Goal: Transaction & Acquisition: Purchase product/service

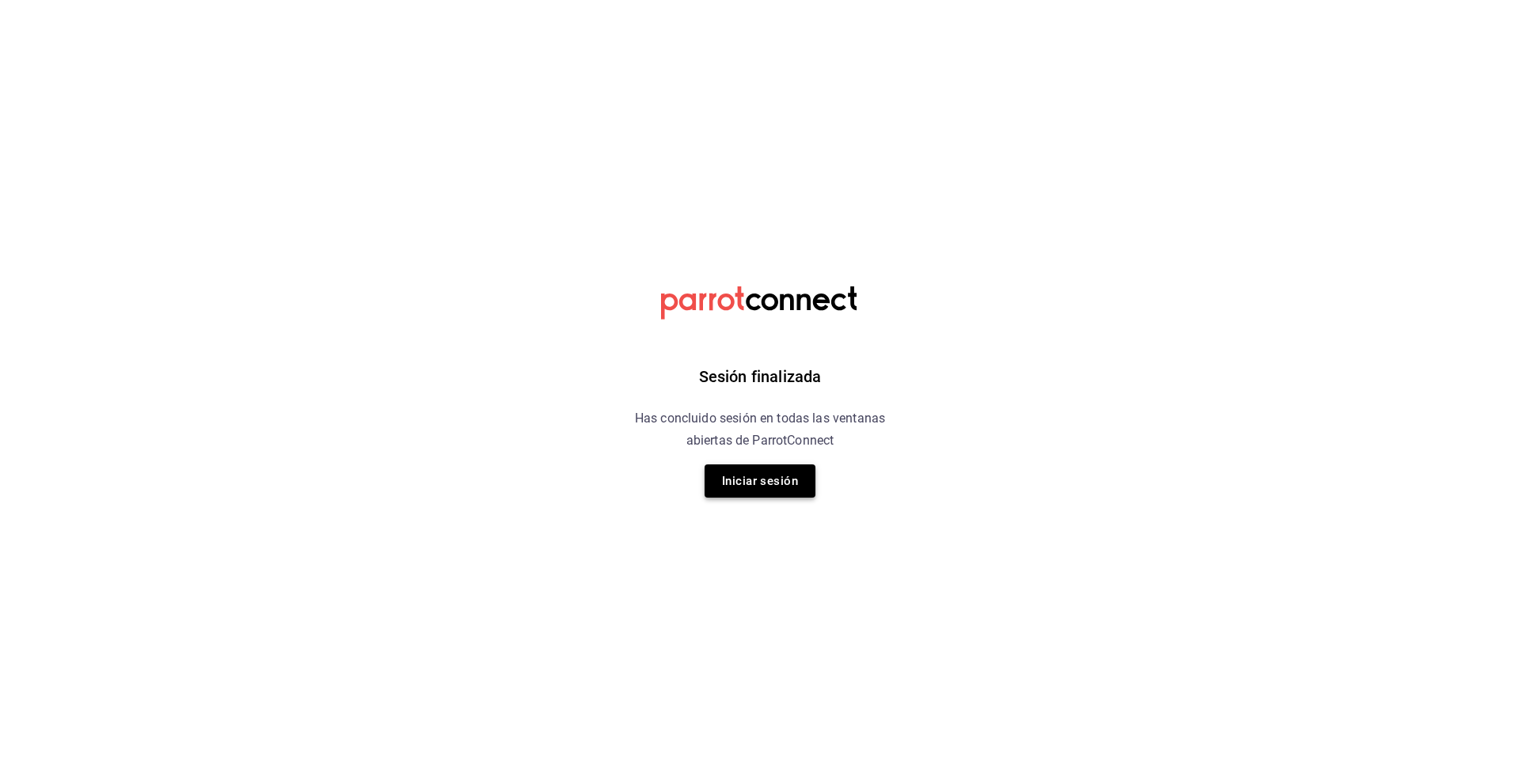
click at [745, 466] on button "Iniciar sesión" at bounding box center [760, 481] width 111 height 33
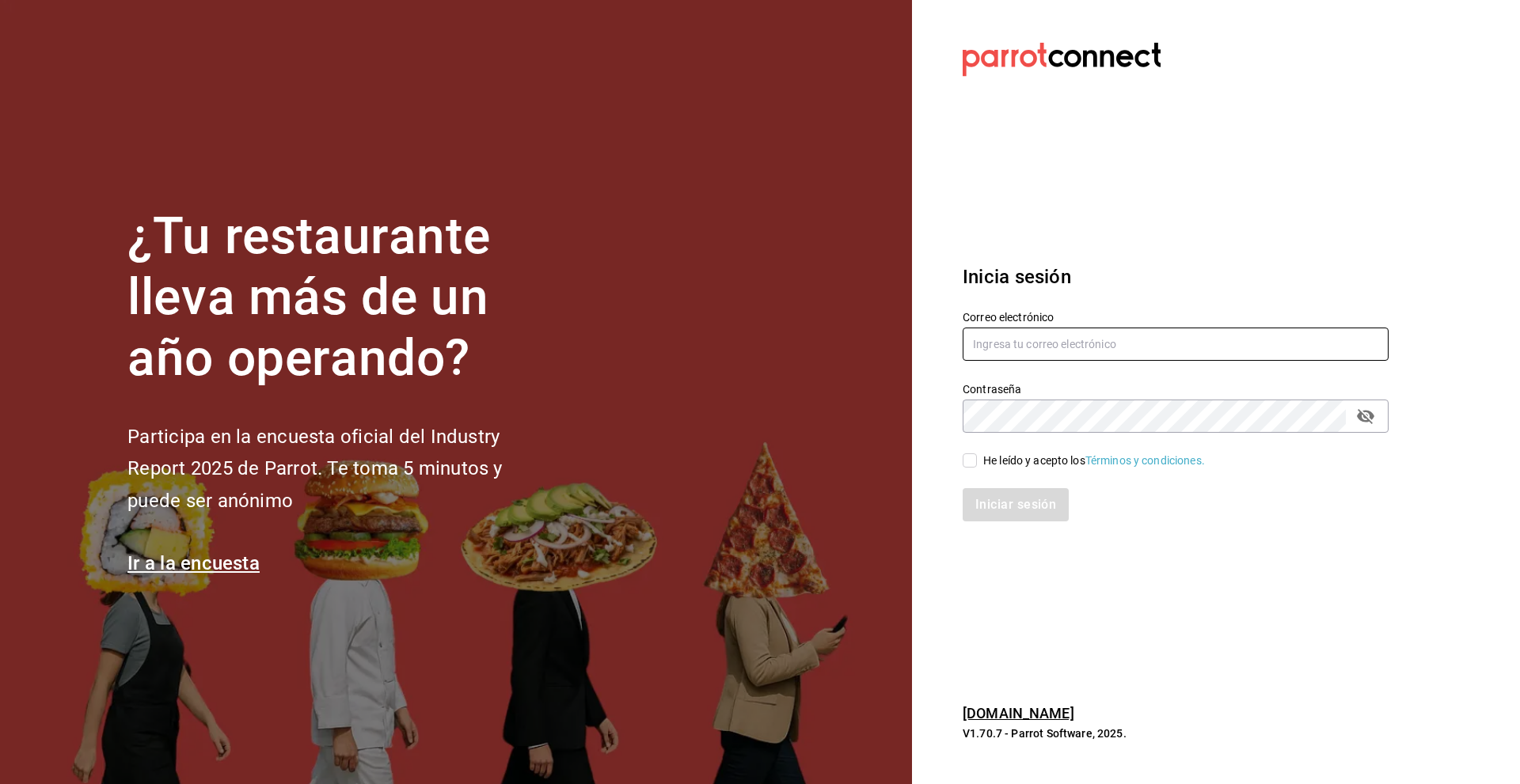
type input "[EMAIL_ADDRESS][DOMAIN_NAME]"
click at [972, 462] on input "He leído y acepto los Términos y condiciones." at bounding box center [969, 461] width 14 height 14
checkbox input "true"
click at [1006, 497] on button "Iniciar sesión" at bounding box center [1016, 505] width 108 height 33
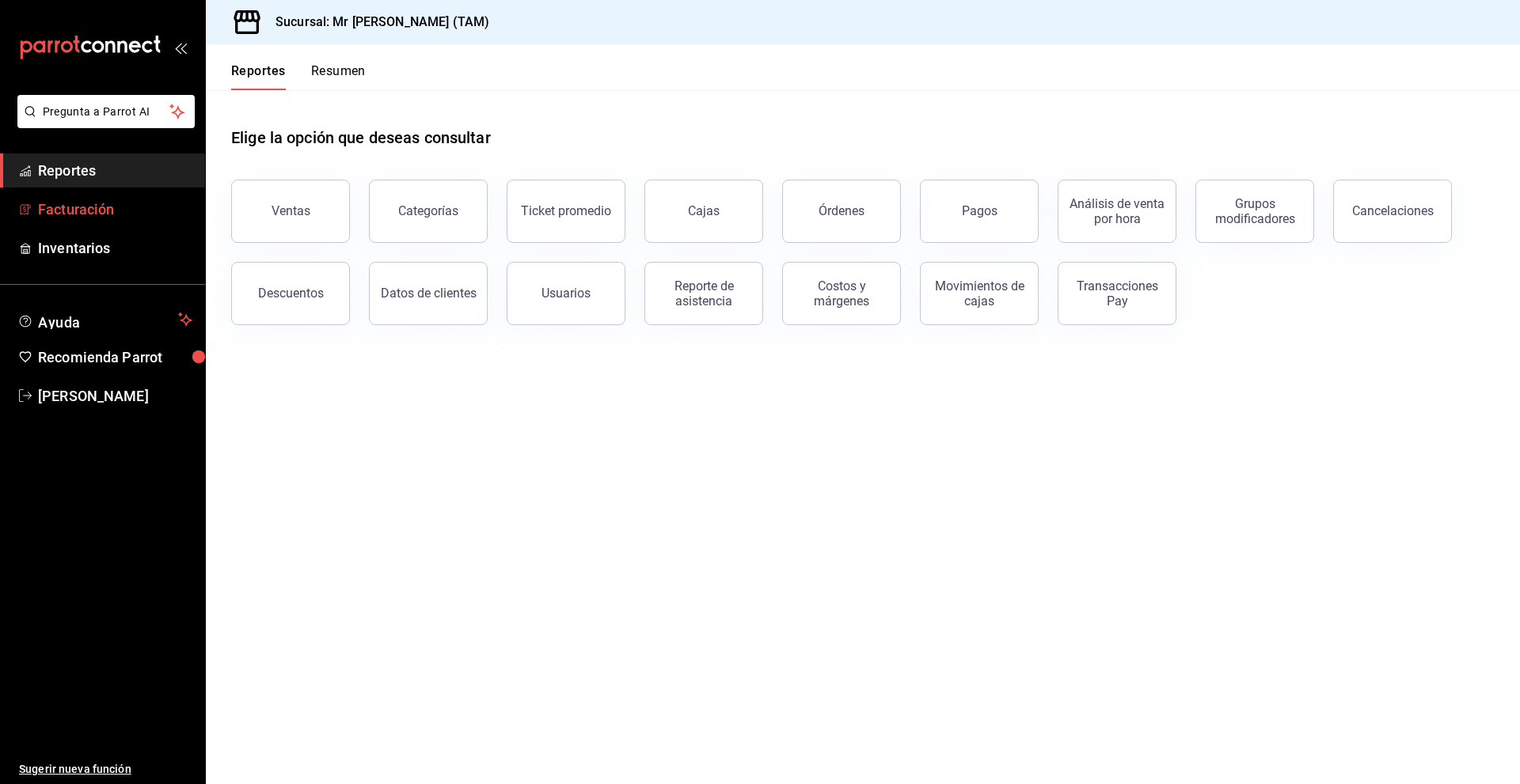
click at [94, 211] on span "Facturación" at bounding box center [115, 209] width 155 height 21
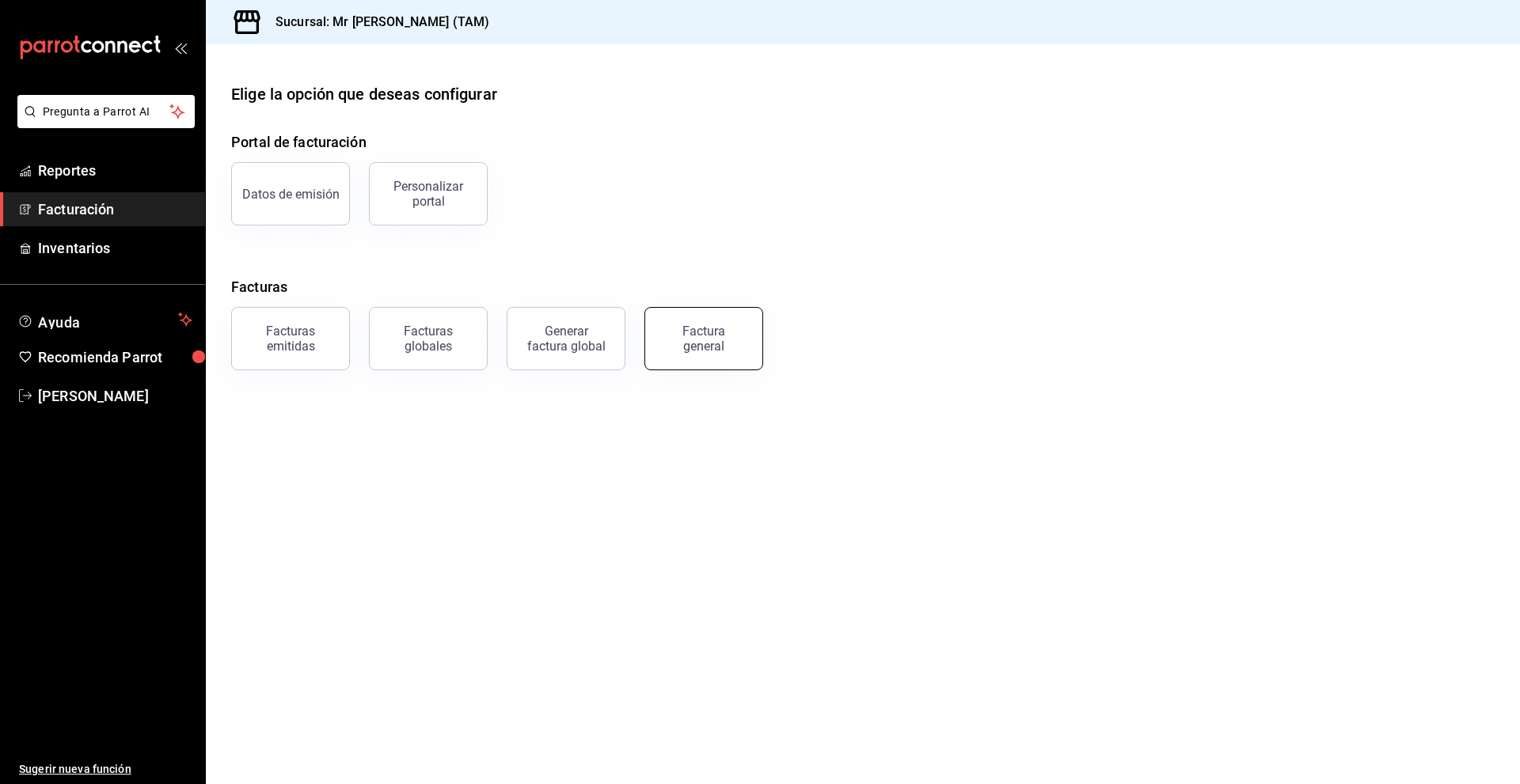
drag, startPoint x: 711, startPoint y: 336, endPoint x: 738, endPoint y: 330, distance: 27.7
click at [738, 330] on div "Factura general" at bounding box center [703, 339] width 79 height 30
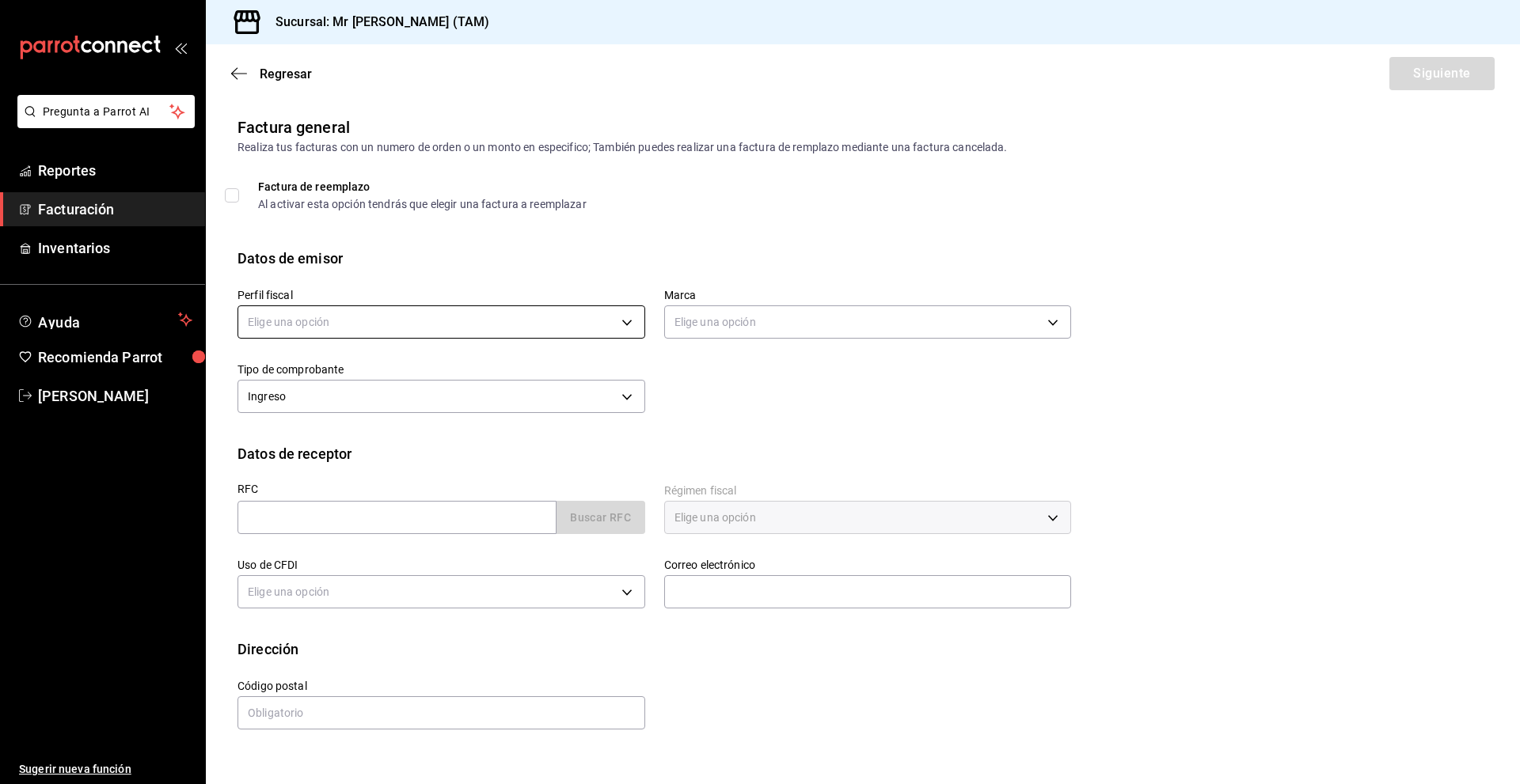
click at [335, 320] on body "Pregunta a Parrot AI Reportes Facturación Inventarios Ayuda Recomienda Parrot […" at bounding box center [760, 392] width 1520 height 784
click at [357, 408] on li "[PERSON_NAME] [PERSON_NAME]" at bounding box center [441, 402] width 406 height 29
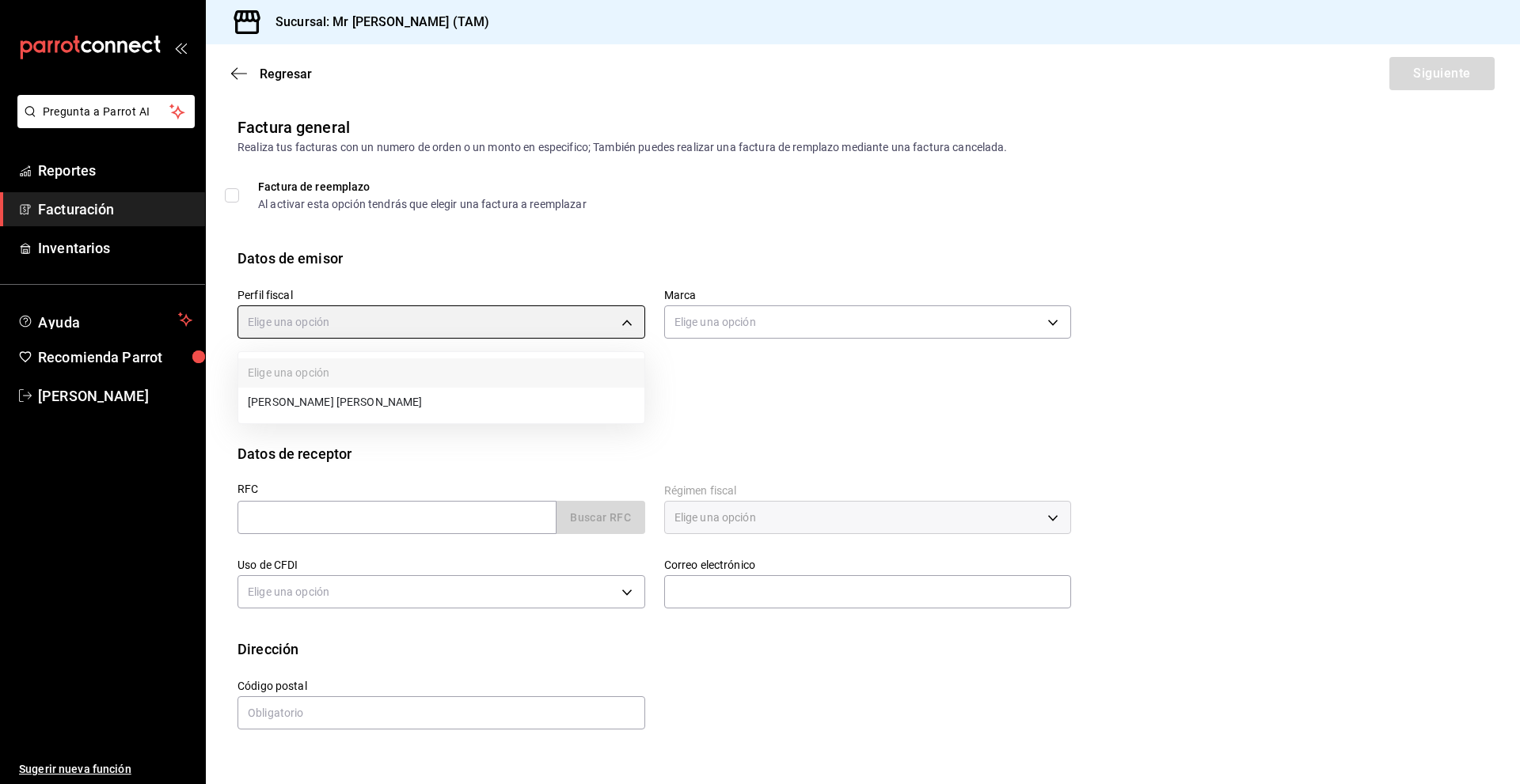
type input "81e23790-b5c9-42c9-a779-7127cee00b47"
type input "7082ddc5-3cea-471a-bd4f-d41619b848f0"
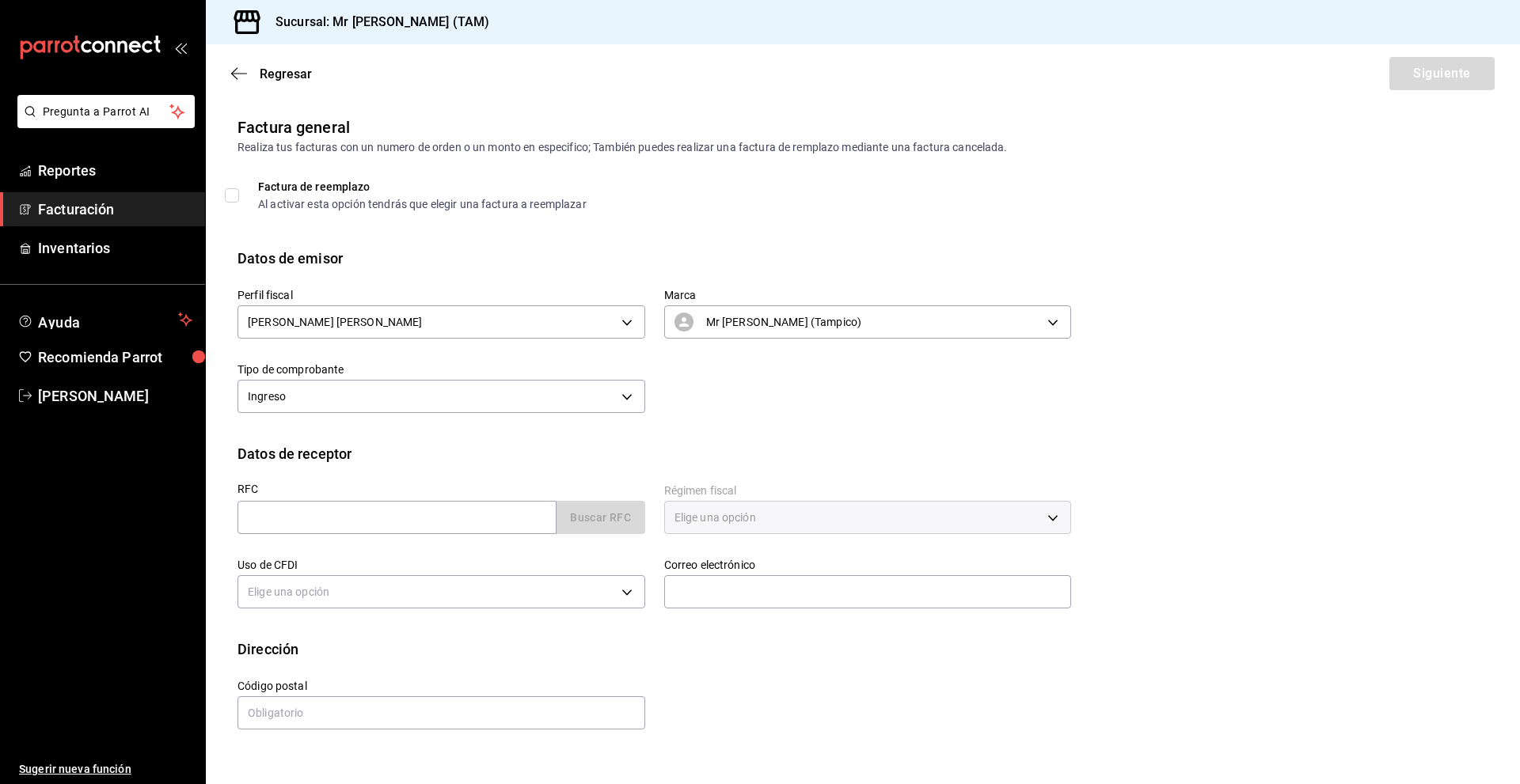
click at [454, 448] on div "Datos de receptor" at bounding box center [862, 454] width 1250 height 21
click at [538, 514] on input "text" at bounding box center [396, 518] width 319 height 33
click at [335, 516] on input "text" at bounding box center [396, 518] width 319 height 33
click at [566, 26] on div "Sucursal: Mr [PERSON_NAME] (TAM)" at bounding box center [862, 22] width 1314 height 44
click at [413, 501] on input "text" at bounding box center [396, 518] width 319 height 33
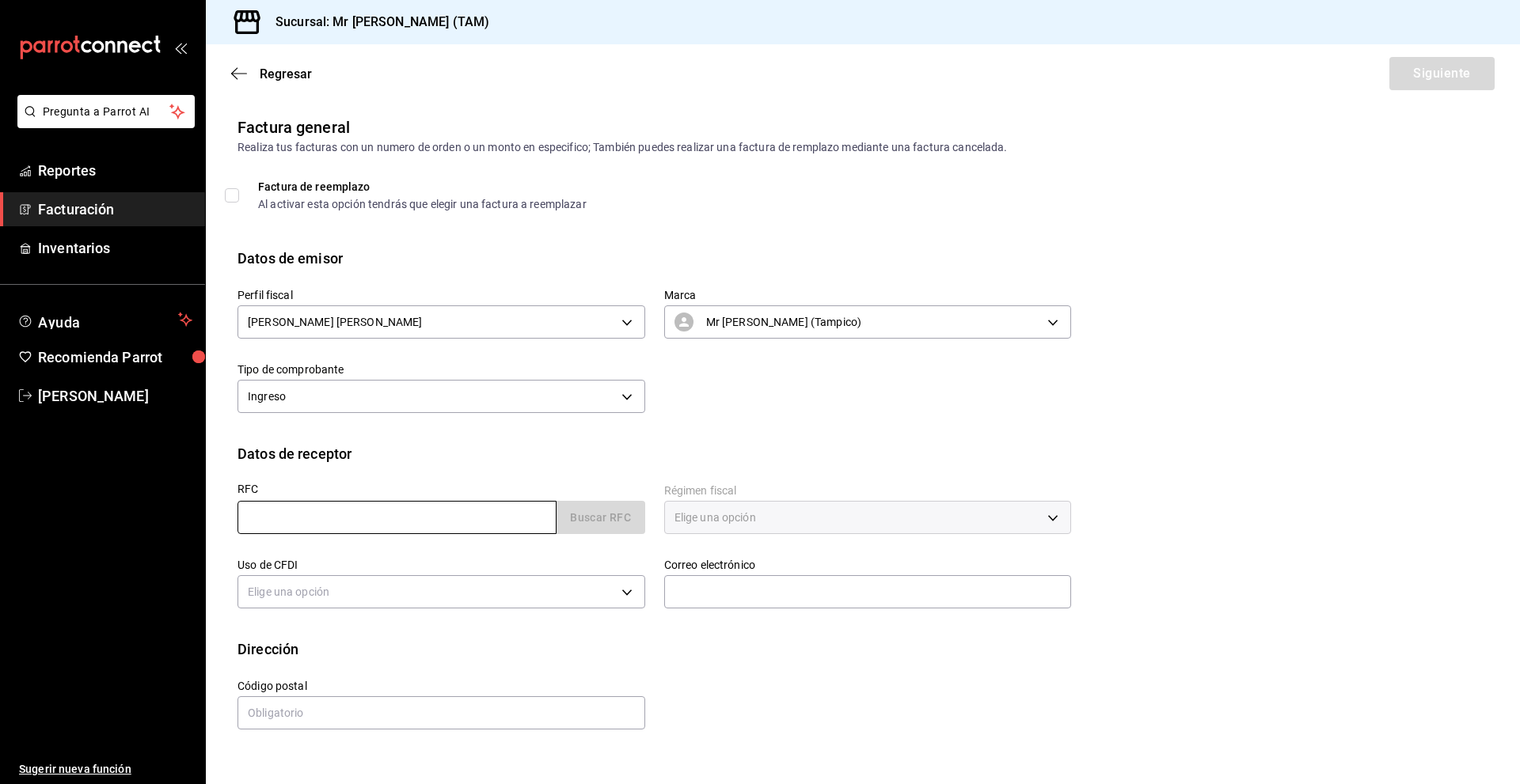
paste input "TGN0408178E7"
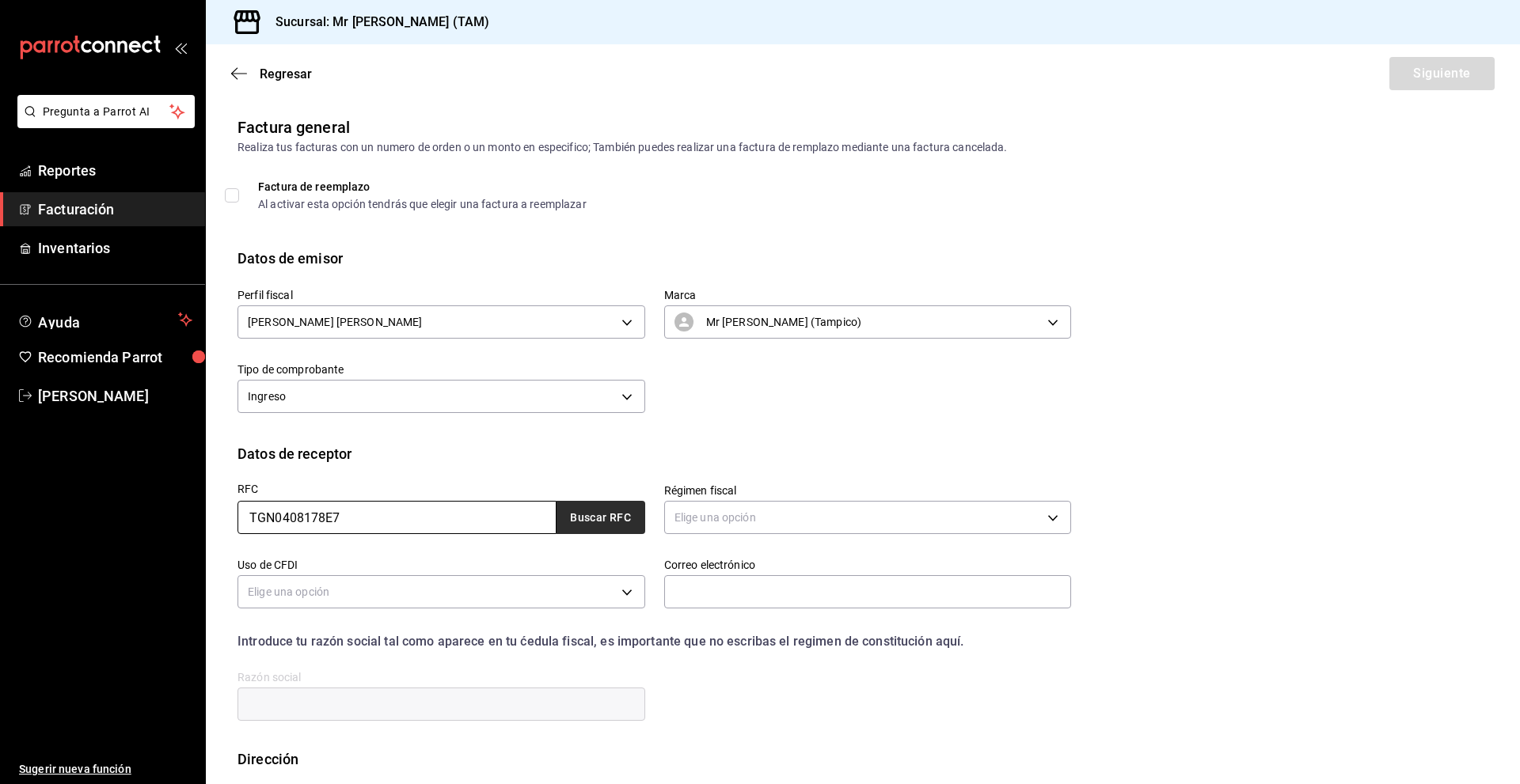
type input "TGN0408178E7"
click at [593, 504] on button "Buscar RFC" at bounding box center [601, 518] width 89 height 33
type input "601"
type input "G03"
type input "[PERSON_NAME][EMAIL_ADDRESS][DOMAIN_NAME]"
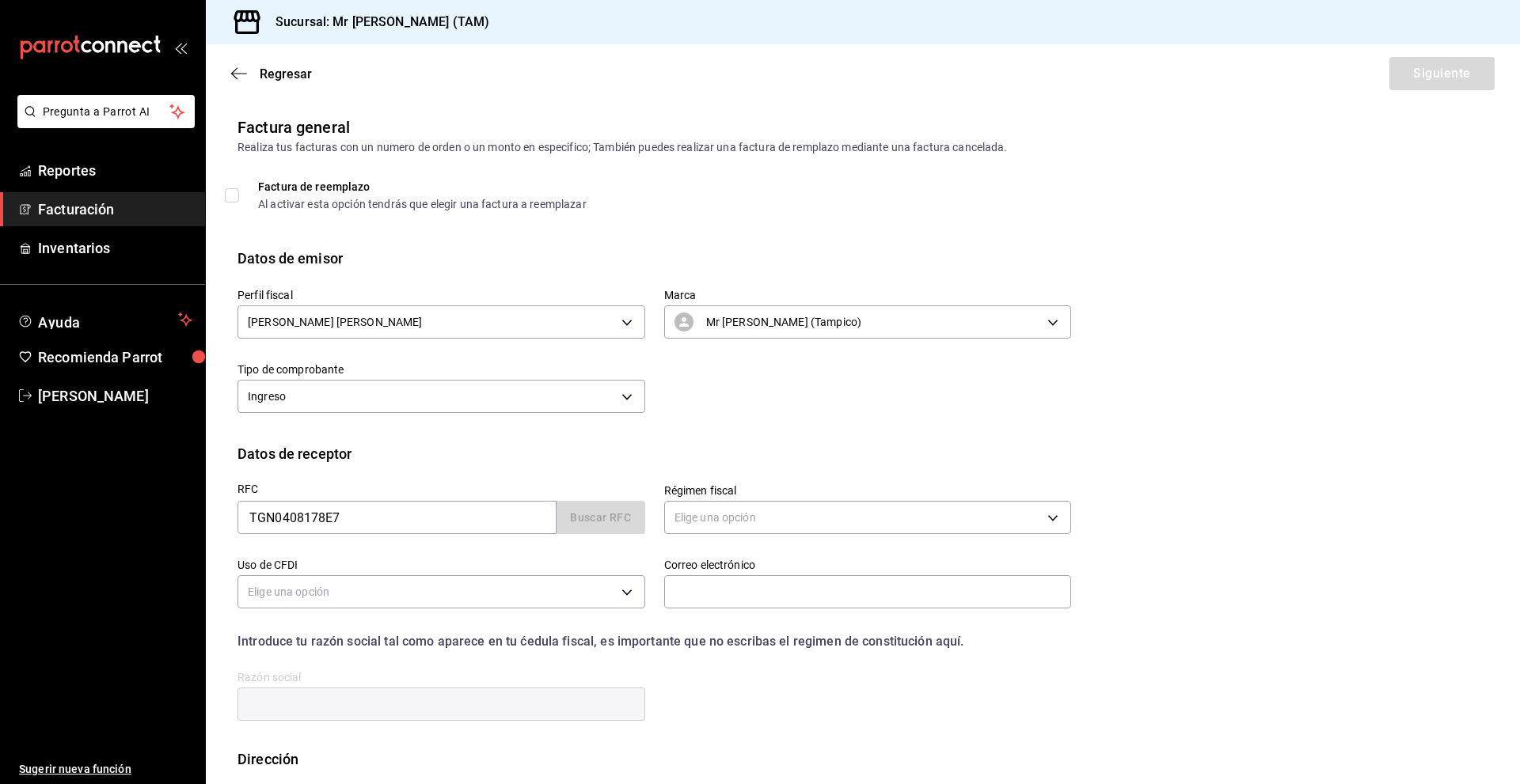
type input "11520"
type input "TRANSPORTADORA DE GAS NATURAL DE LA HUASTECA"
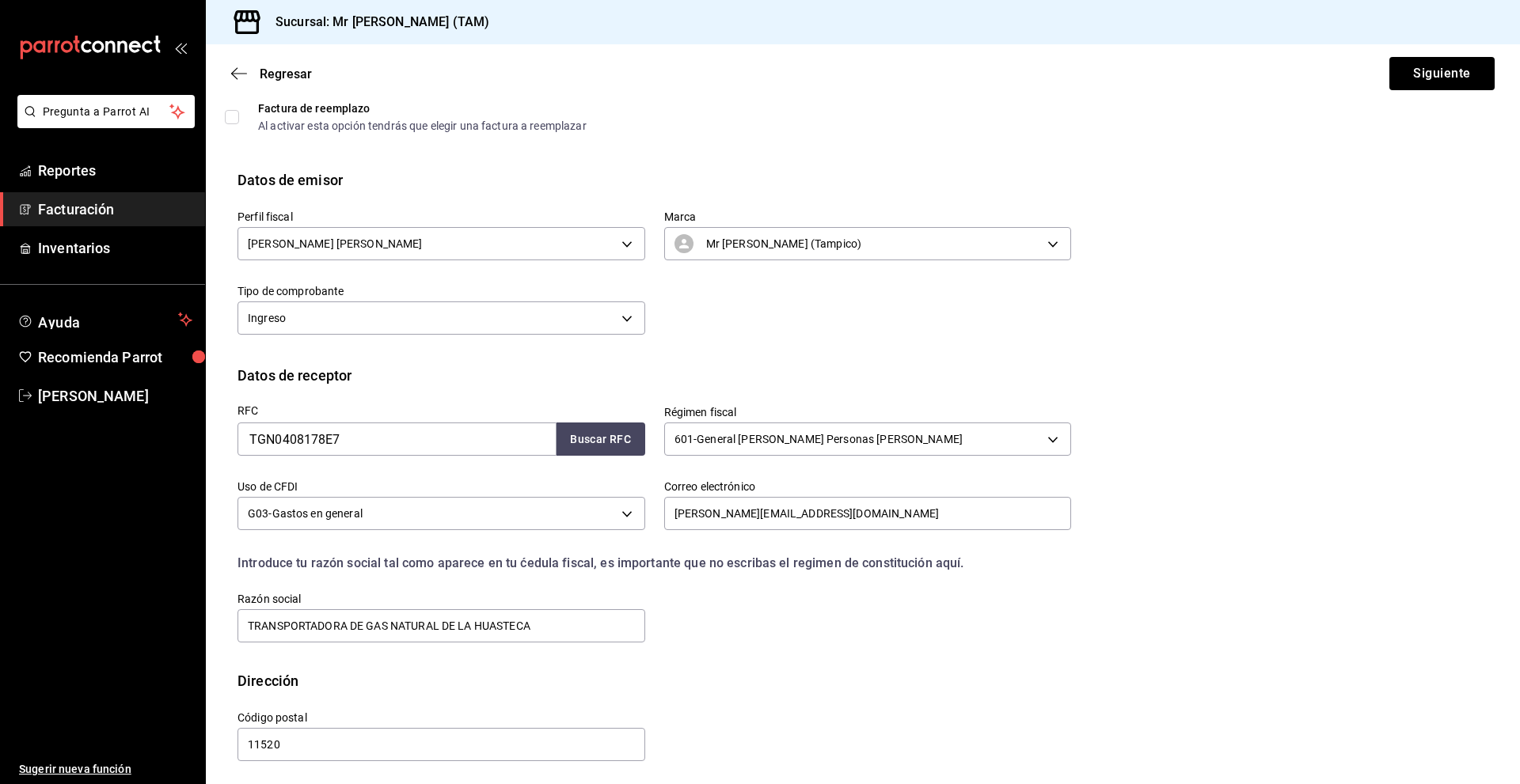
scroll to position [79, 0]
click at [1414, 82] on button "Siguiente" at bounding box center [1442, 74] width 105 height 33
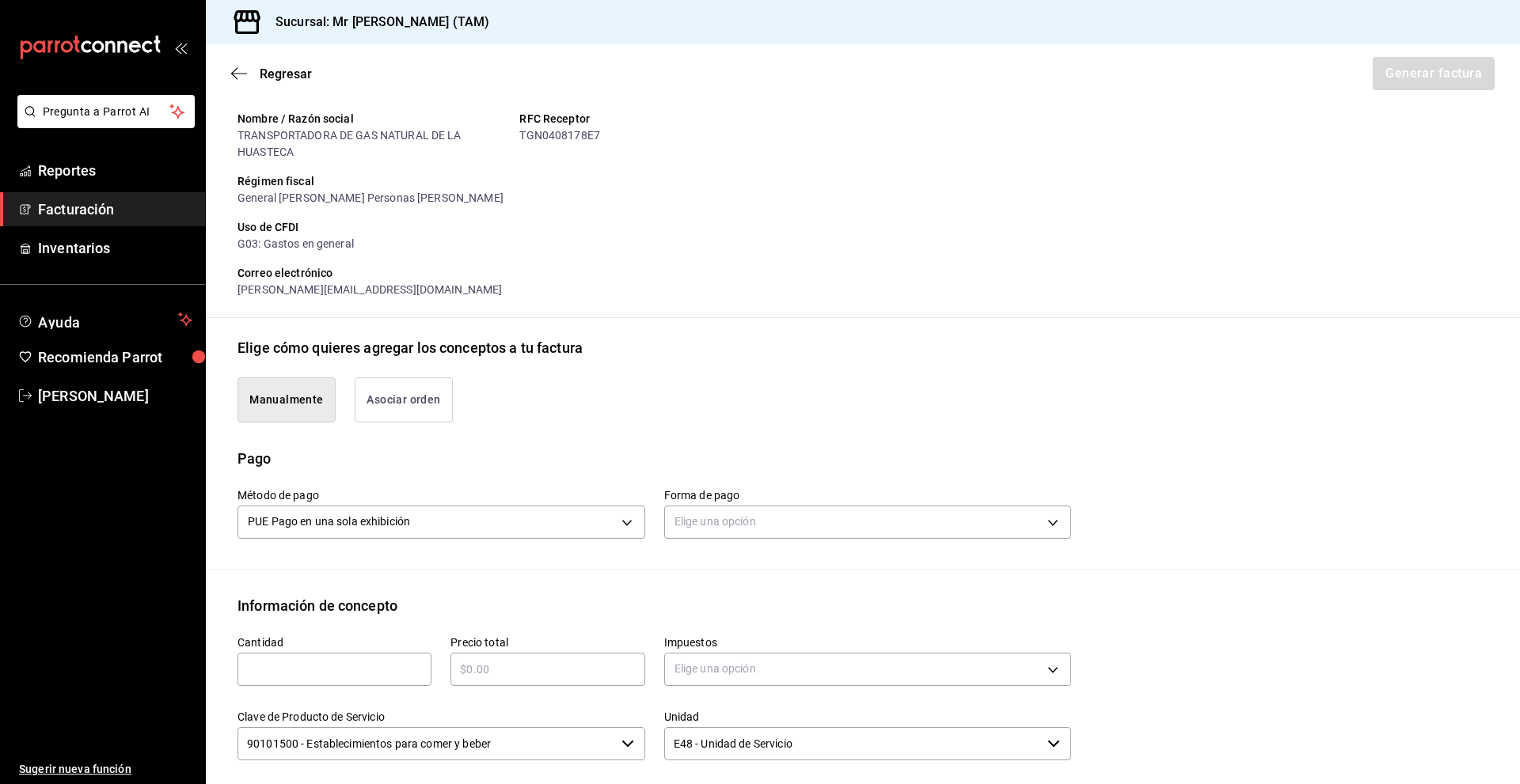
scroll to position [237, 0]
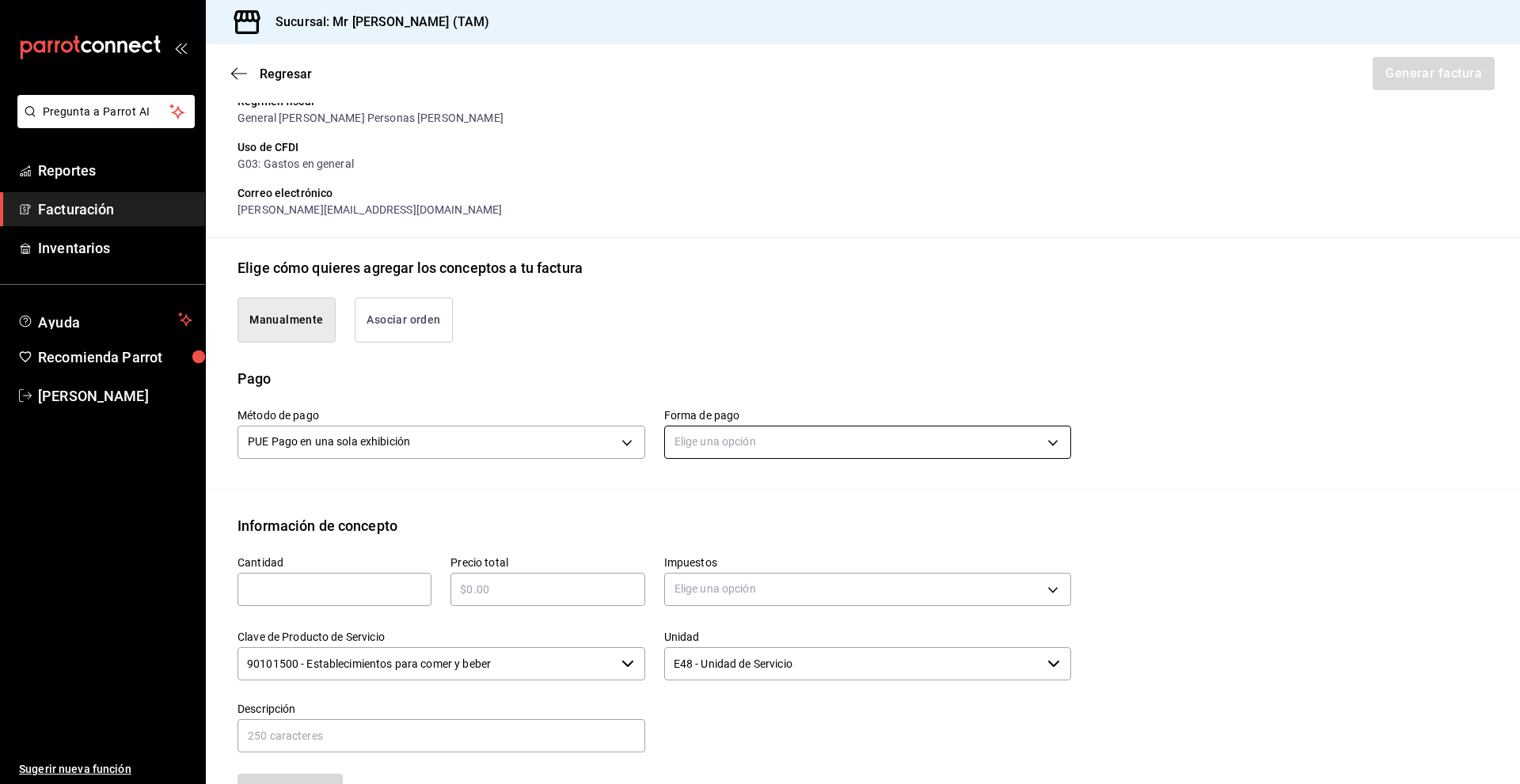
click at [755, 442] on body "Pregunta a Parrot AI Reportes Facturación Inventarios Ayuda Recomienda Parrot […" at bounding box center [760, 392] width 1520 height 784
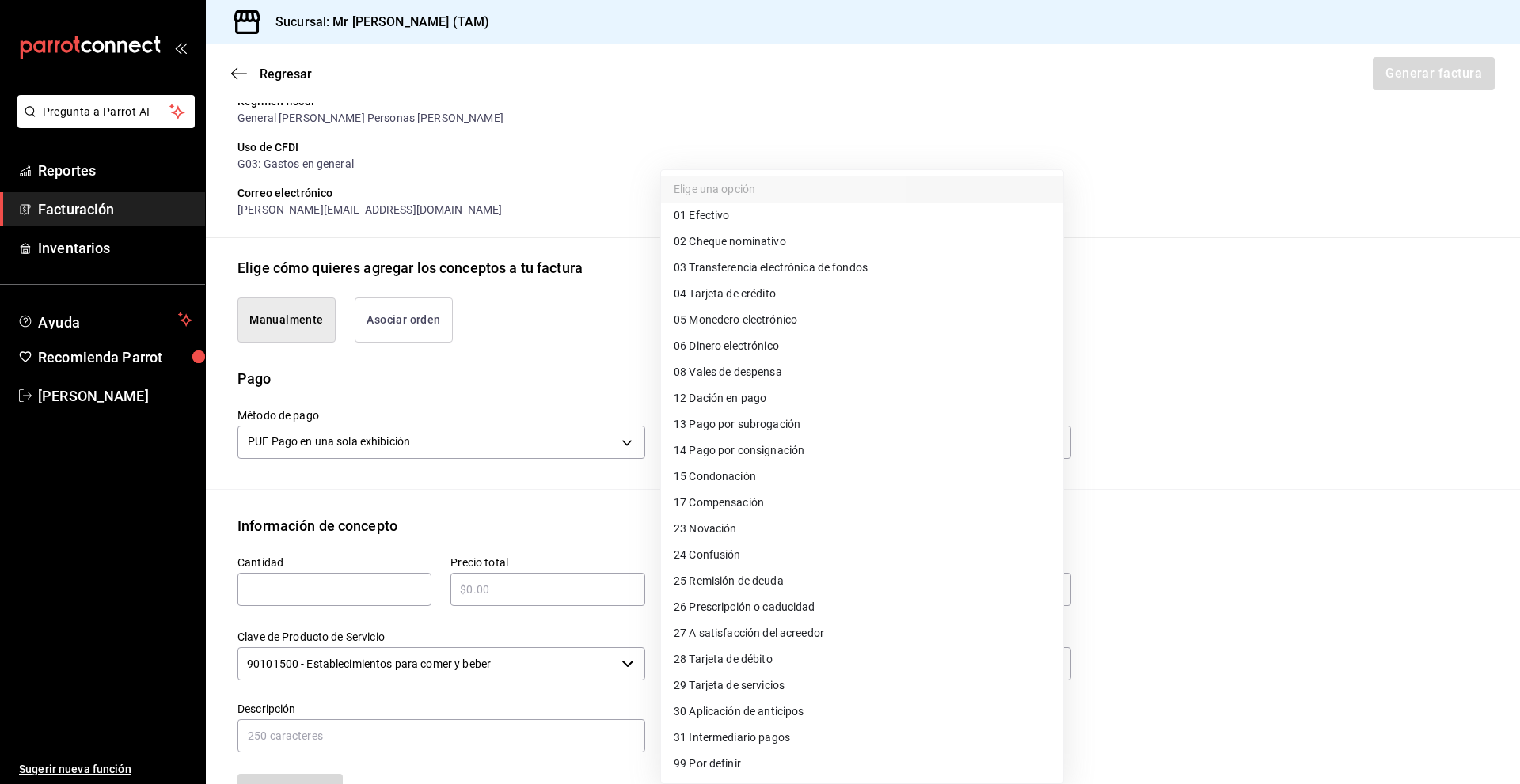
click at [762, 301] on span "04 Tarjeta de crédito" at bounding box center [724, 293] width 102 height 17
type input "04"
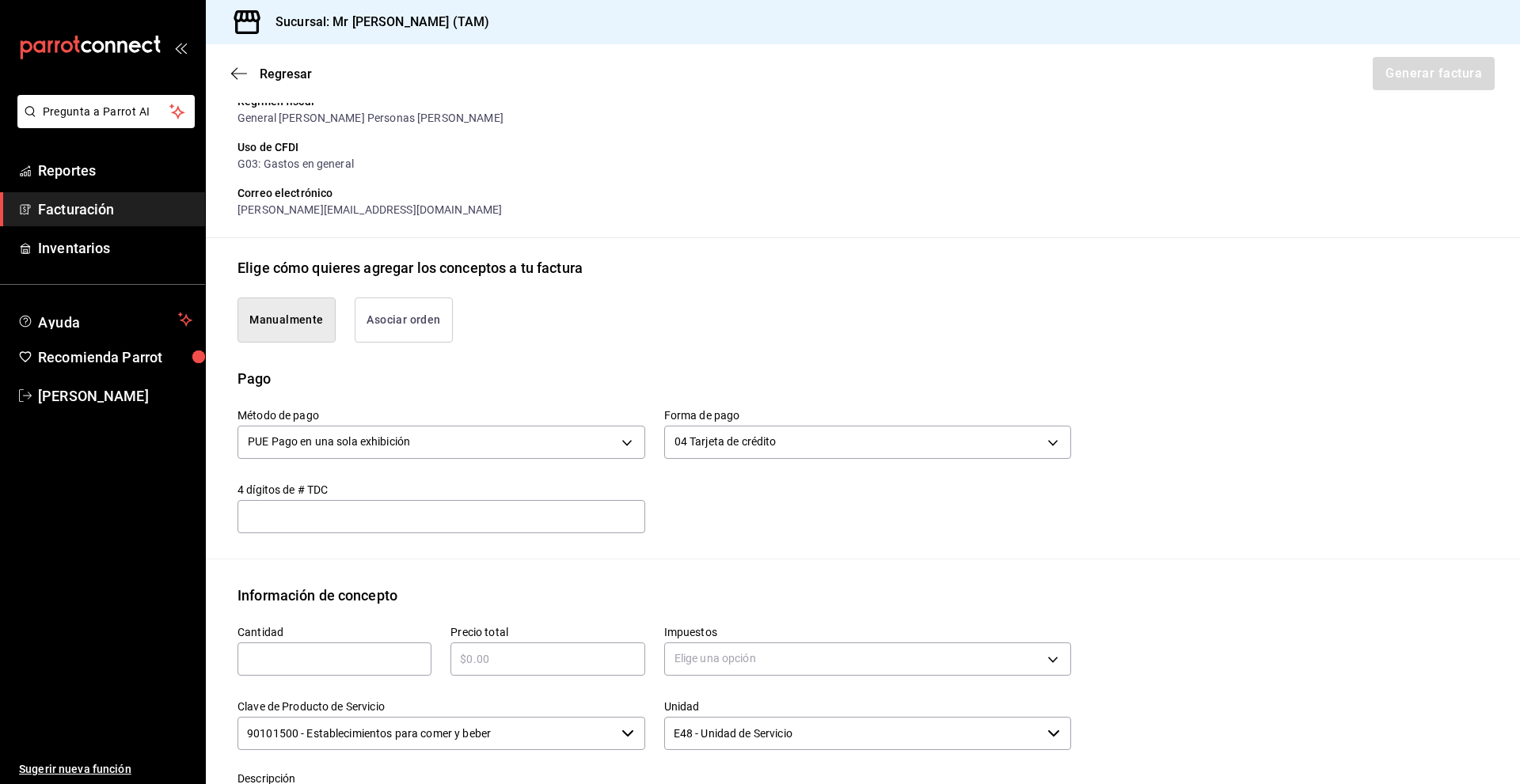
click at [405, 522] on input "text" at bounding box center [441, 517] width 407 height 19
type input "1926"
click at [368, 663] on input "text" at bounding box center [334, 659] width 194 height 19
type input "1"
click at [504, 658] on input "text" at bounding box center [547, 659] width 194 height 19
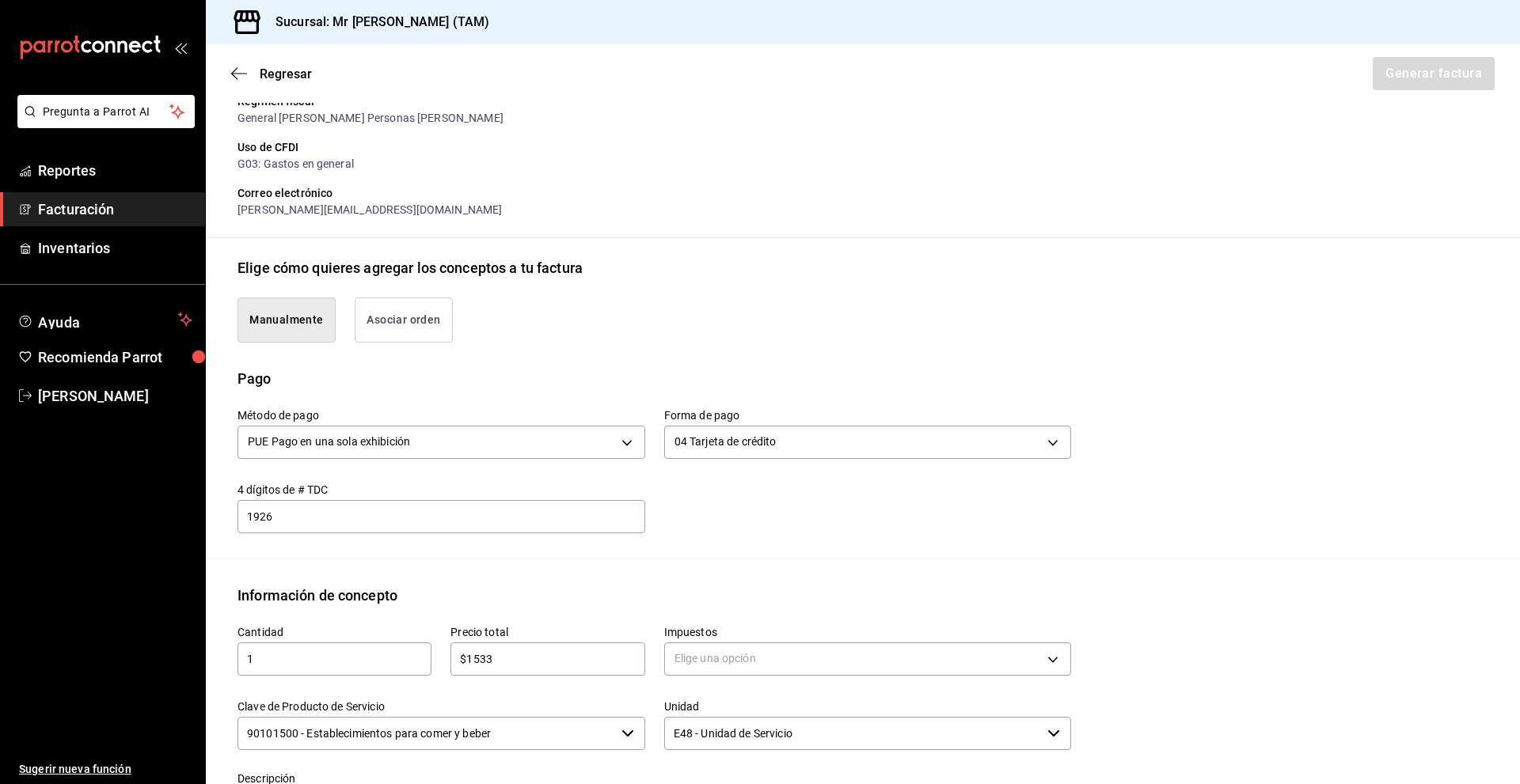
type input "$1533"
type input "IVA_16"
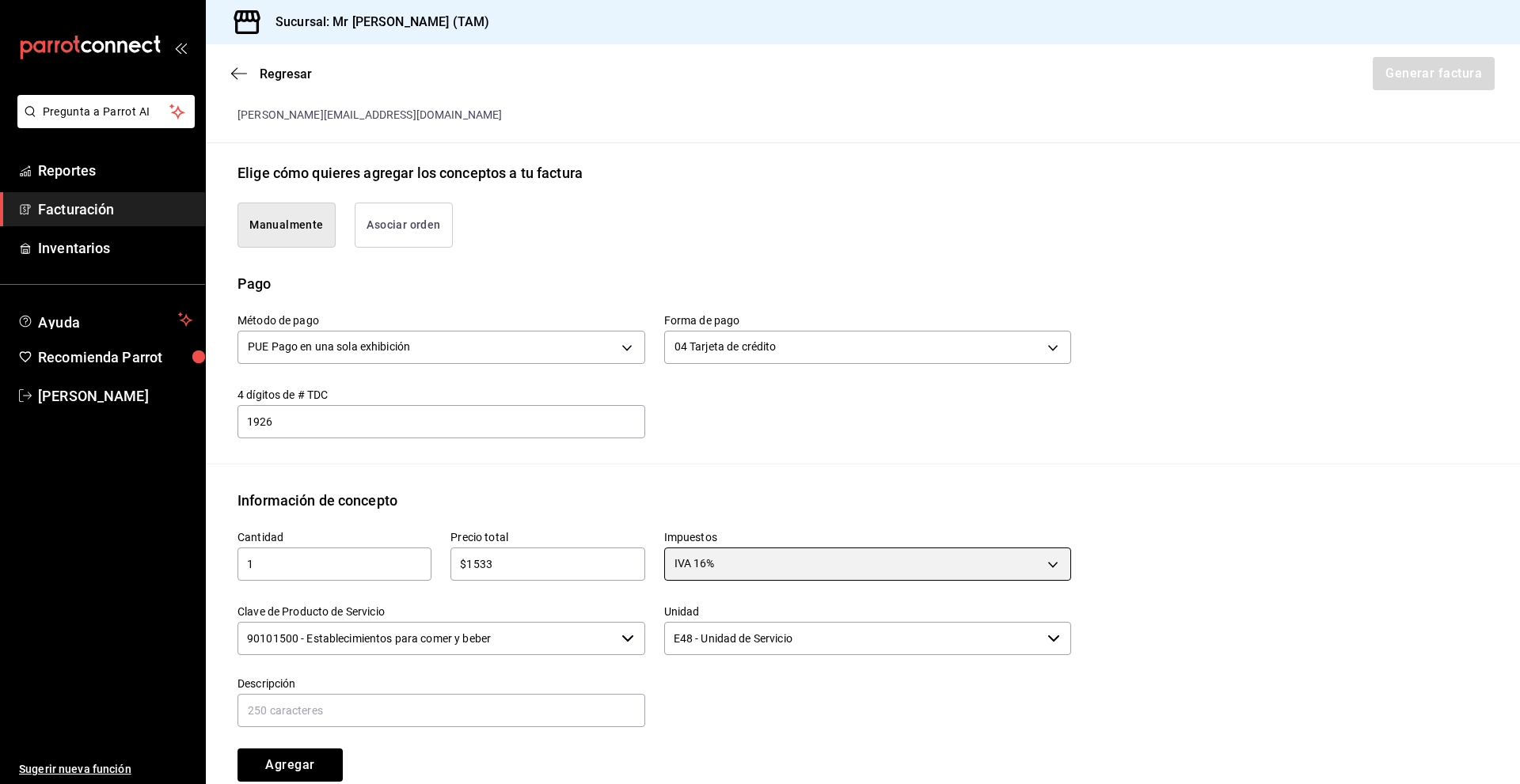
scroll to position [475, 0]
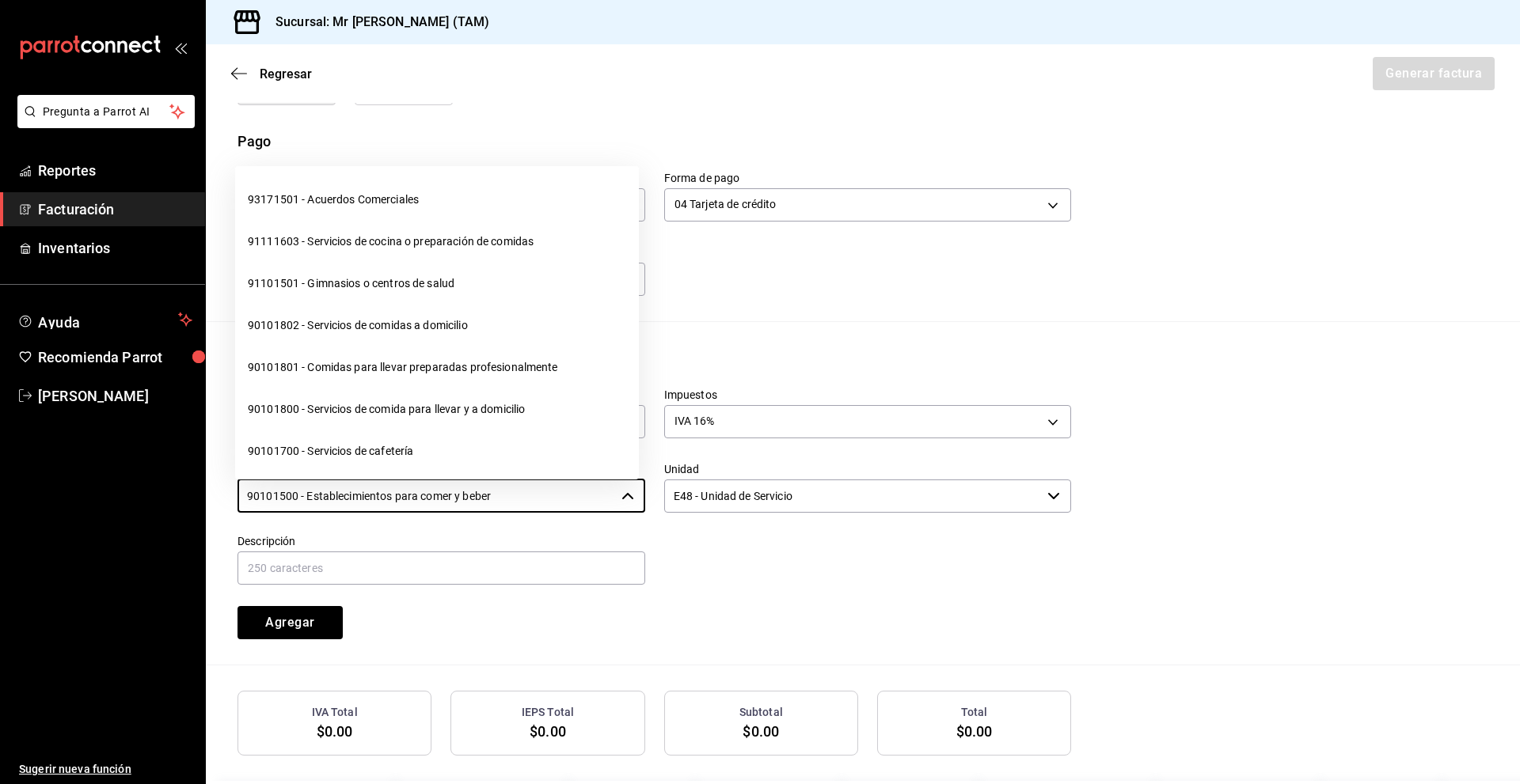
drag, startPoint x: 550, startPoint y: 495, endPoint x: 36, endPoint y: 468, distance: 514.7
click at [36, 468] on div "Pregunta a Parrot AI Reportes Facturación Inventarios Ayuda Recomienda Parrot […" at bounding box center [760, 392] width 1520 height 784
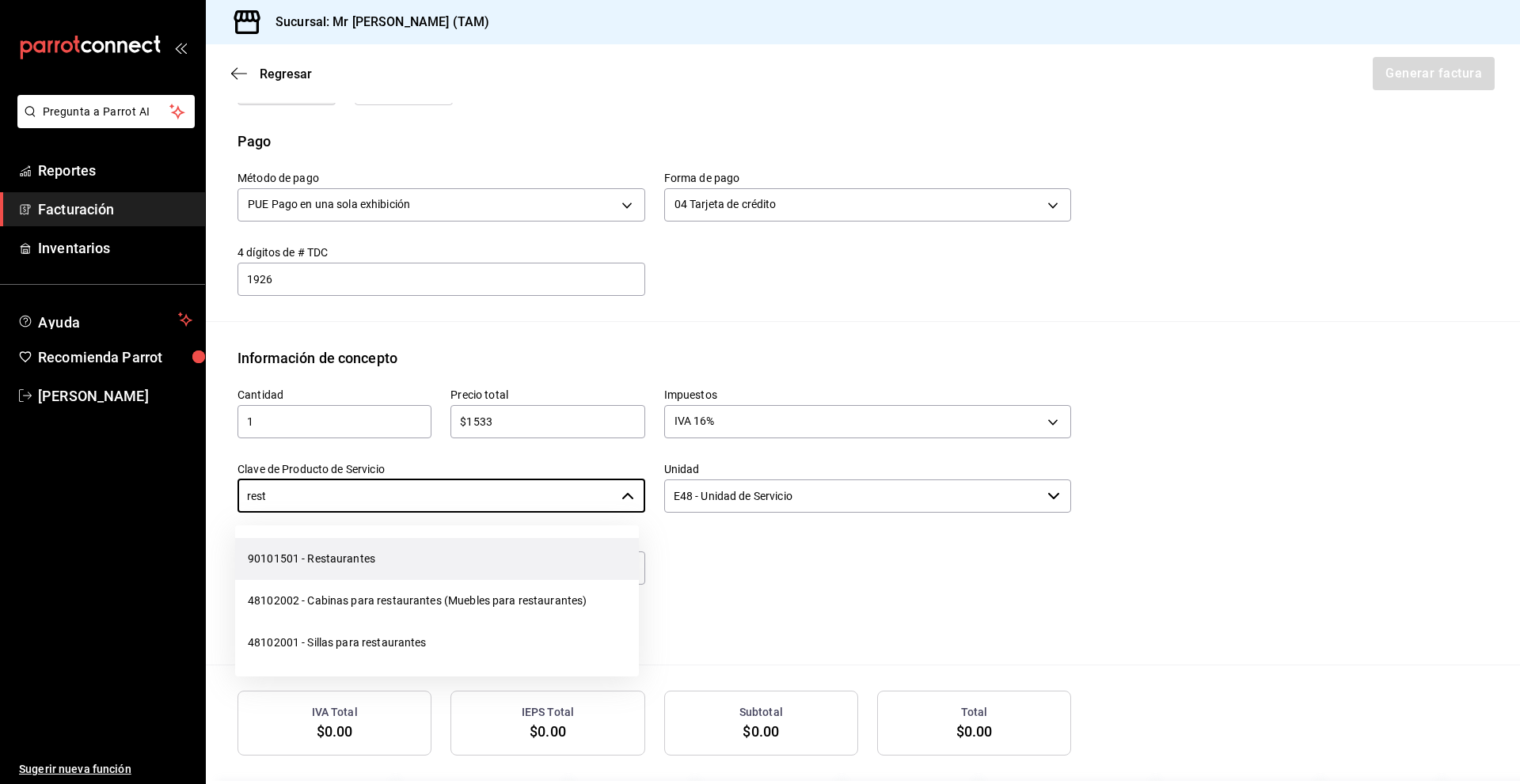
click at [313, 561] on li "90101501 - Restaurantes" at bounding box center [437, 559] width 404 height 42
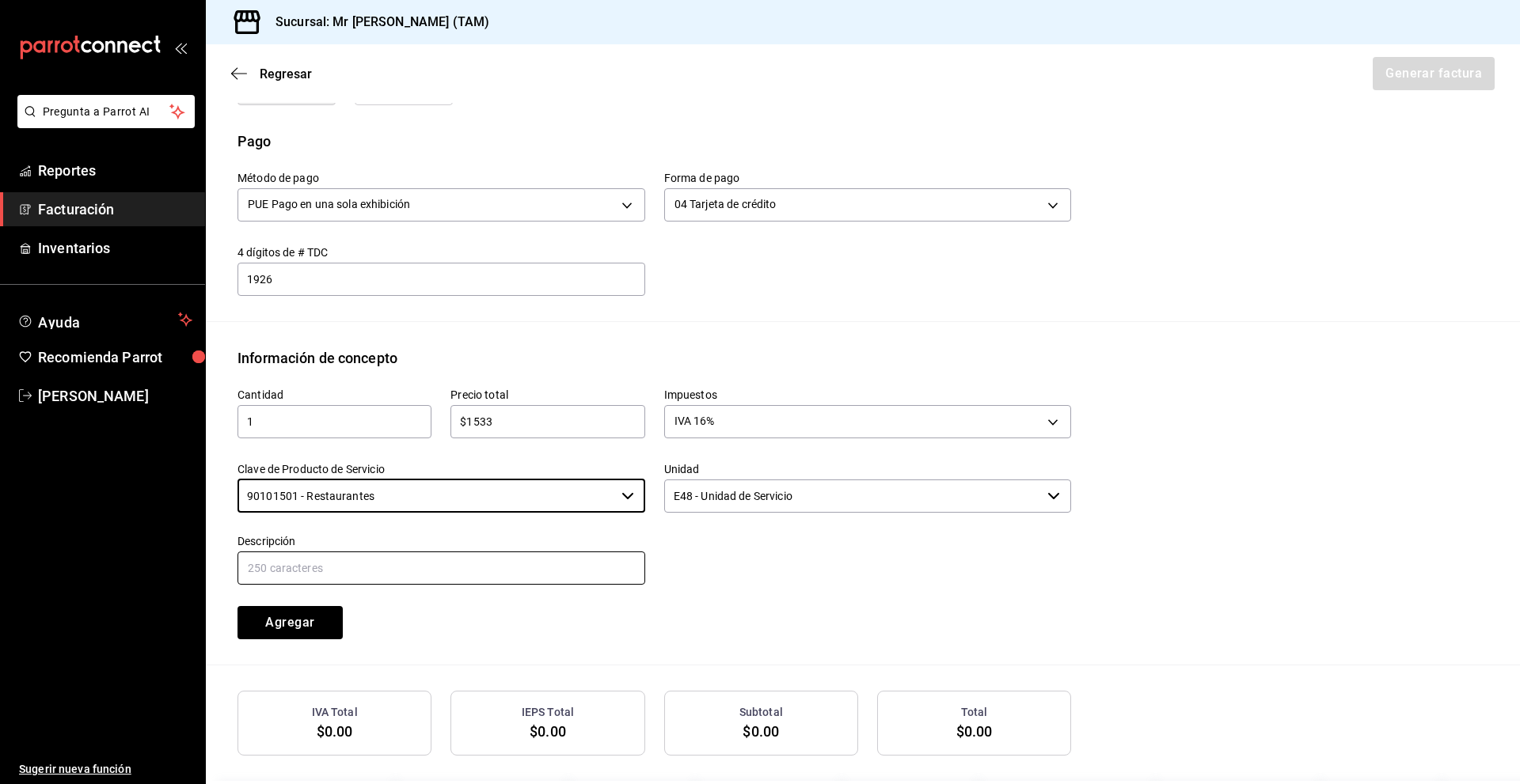
type input "90101501 - Restaurantes"
click at [501, 559] on input "text" at bounding box center [441, 568] width 407 height 33
type input "c"
type input "CONSUMO DEL DIA [DATE]"
click at [458, 606] on div "Cantidad 1 ​ Precio total $1533 ​ Impuestos IVA 16% IVA_16 Clave de Producto de…" at bounding box center [645, 504] width 853 height 270
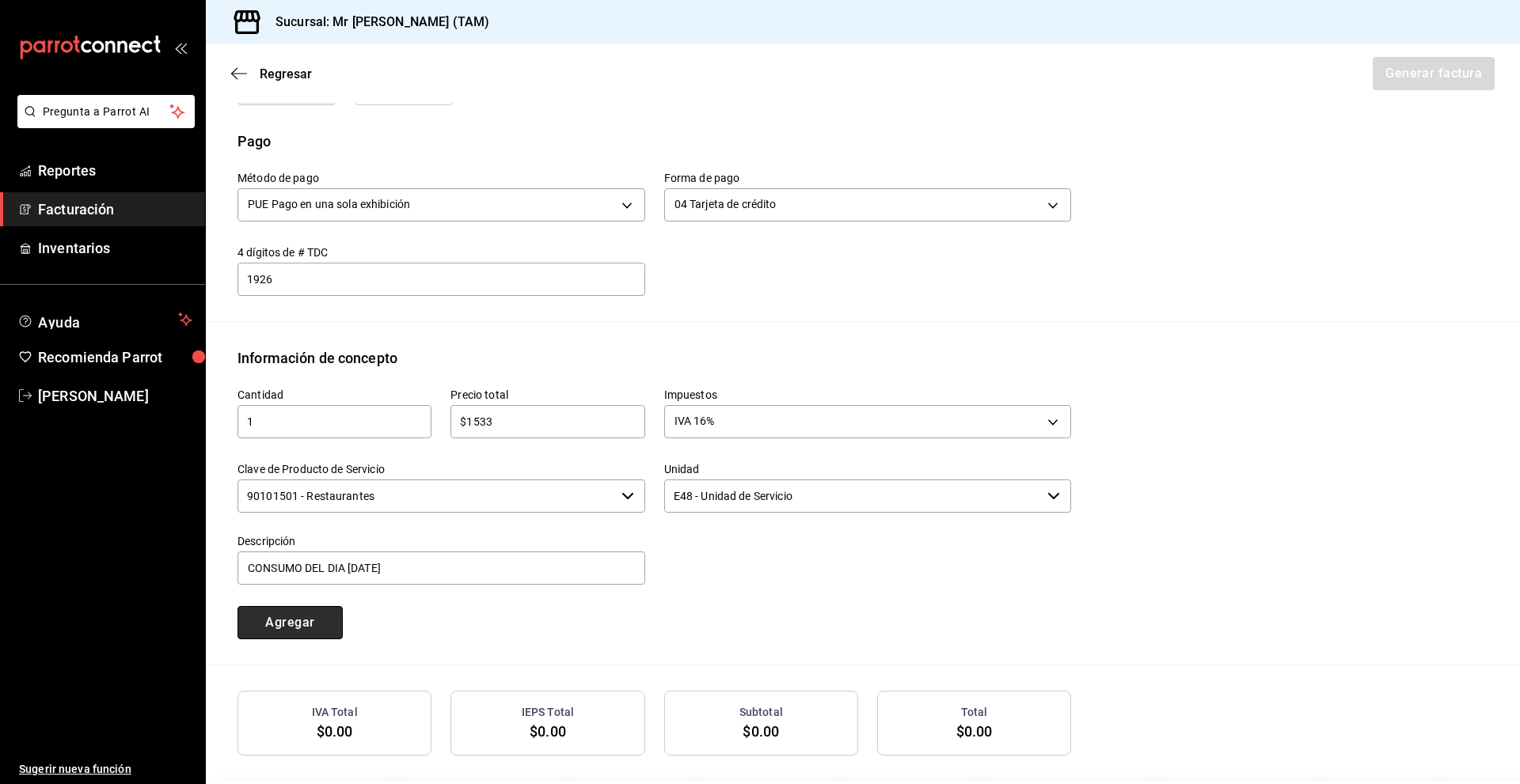
click at [318, 622] on button "Agregar" at bounding box center [290, 623] width 105 height 33
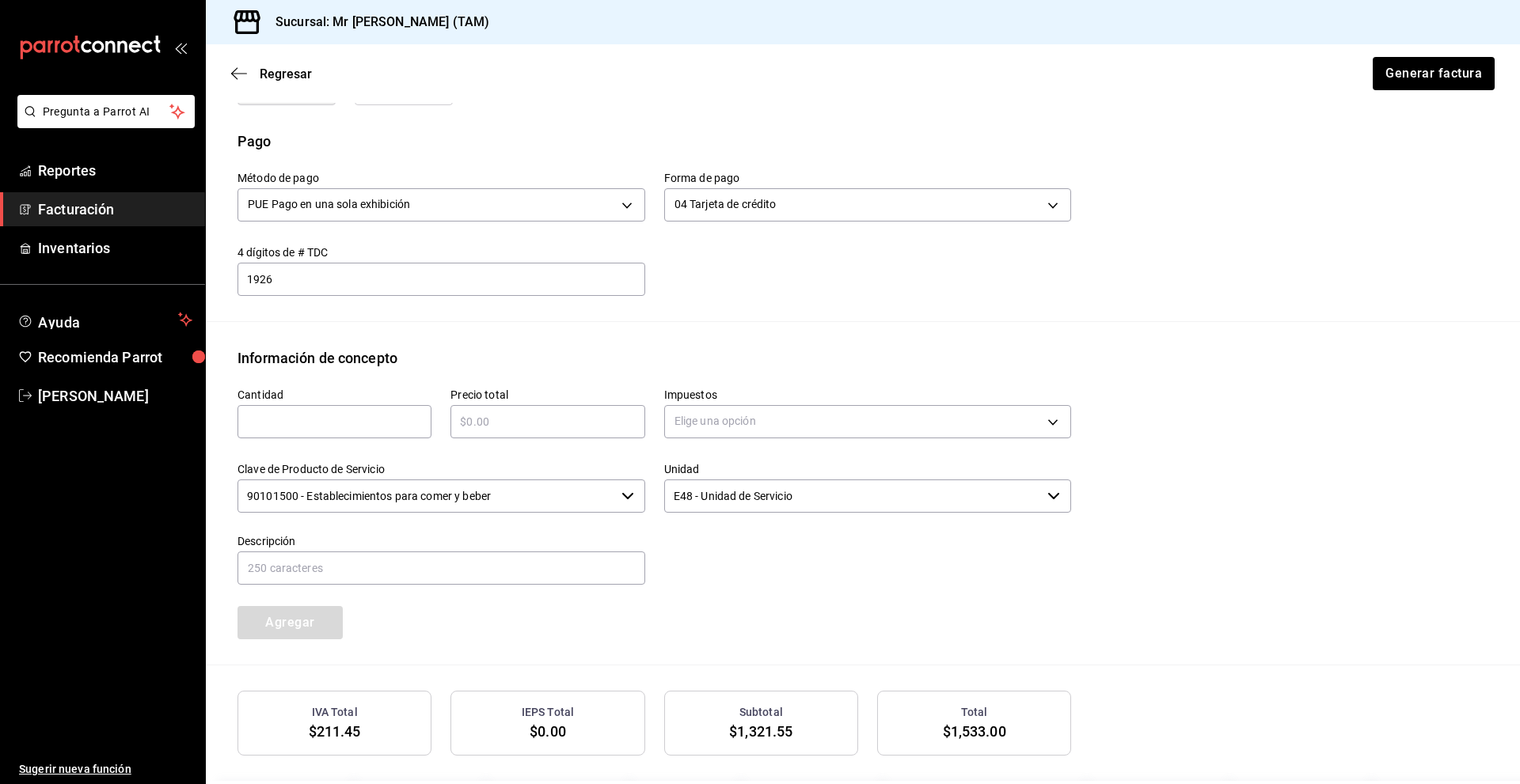
click at [323, 426] on input "text" at bounding box center [334, 422] width 194 height 19
type input "1"
click at [488, 440] on div "Precio total ​" at bounding box center [537, 406] width 213 height 75
click at [521, 422] on input "text" at bounding box center [547, 422] width 194 height 19
type input "$153.30"
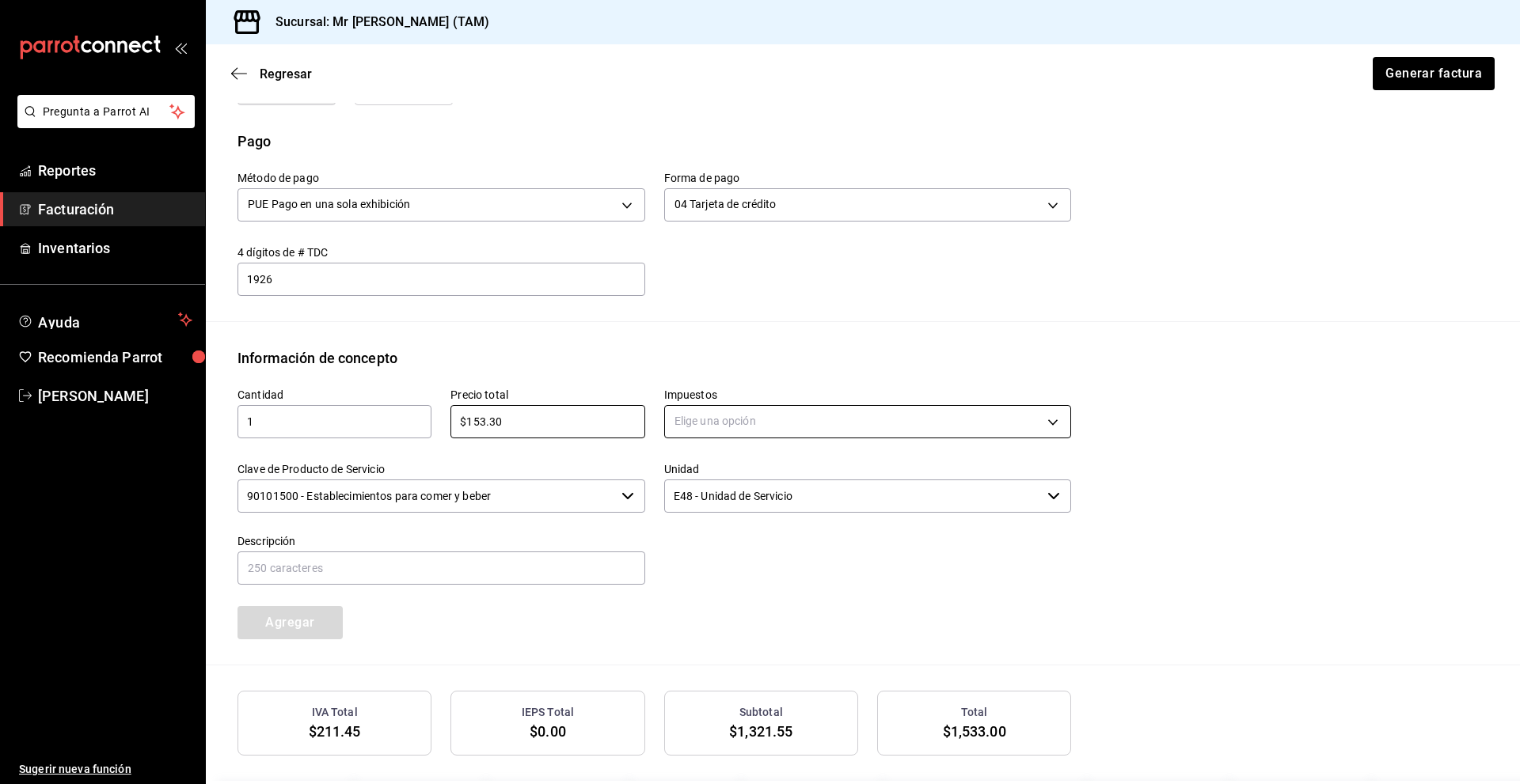
click at [776, 422] on body "Pregunta a Parrot AI Reportes Facturación Inventarios Ayuda Recomienda Parrot […" at bounding box center [760, 392] width 1520 height 784
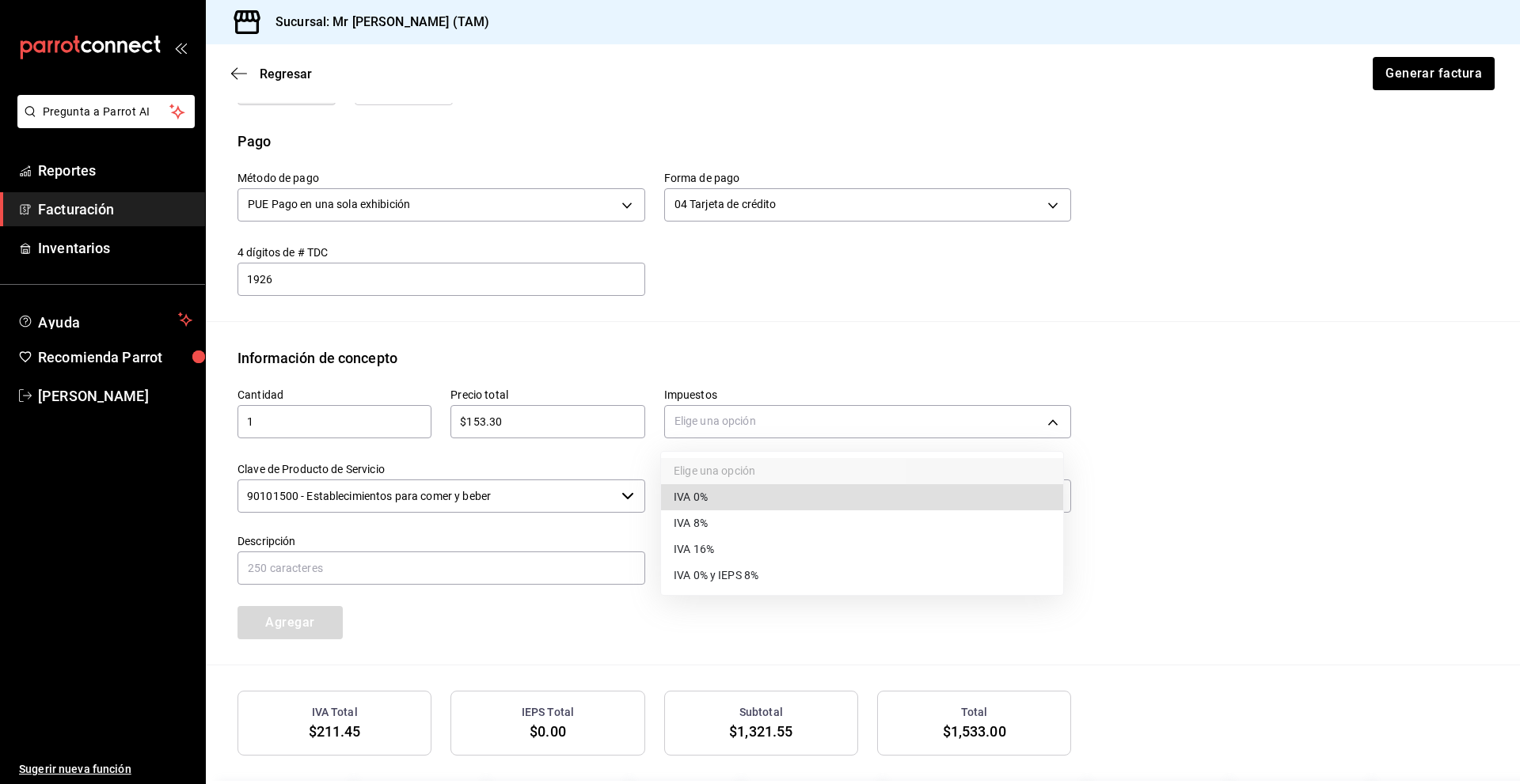
click at [753, 494] on li "IVA 0%" at bounding box center [862, 498] width 402 height 26
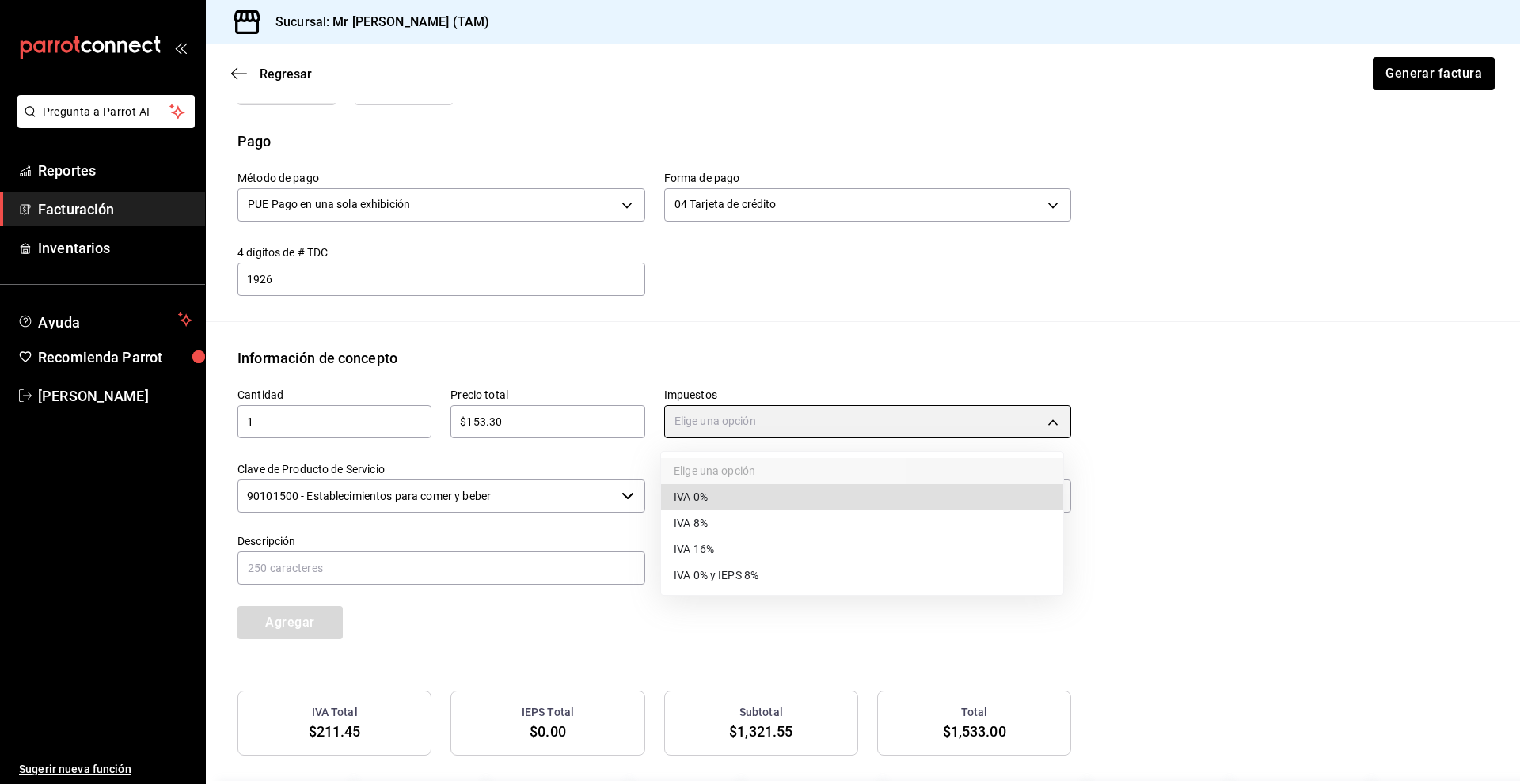
type input "IVA_0"
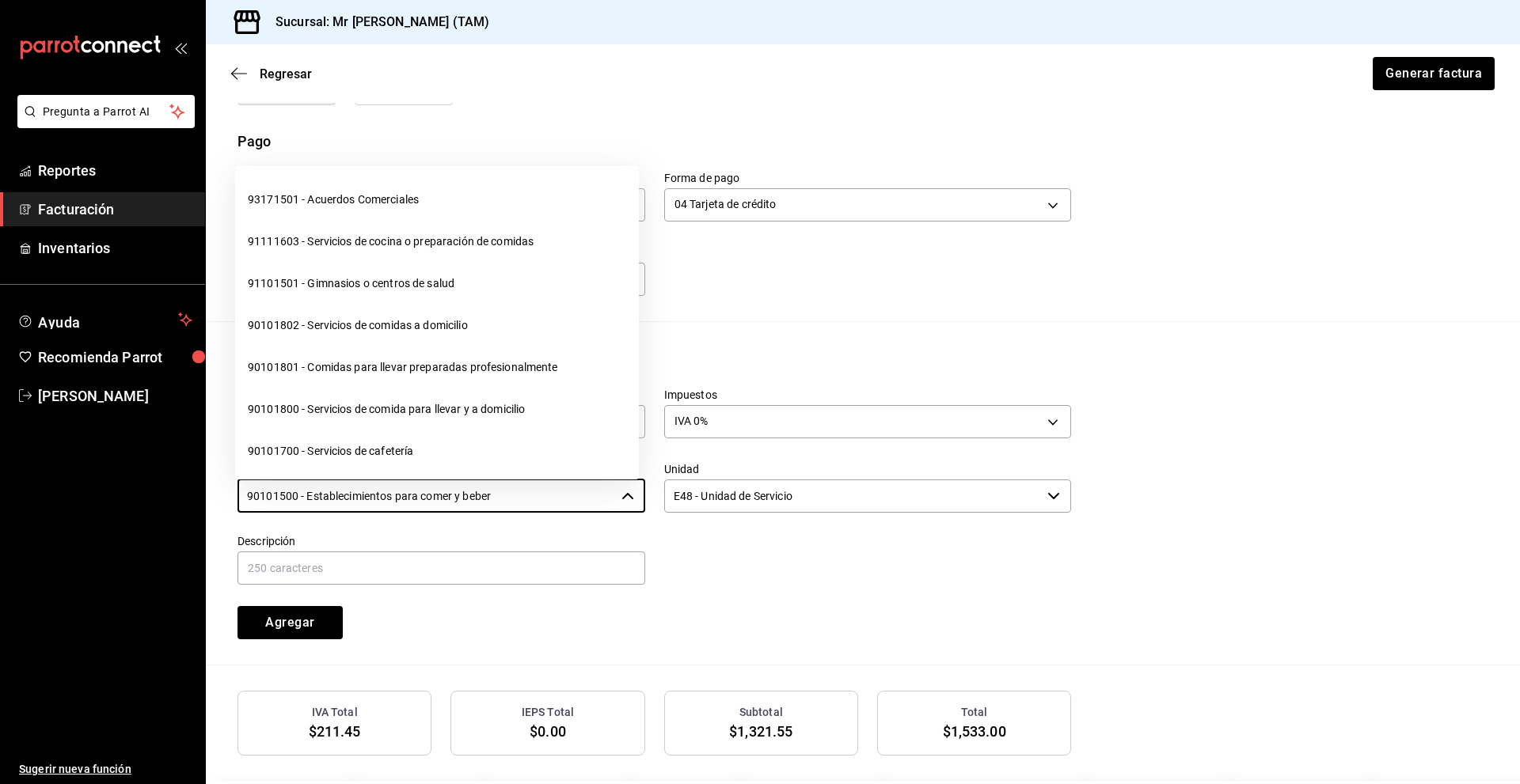
drag, startPoint x: 545, startPoint y: 494, endPoint x: 26, endPoint y: 478, distance: 519.2
click at [26, 478] on div "Pregunta a Parrot AI Reportes Facturación Inventarios Ayuda Recomienda Parrot […" at bounding box center [760, 392] width 1520 height 784
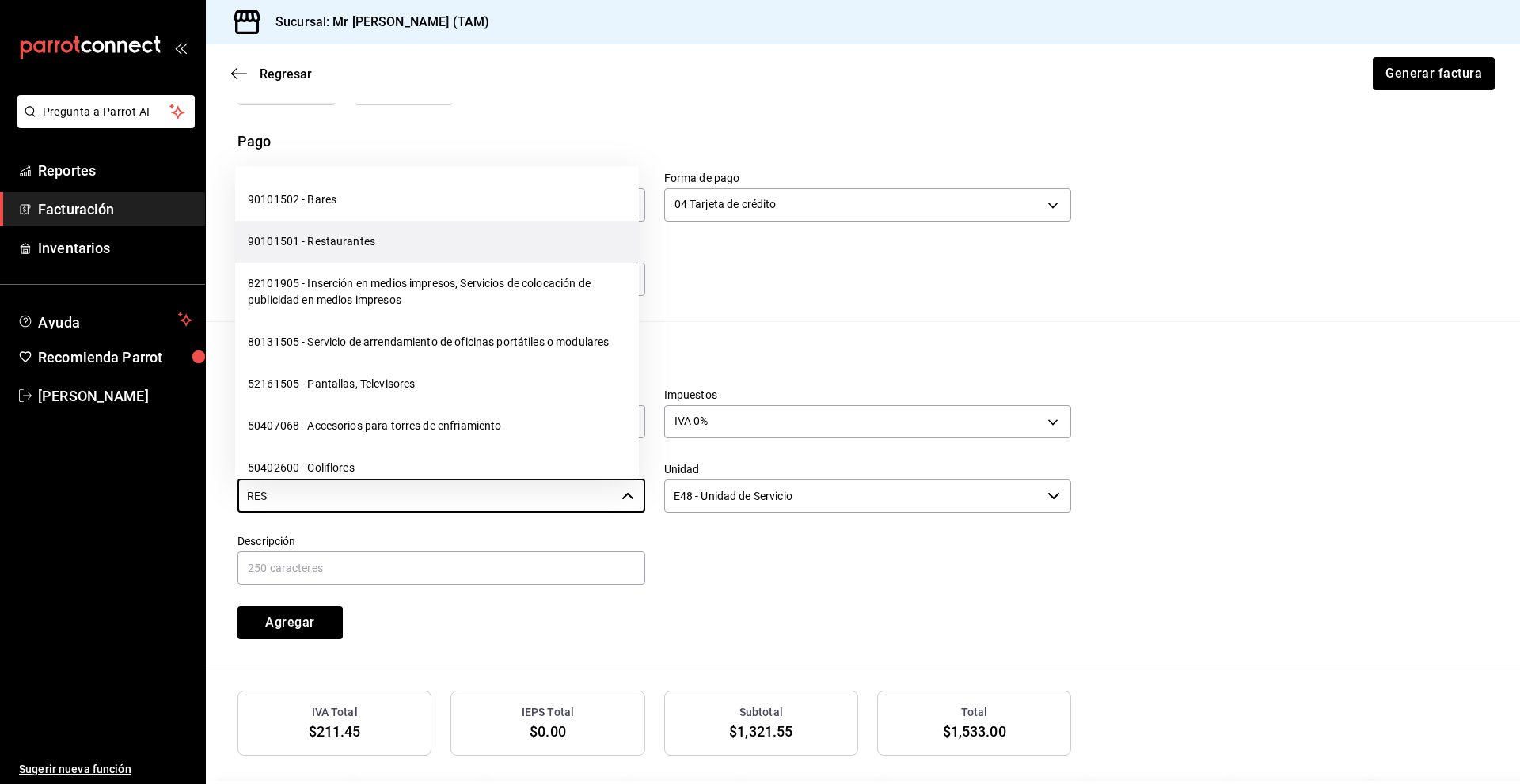
click at [349, 236] on li "90101501 - Restaurantes" at bounding box center [437, 242] width 404 height 42
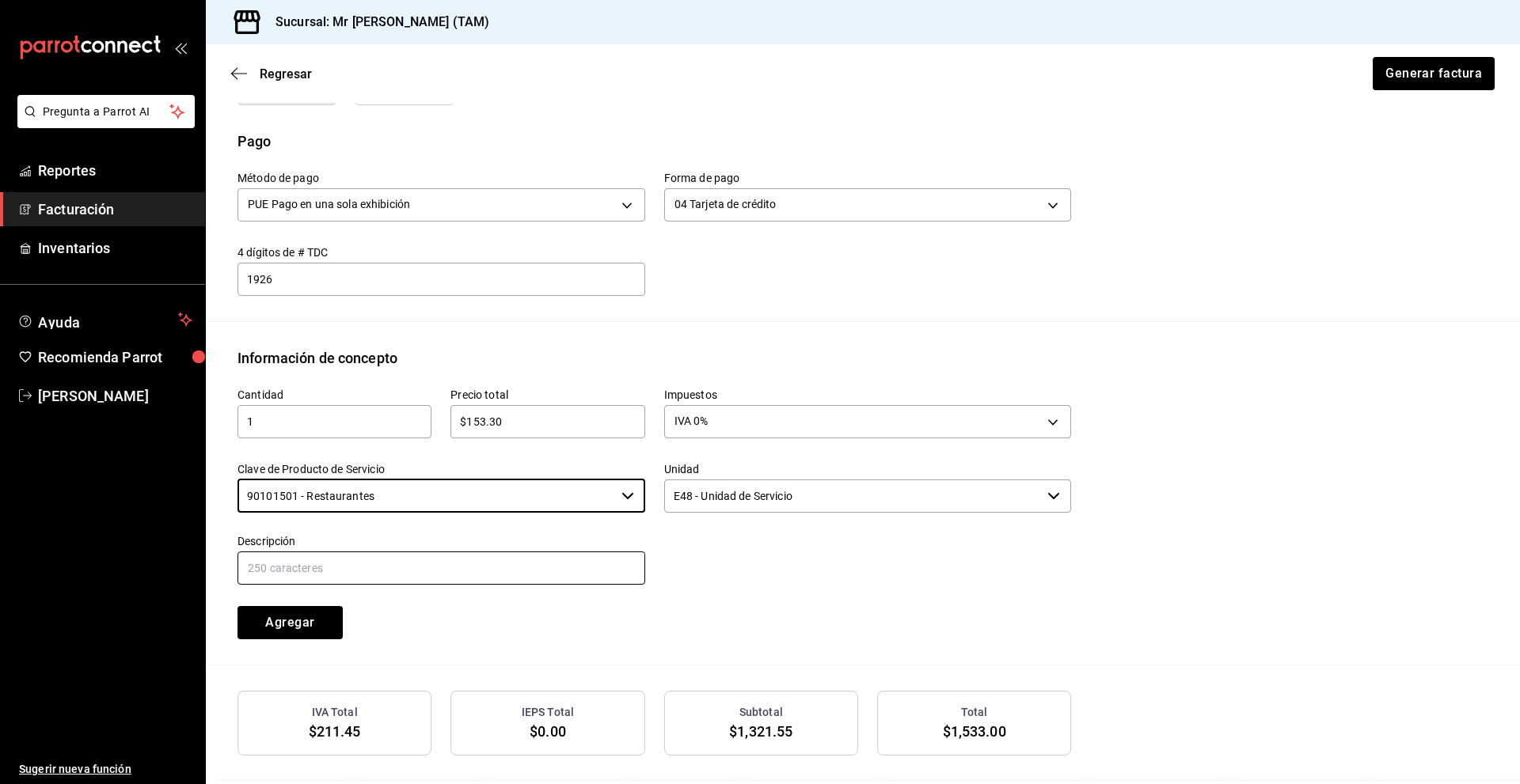
type input "90101501 - Restaurantes"
click at [531, 565] on input "text" at bounding box center [441, 568] width 407 height 33
type input "PROPINA"
click at [700, 616] on div "Cantidad 1 ​ Precio total $153.30 ​ Impuestos IVA 0% IVA_0 Clave de Producto de…" at bounding box center [645, 504] width 853 height 270
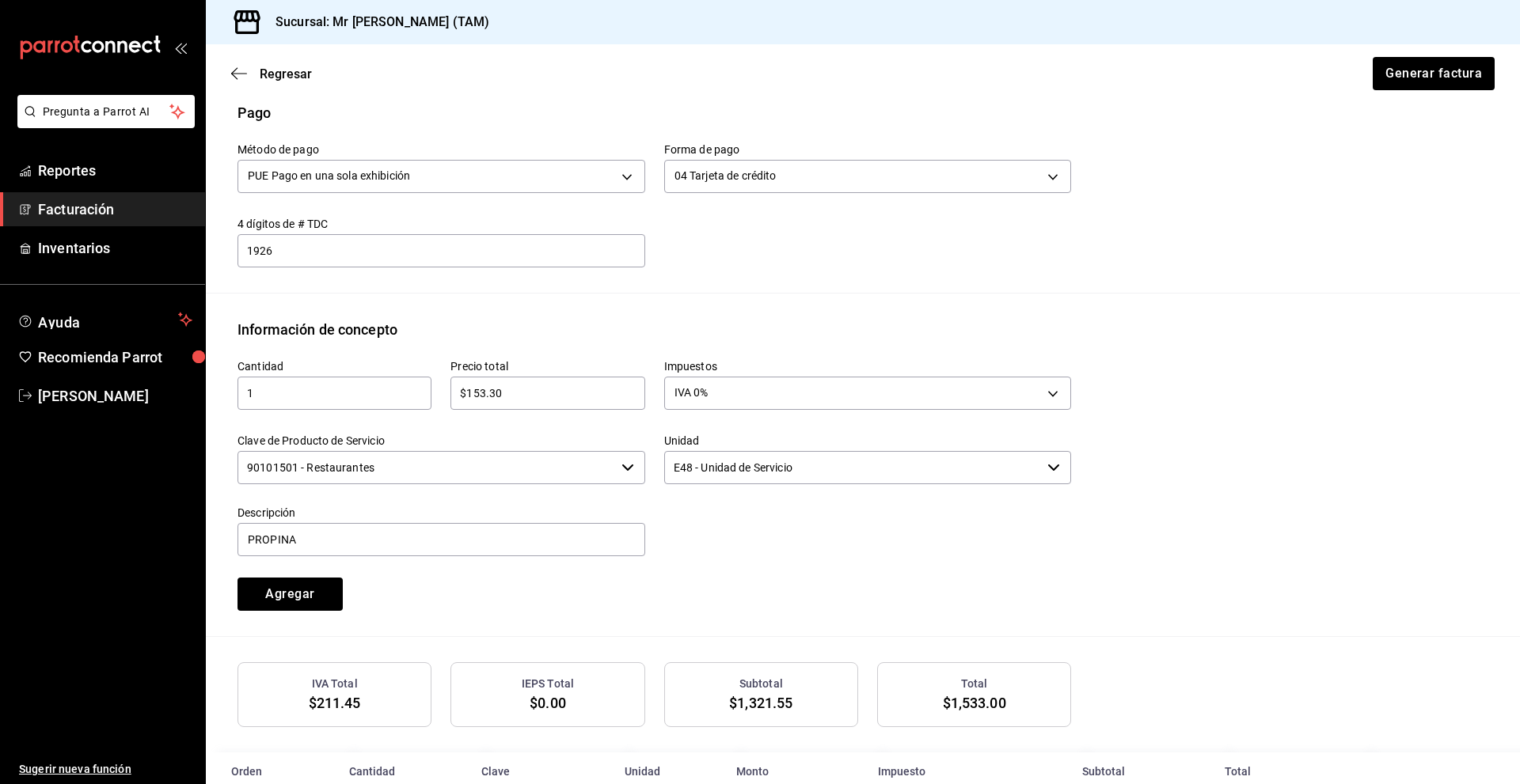
scroll to position [554, 0]
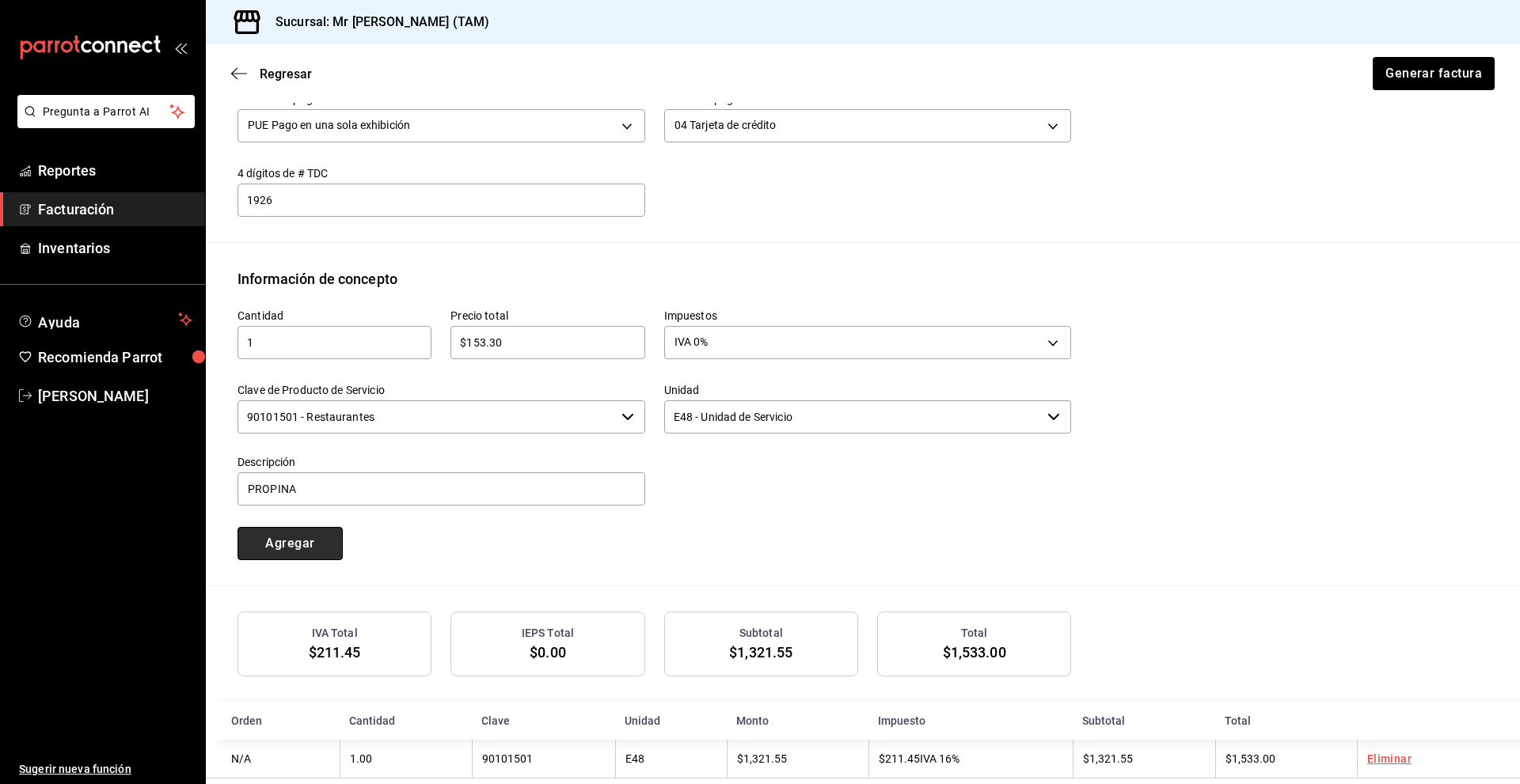
click at [277, 543] on button "Agregar" at bounding box center [290, 543] width 105 height 33
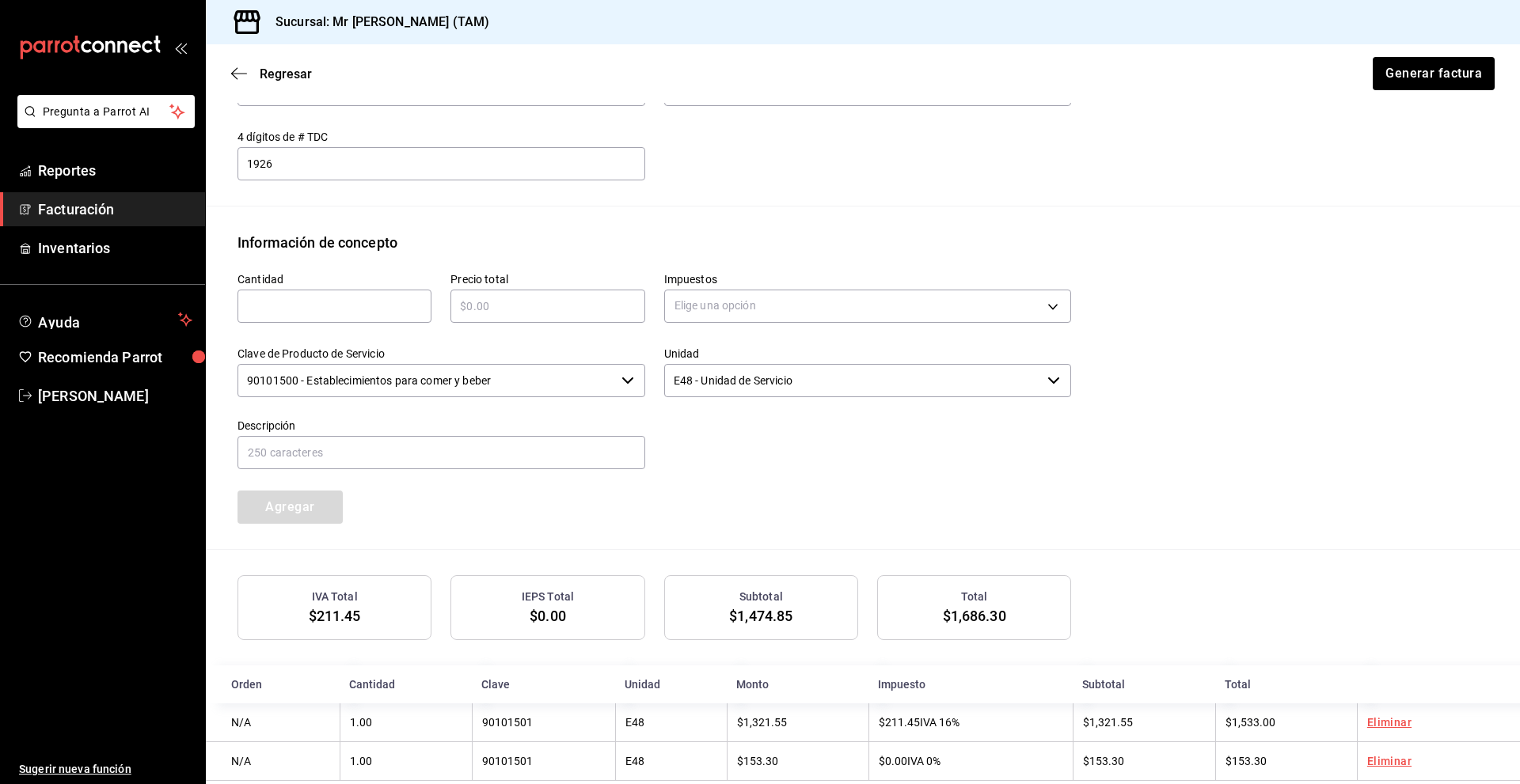
scroll to position [622, 0]
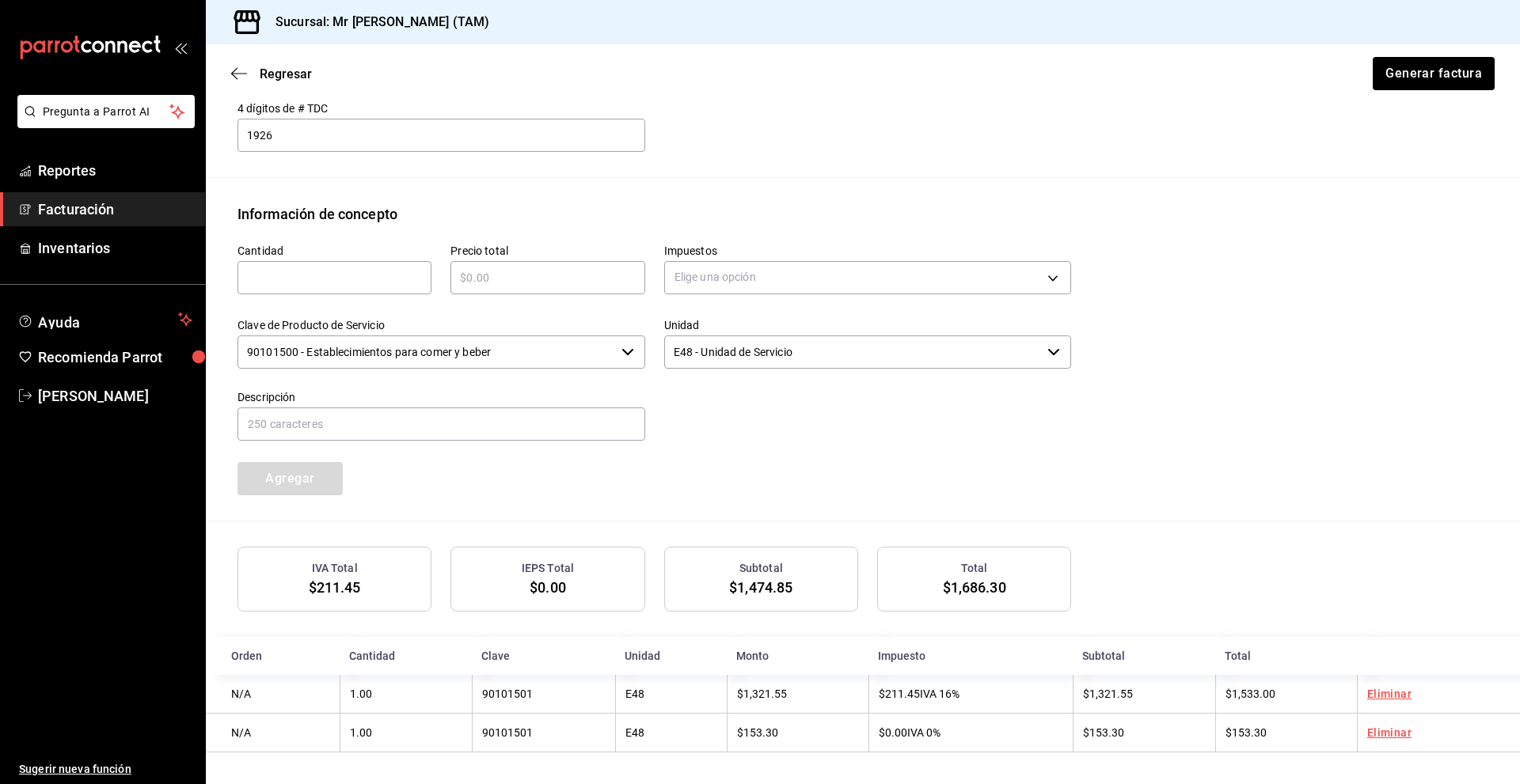
click at [1064, 487] on div "Cantidad ​ Precio total ​ Impuestos Elige una opción Clave de Producto de Servi…" at bounding box center [862, 372] width 1250 height 296
click at [1435, 73] on button "Generar factura" at bounding box center [1432, 74] width 124 height 33
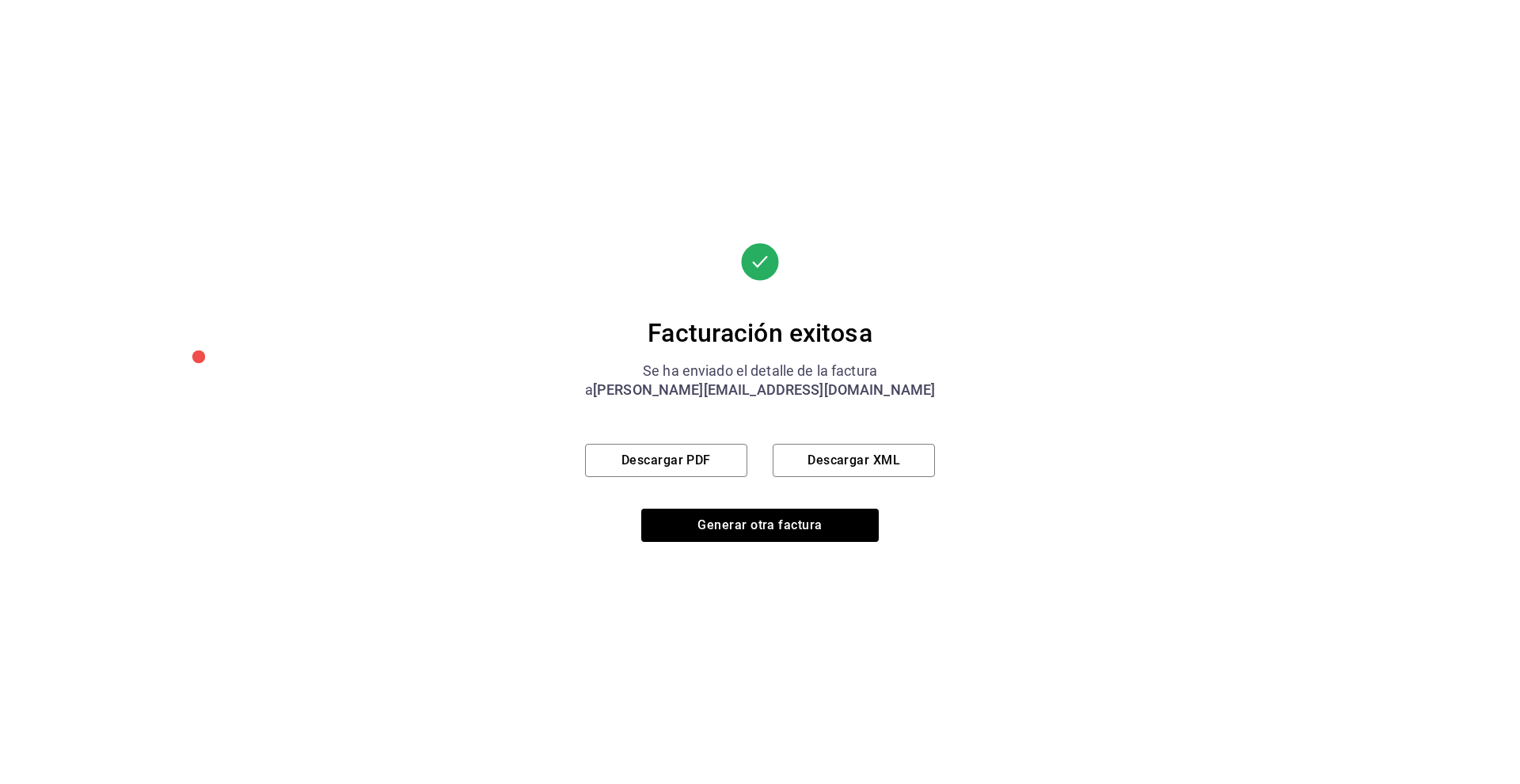
click at [717, 371] on div "Se ha enviado el detalle de la factura" at bounding box center [760, 371] width 350 height 19
click at [683, 463] on button "Descargar PDF" at bounding box center [666, 461] width 162 height 33
click at [842, 464] on button "Descargar XML" at bounding box center [854, 461] width 162 height 33
click at [684, 523] on button "Generar otra factura" at bounding box center [760, 526] width 237 height 33
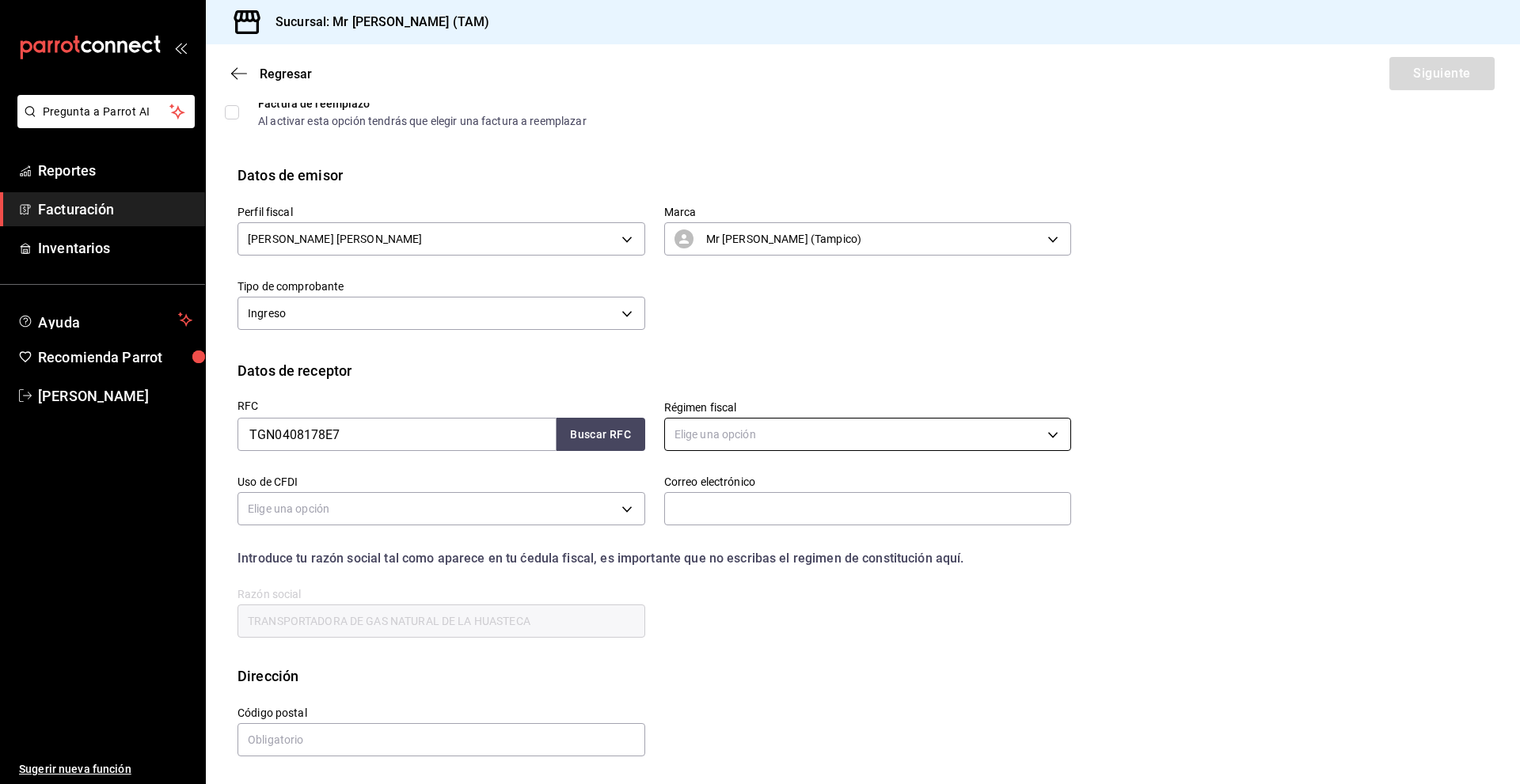
scroll to position [0, 0]
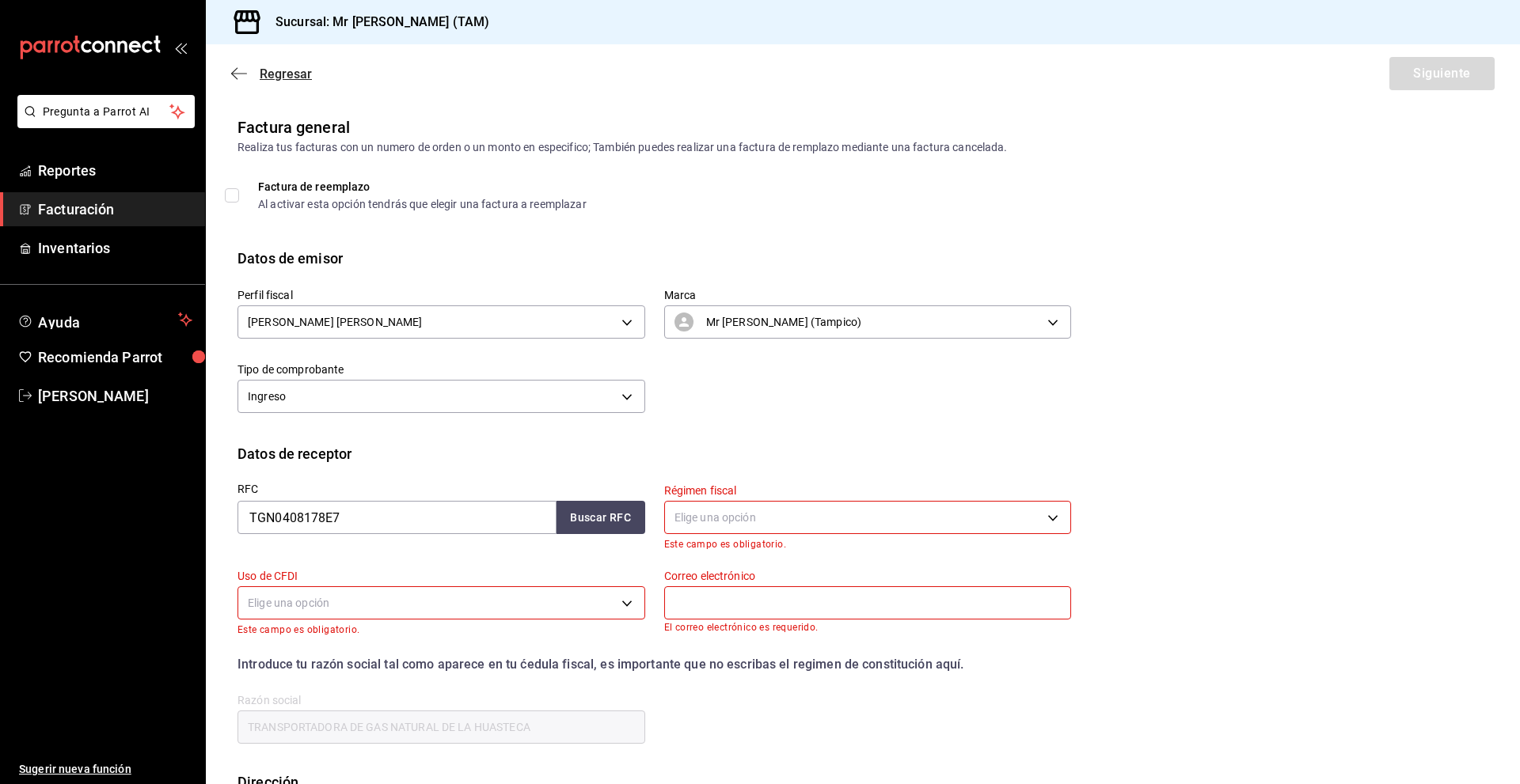
click at [234, 76] on icon "button" at bounding box center [234, 75] width 6 height 12
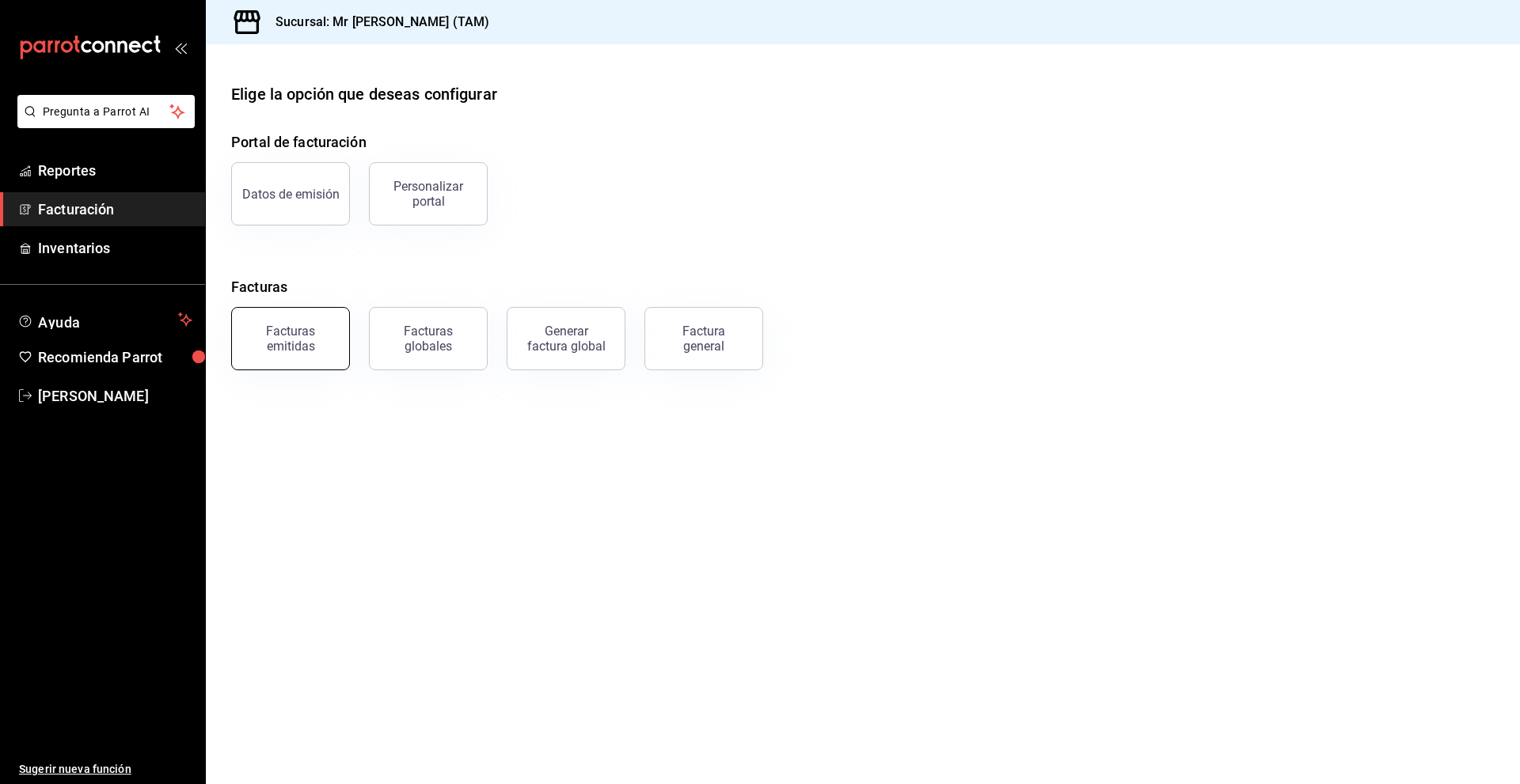
click at [338, 331] on button "Facturas emitidas" at bounding box center [290, 339] width 119 height 63
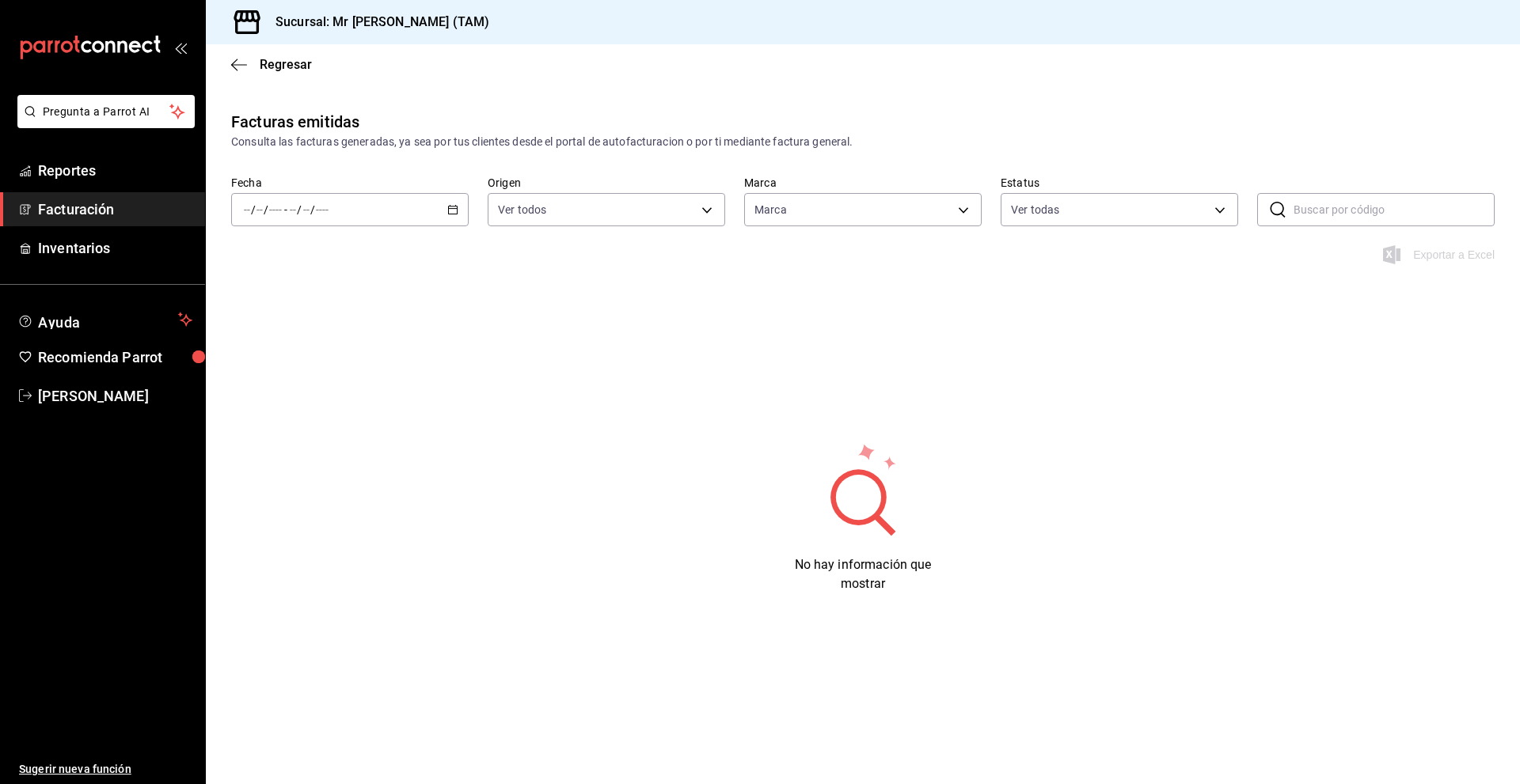
type input "7082ddc5-3cea-471a-bd4f-d41619b848f0,bc9a0e64-aa29-4e82-8e21-4ca092c701c3"
click at [304, 209] on input "number" at bounding box center [306, 210] width 8 height 12
click at [348, 213] on div "/ / - / /" at bounding box center [349, 210] width 237 height 33
click at [240, 212] on div "/ / - / /" at bounding box center [349, 210] width 237 height 33
click at [242, 206] on div "/ /" at bounding box center [263, 210] width 43 height 12
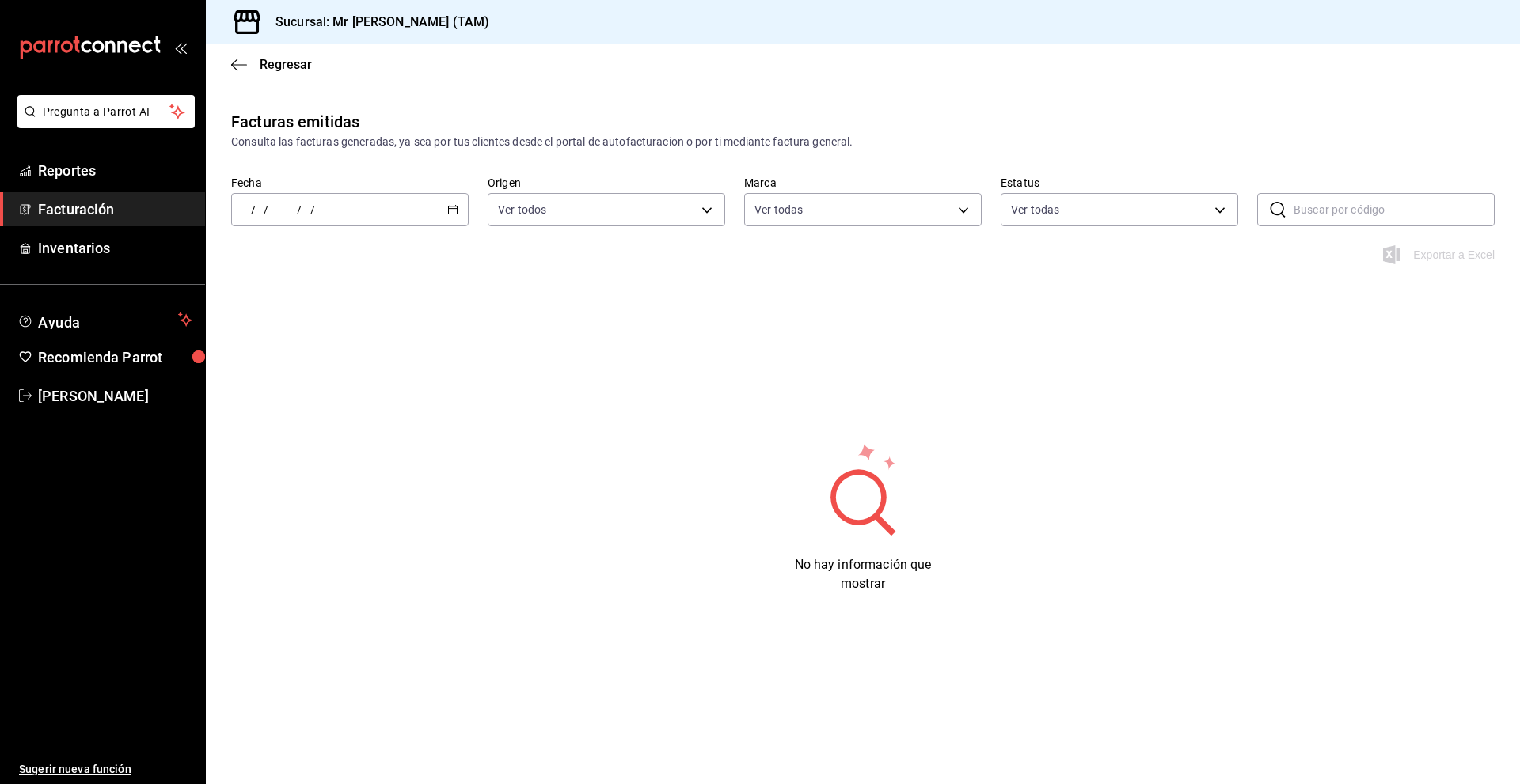
click at [244, 208] on input "number" at bounding box center [247, 210] width 8 height 12
click at [242, 206] on div "/ /" at bounding box center [263, 210] width 43 height 12
drag, startPoint x: 246, startPoint y: 213, endPoint x: 277, endPoint y: 184, distance: 42.4
click at [277, 184] on div "Fecha / / - / /" at bounding box center [349, 201] width 237 height 51
click at [227, 201] on div "Fecha / / - / / Origen Ver todos ORDER_INVOICE,GENERAL_INVOICE Marca Ver todas …" at bounding box center [862, 210] width 1314 height 69
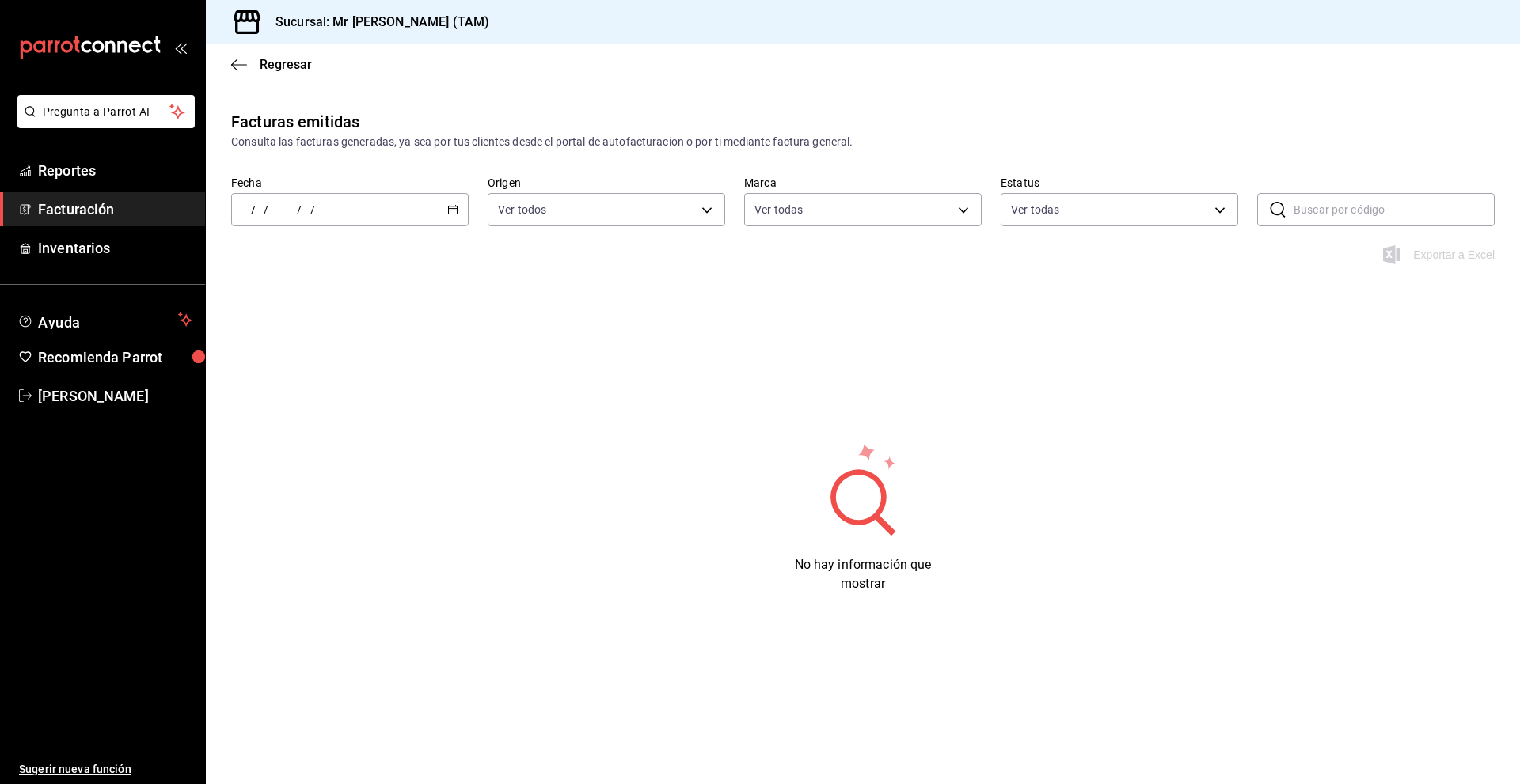
click at [246, 212] on input "number" at bounding box center [247, 210] width 8 height 12
click at [270, 438] on span "Rango de fechas" at bounding box center [306, 435] width 123 height 17
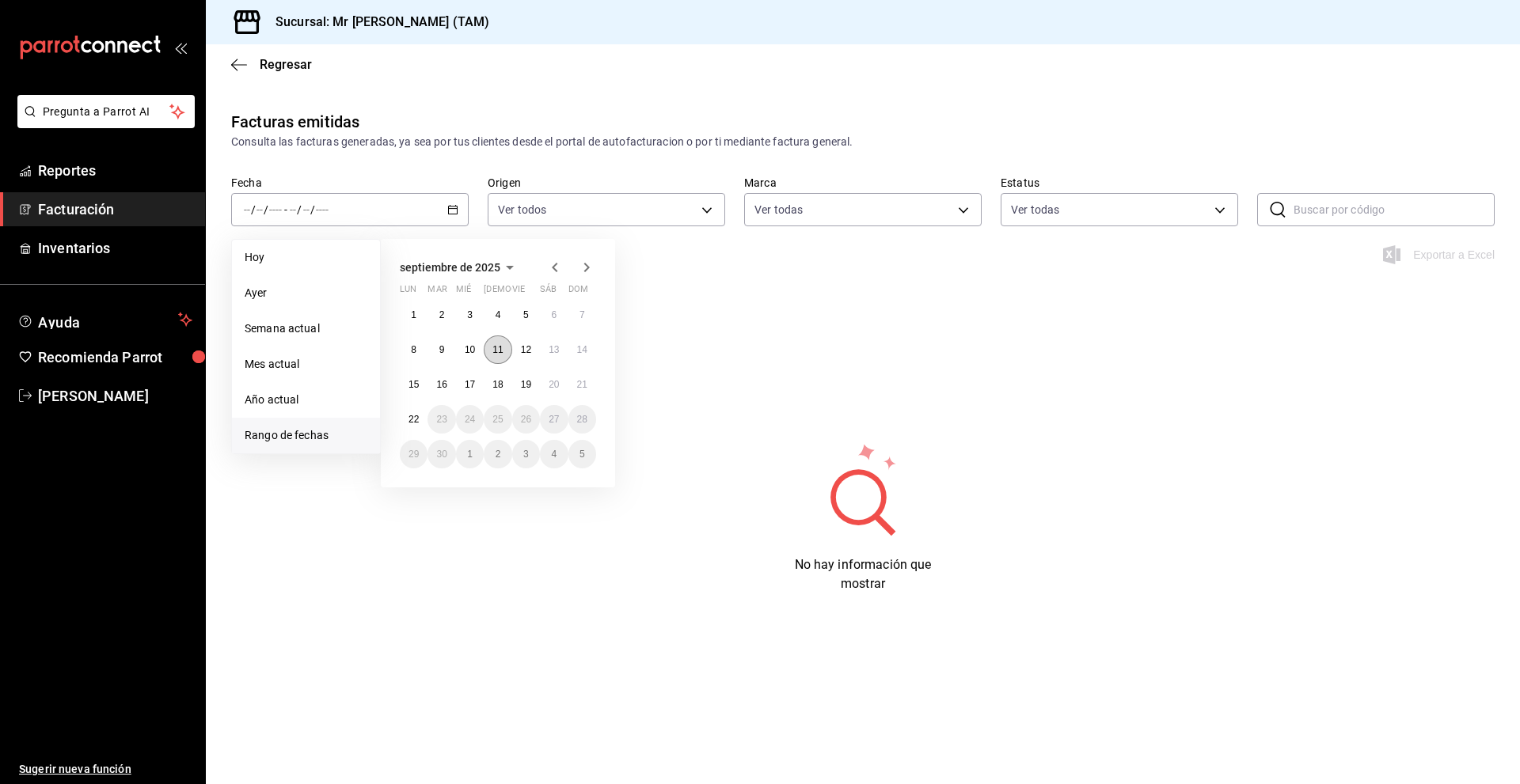
click at [495, 347] on abbr "11" at bounding box center [498, 349] width 11 height 11
click at [494, 358] on button "11" at bounding box center [498, 349] width 28 height 28
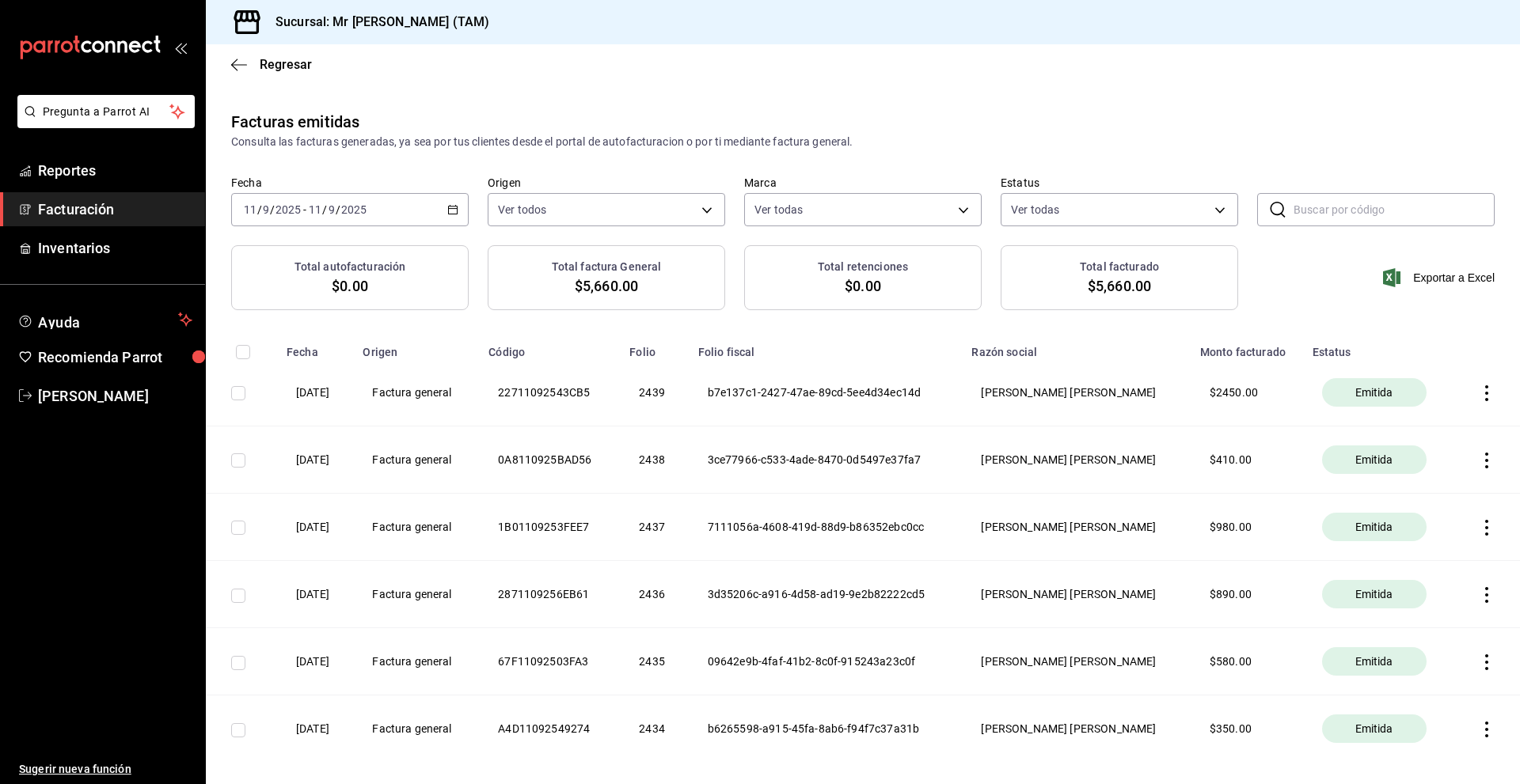
click at [1315, 317] on div "Total autofacturación $0.00 Total factura General $5,660.00 Total retenciones $…" at bounding box center [862, 287] width 1314 height 84
click at [1034, 207] on body "Pregunta a Parrot AI Reportes Facturación Inventarios Ayuda Recomienda Parrot […" at bounding box center [760, 392] width 1520 height 784
drag, startPoint x: 1010, startPoint y: 209, endPoint x: 1001, endPoint y: 212, distance: 9.5
click at [1009, 209] on div at bounding box center [760, 392] width 1520 height 784
click at [903, 218] on body "Pregunta a Parrot AI Reportes Facturación Inventarios Ayuda Recomienda Parrot […" at bounding box center [760, 392] width 1520 height 784
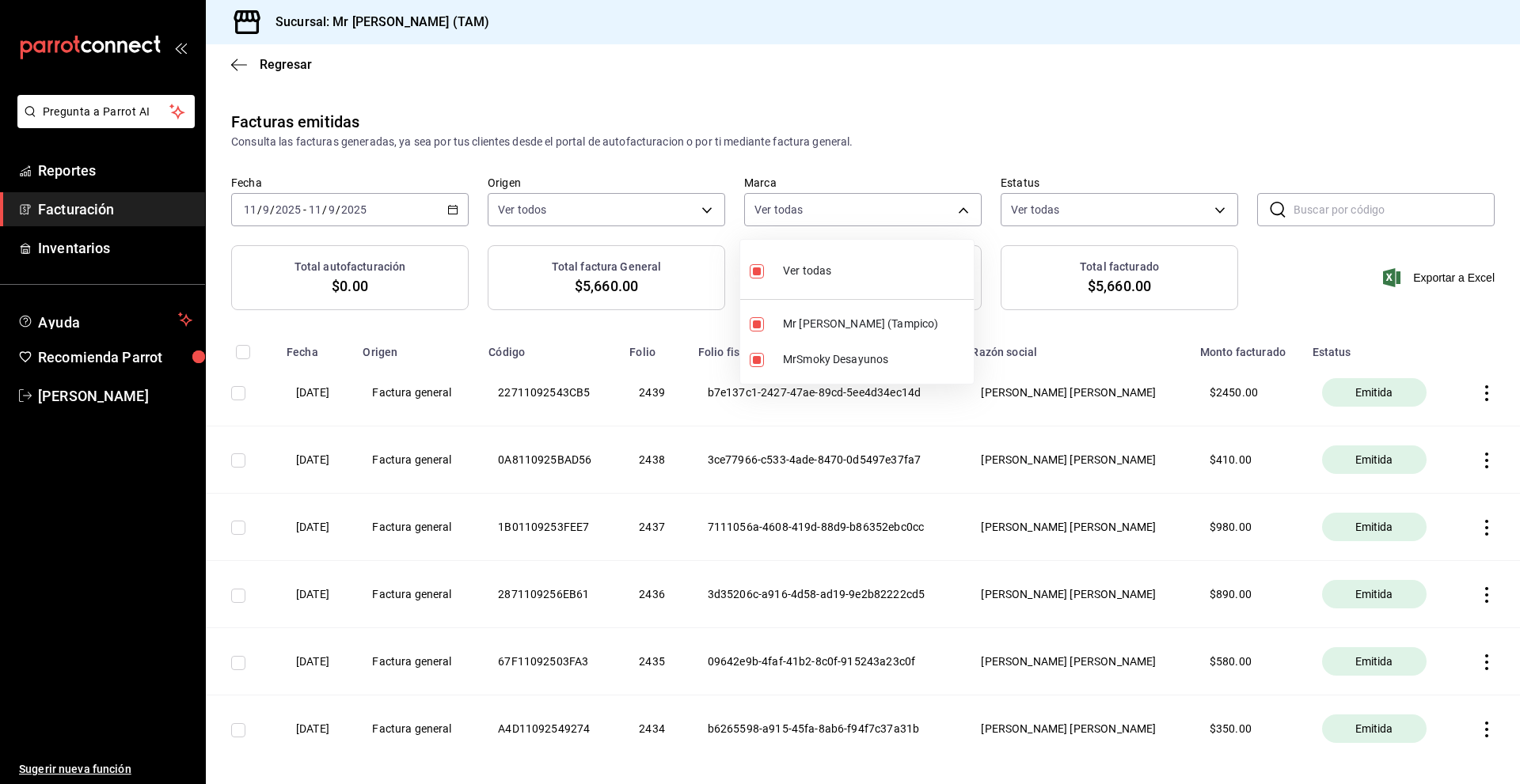
click at [903, 214] on div at bounding box center [760, 392] width 1520 height 784
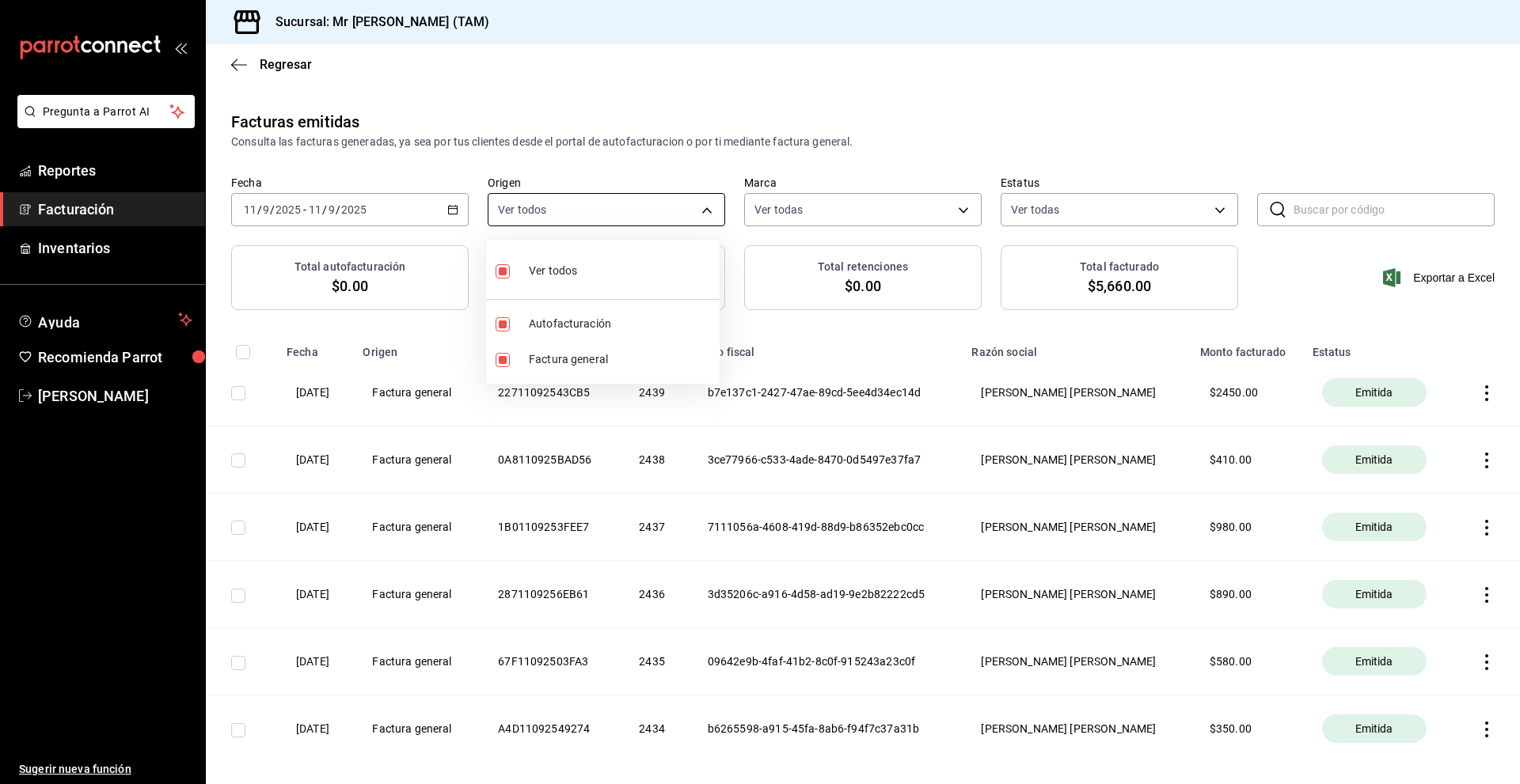
click at [647, 216] on body "Pregunta a Parrot AI Reportes Facturación Inventarios Ayuda Recomienda Parrot […" at bounding box center [760, 392] width 1520 height 784
click at [647, 216] on div at bounding box center [760, 392] width 1520 height 784
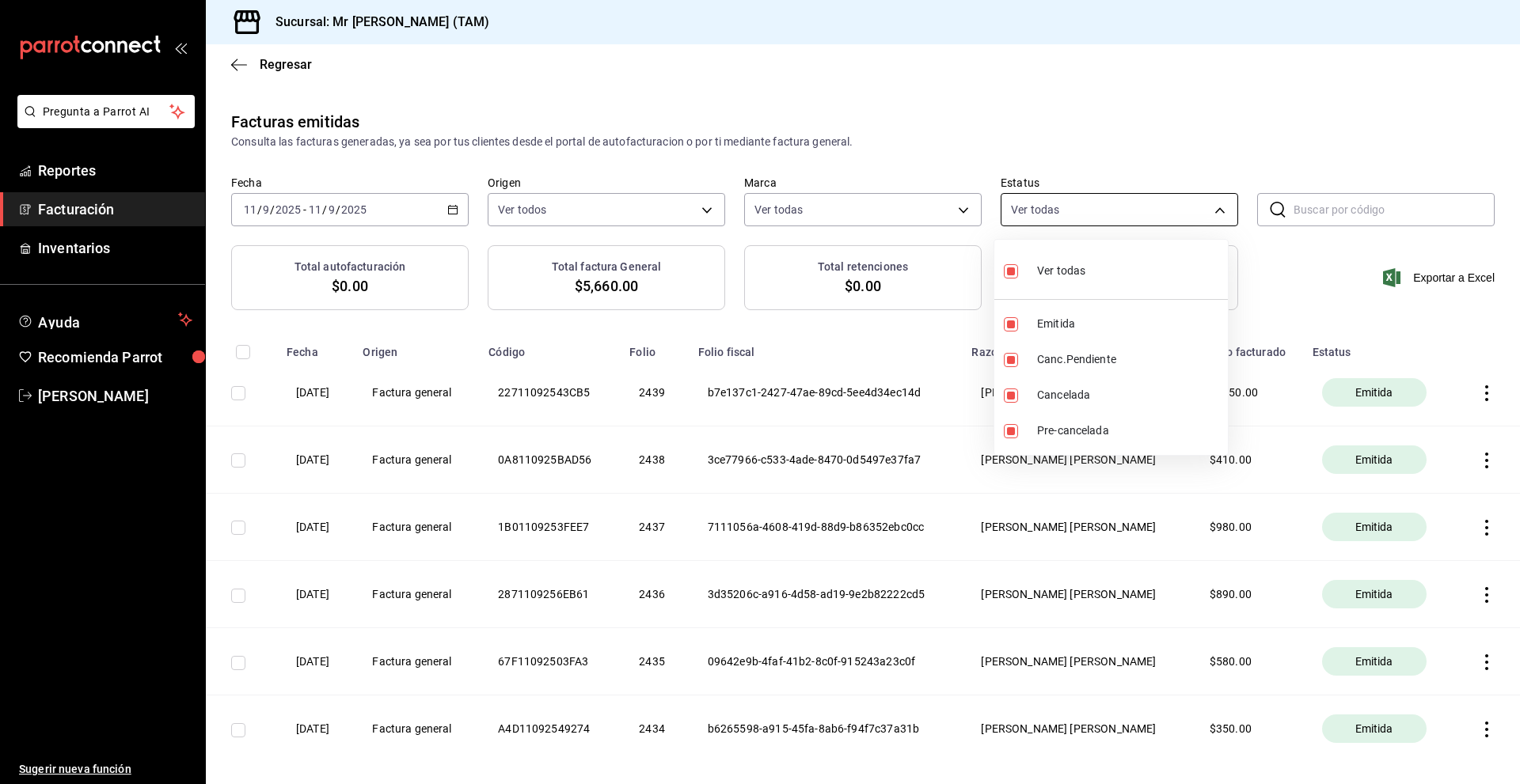
click at [1169, 197] on body "Pregunta a Parrot AI Reportes Facturación Inventarios Ayuda Recomienda Parrot […" at bounding box center [760, 392] width 1520 height 784
click at [1120, 205] on div at bounding box center [760, 392] width 1520 height 784
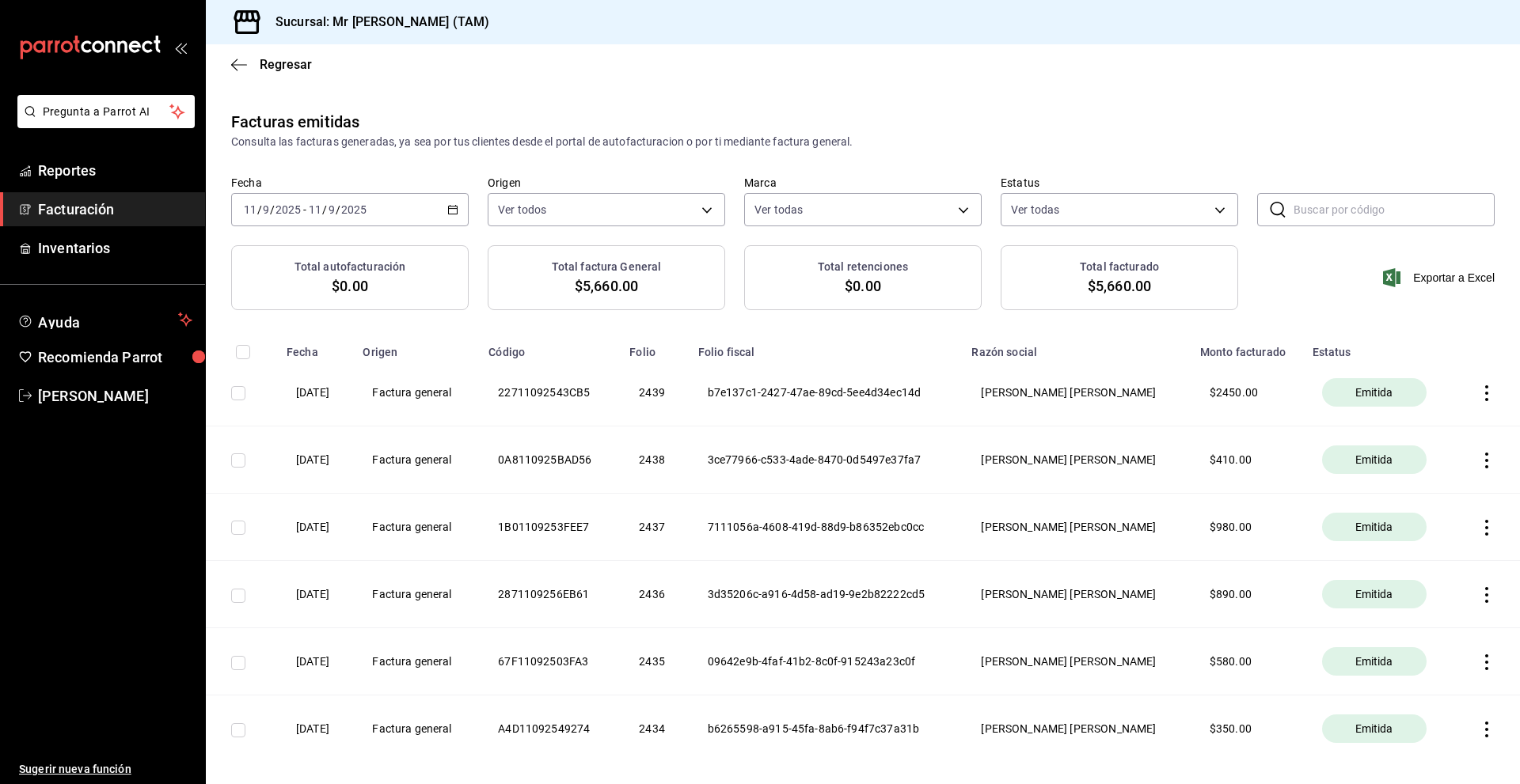
click at [100, 221] on link "Facturación" at bounding box center [102, 209] width 205 height 34
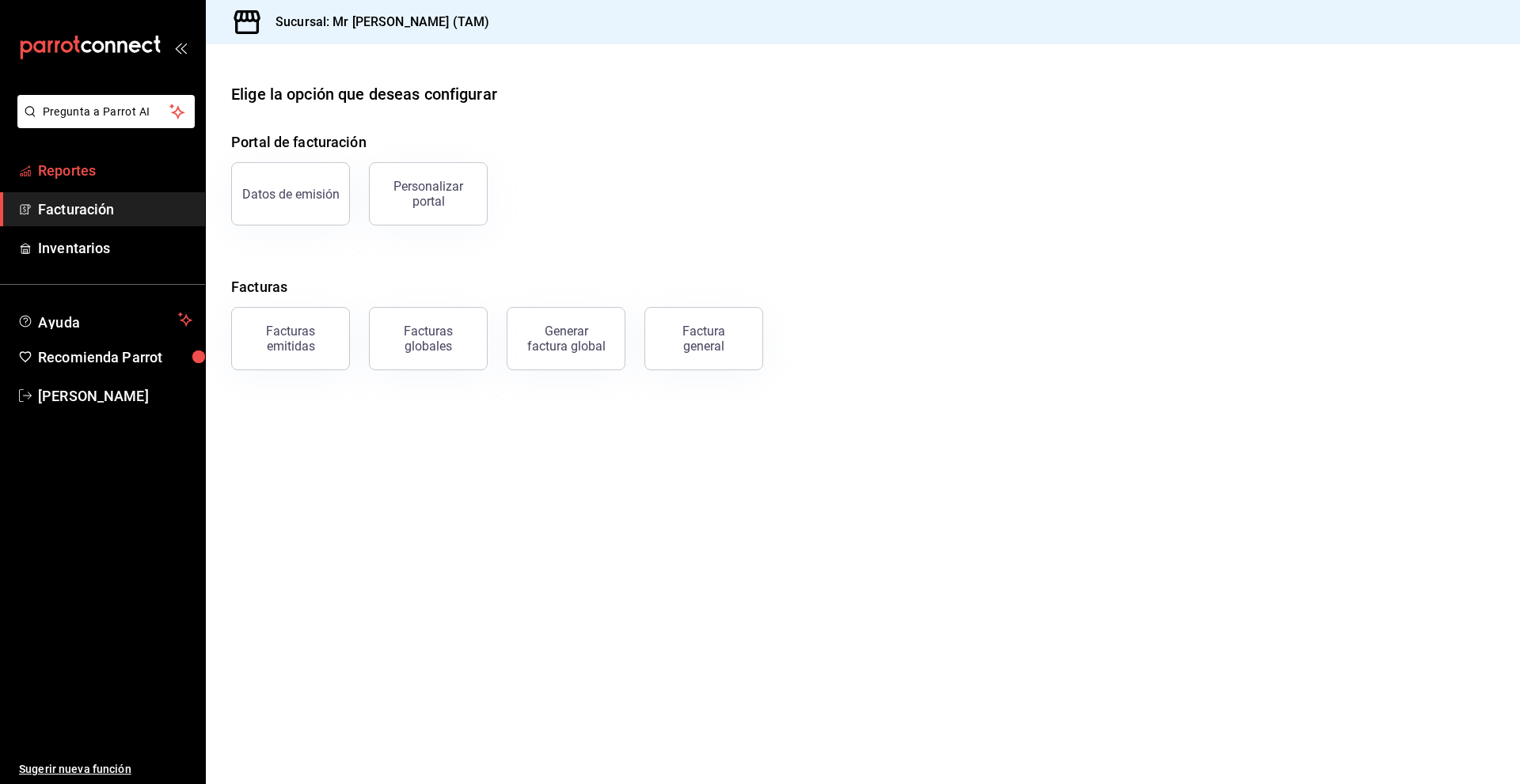
click at [108, 173] on span "Reportes" at bounding box center [115, 170] width 155 height 21
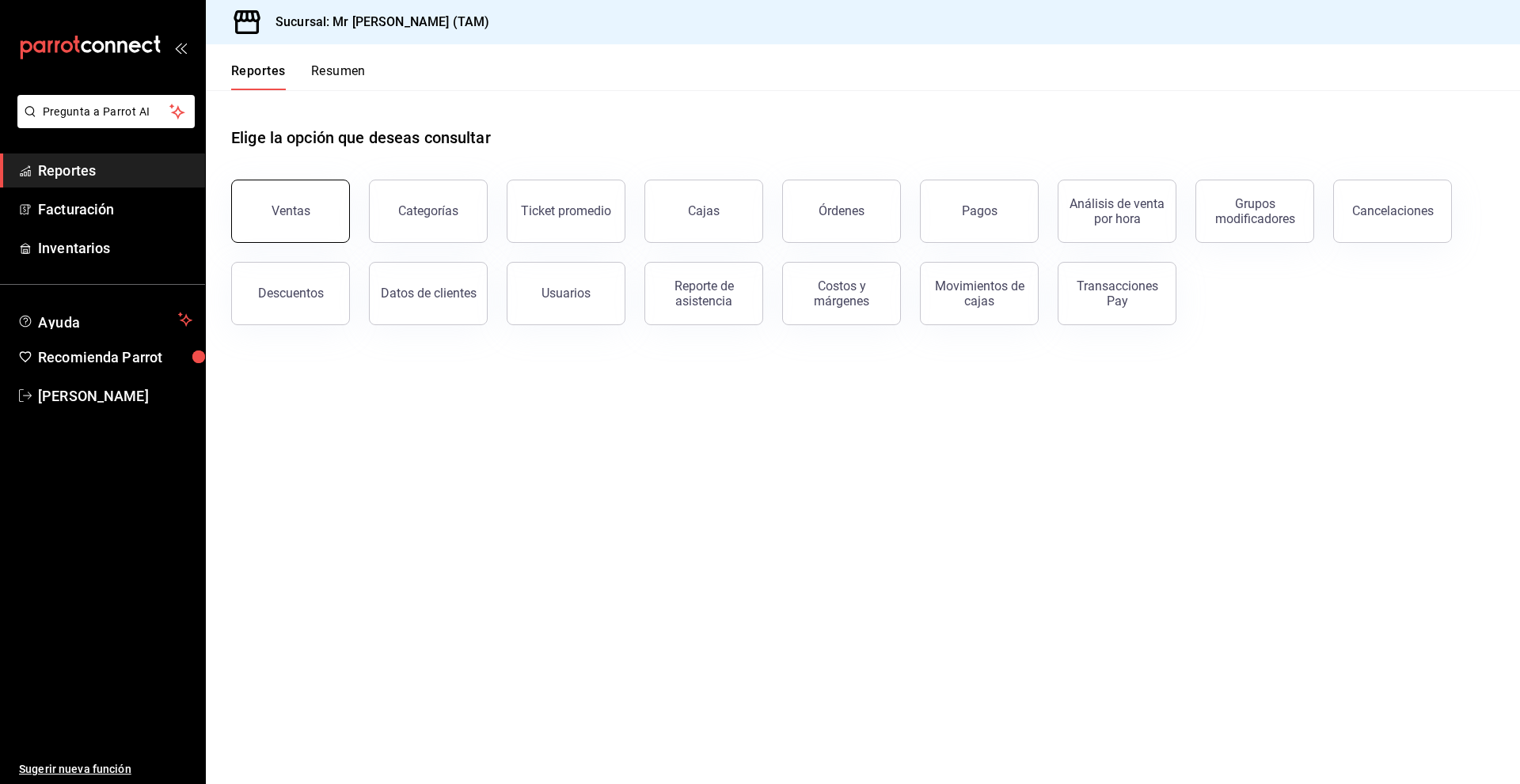
click at [295, 214] on div "Ventas" at bounding box center [291, 211] width 39 height 15
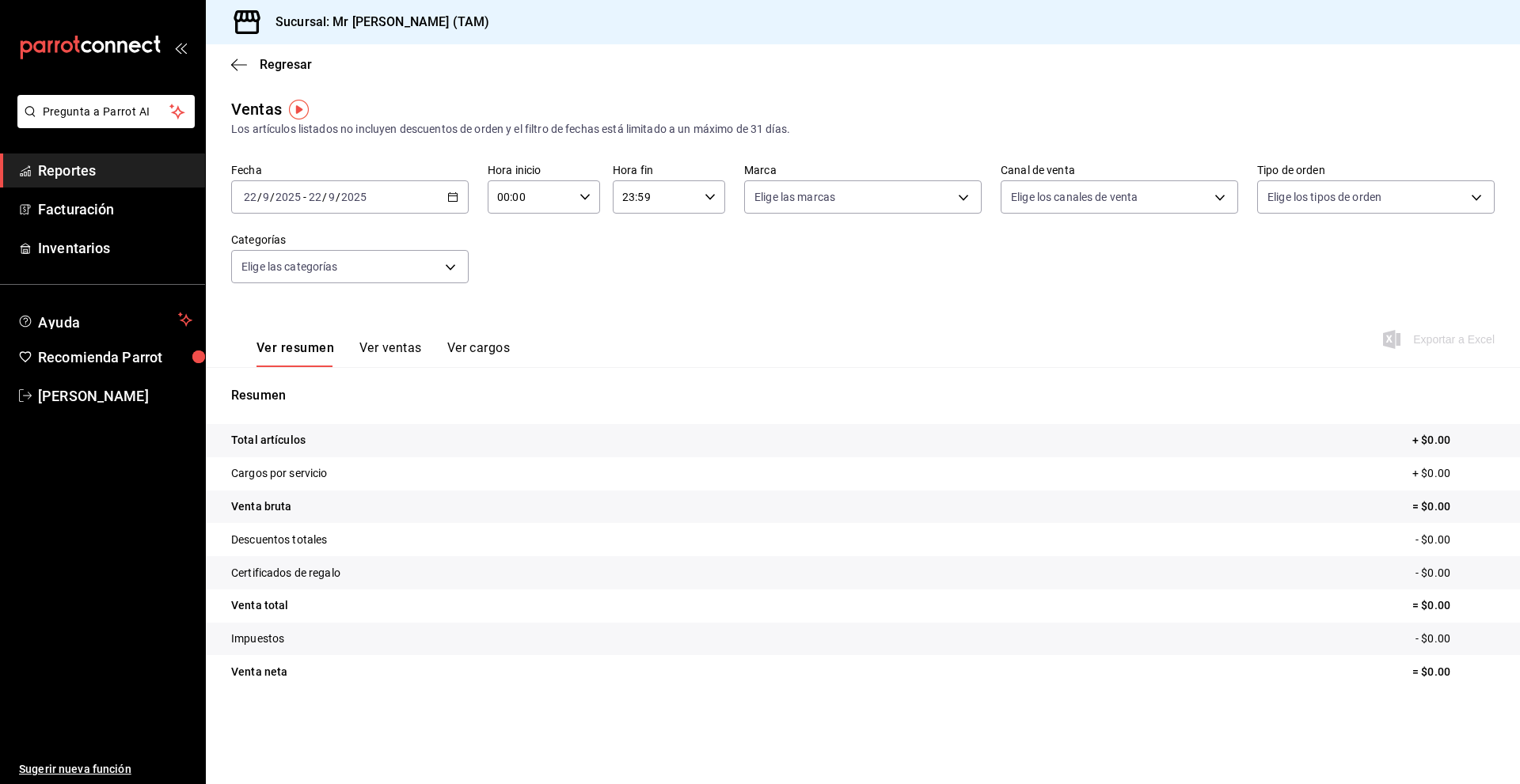
drag, startPoint x: 384, startPoint y: 197, endPoint x: 260, endPoint y: 198, distance: 124.0
click at [260, 198] on div "[DATE] [DATE] - [DATE] [DATE]" at bounding box center [349, 198] width 237 height 33
click at [241, 197] on div "[DATE] [DATE]" at bounding box center [272, 197] width 61 height 12
click at [282, 400] on li "Rango de fechas" at bounding box center [306, 387] width 148 height 36
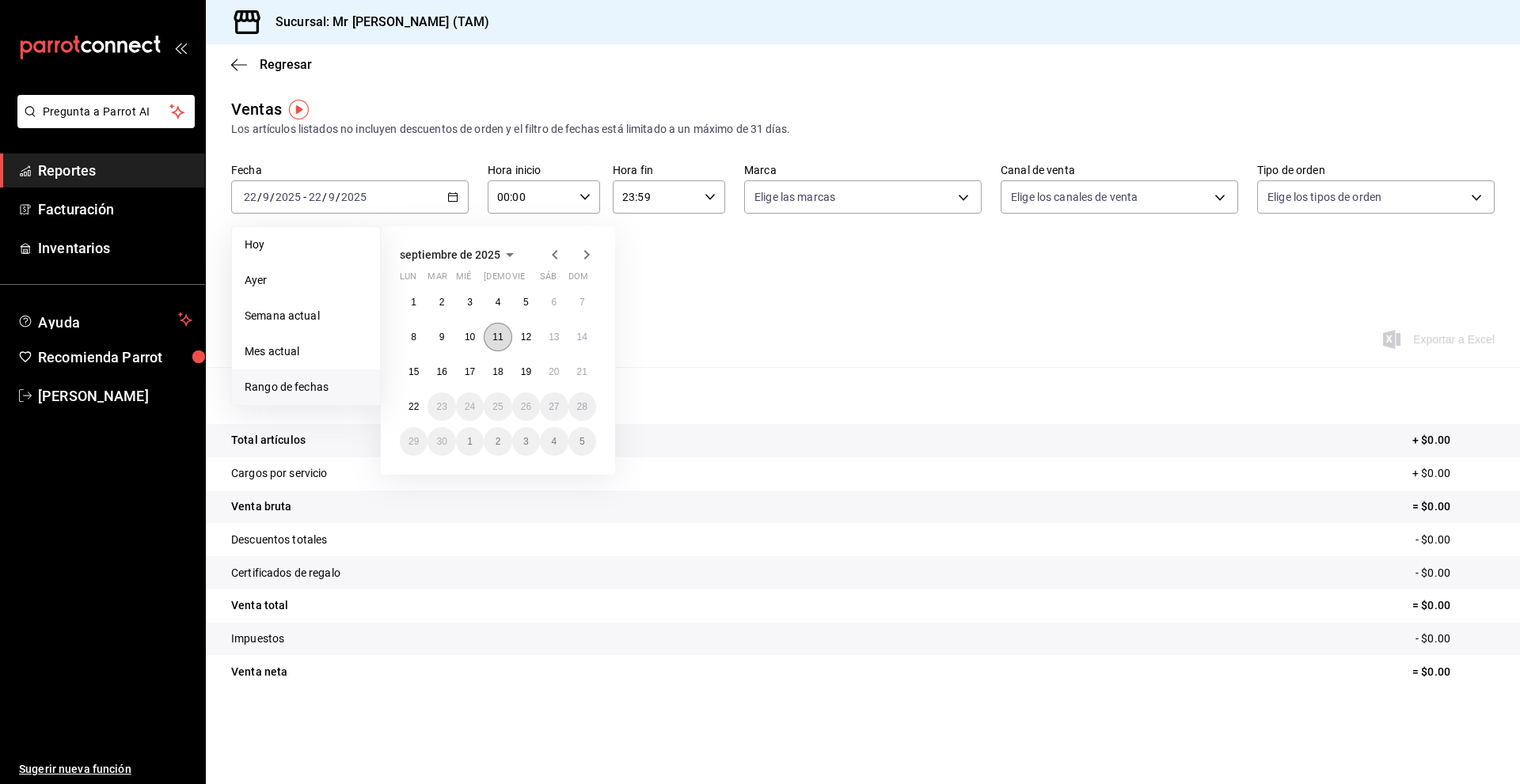
click at [493, 336] on abbr "11" at bounding box center [498, 337] width 11 height 11
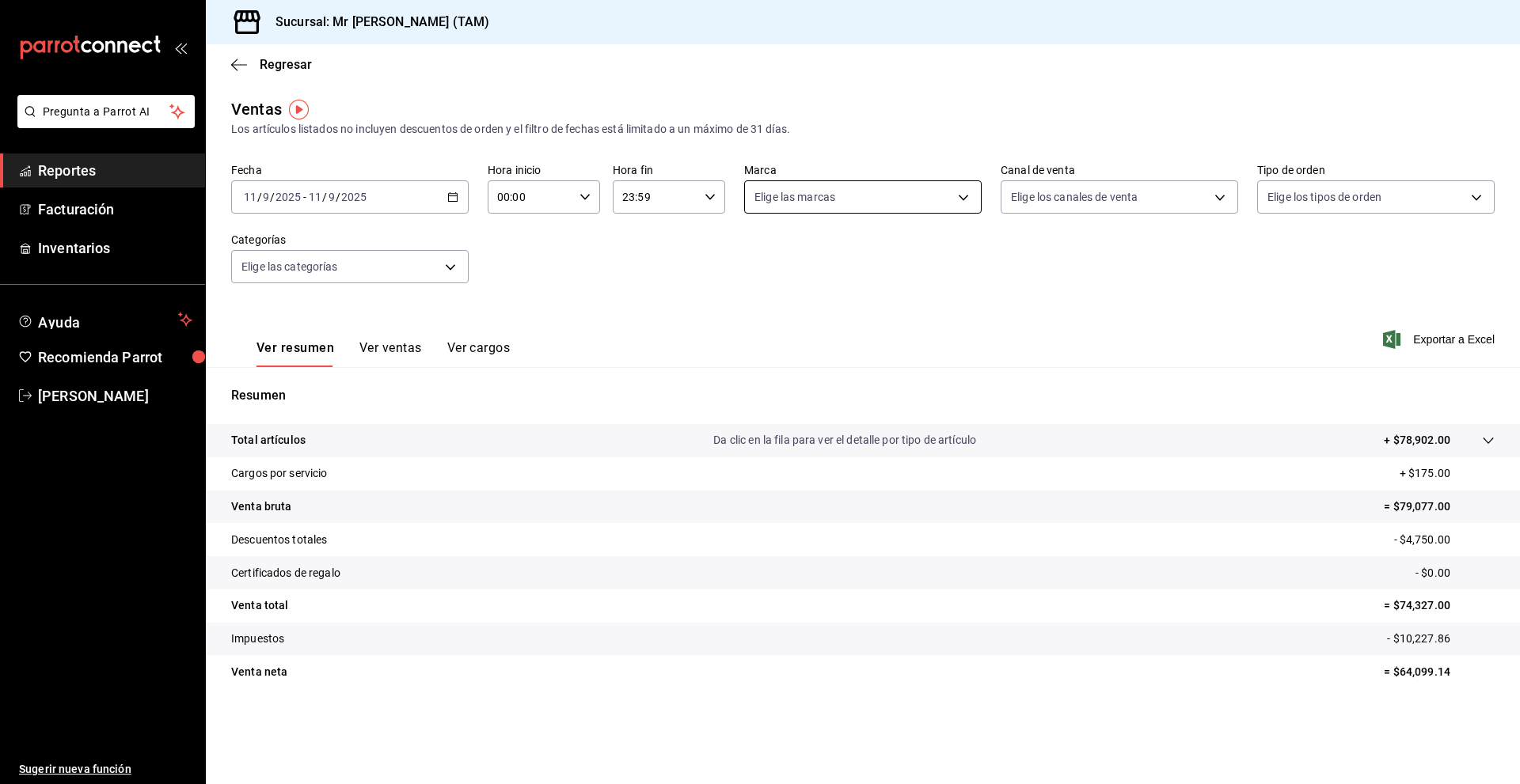
click at [926, 202] on body "Pregunta a Parrot AI Reportes Facturación Inventarios Ayuda Recomienda Parrot […" at bounding box center [760, 392] width 1520 height 784
click at [753, 256] on li "Ver todas" at bounding box center [862, 256] width 236 height 47
type input "7082ddc5-3cea-471a-bd4f-d41619b848f0,bc9a0e64-aa29-4e82-8e21-4ca092c701c3"
checkbox input "true"
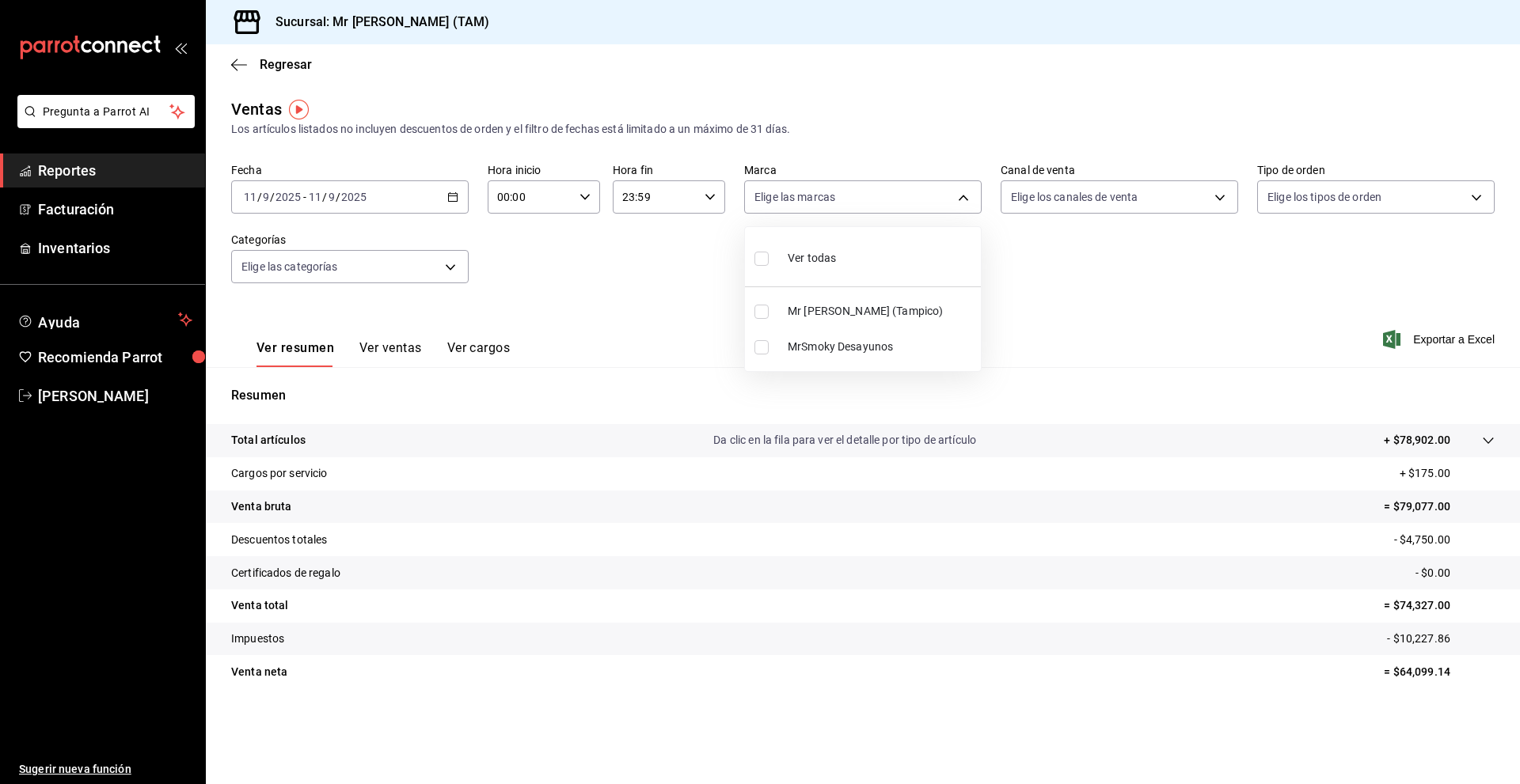
checkbox input "true"
click at [1048, 204] on div at bounding box center [760, 392] width 1520 height 784
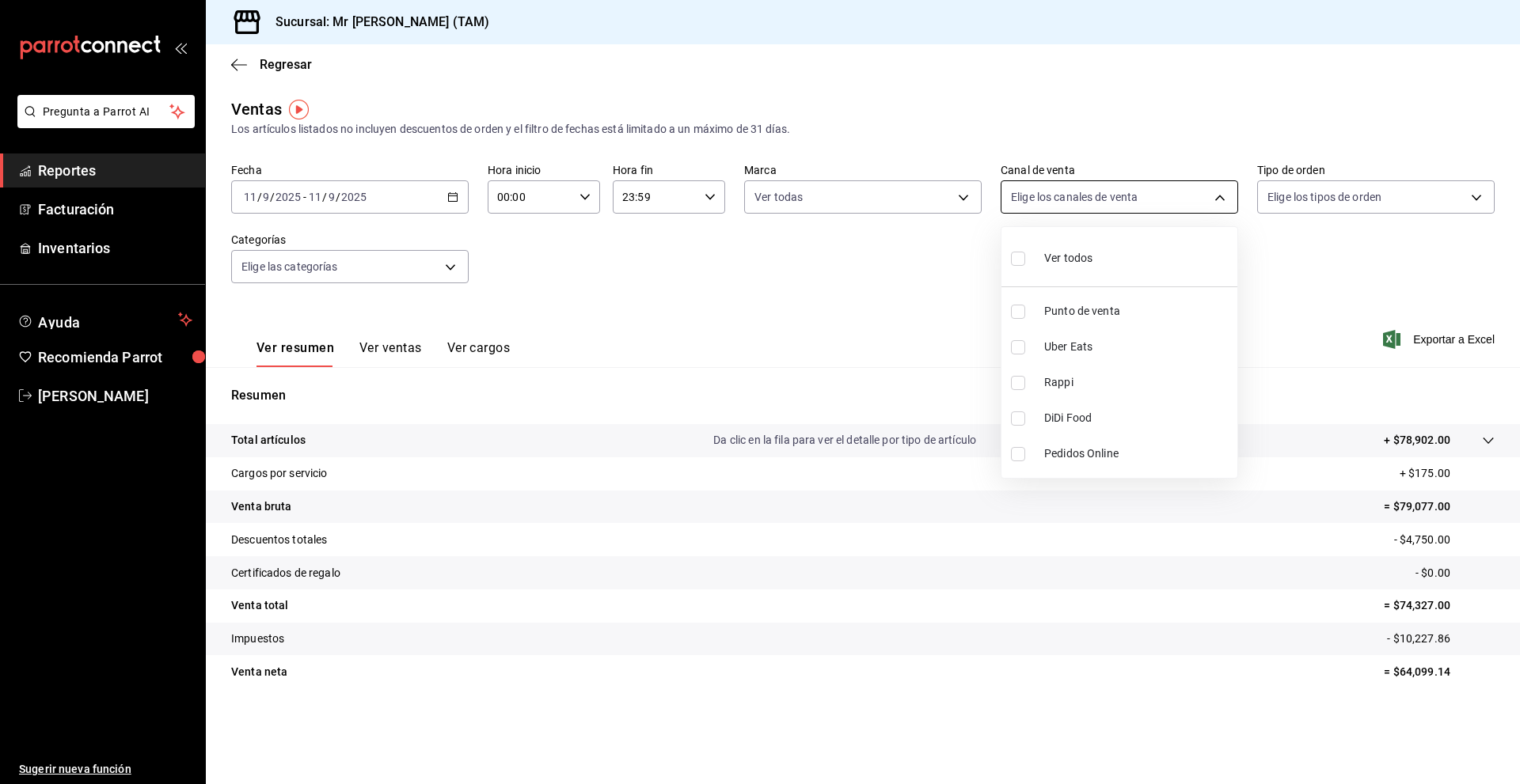
click at [1070, 211] on body "Pregunta a Parrot AI Reportes Facturación Inventarios Ayuda Recomienda Parrot […" at bounding box center [760, 392] width 1520 height 784
click at [1012, 244] on div "Ver todos" at bounding box center [1051, 256] width 82 height 34
type input "PARROT,UBER_EATS,RAPPI,DIDI_FOOD,ONLINE"
checkbox input "true"
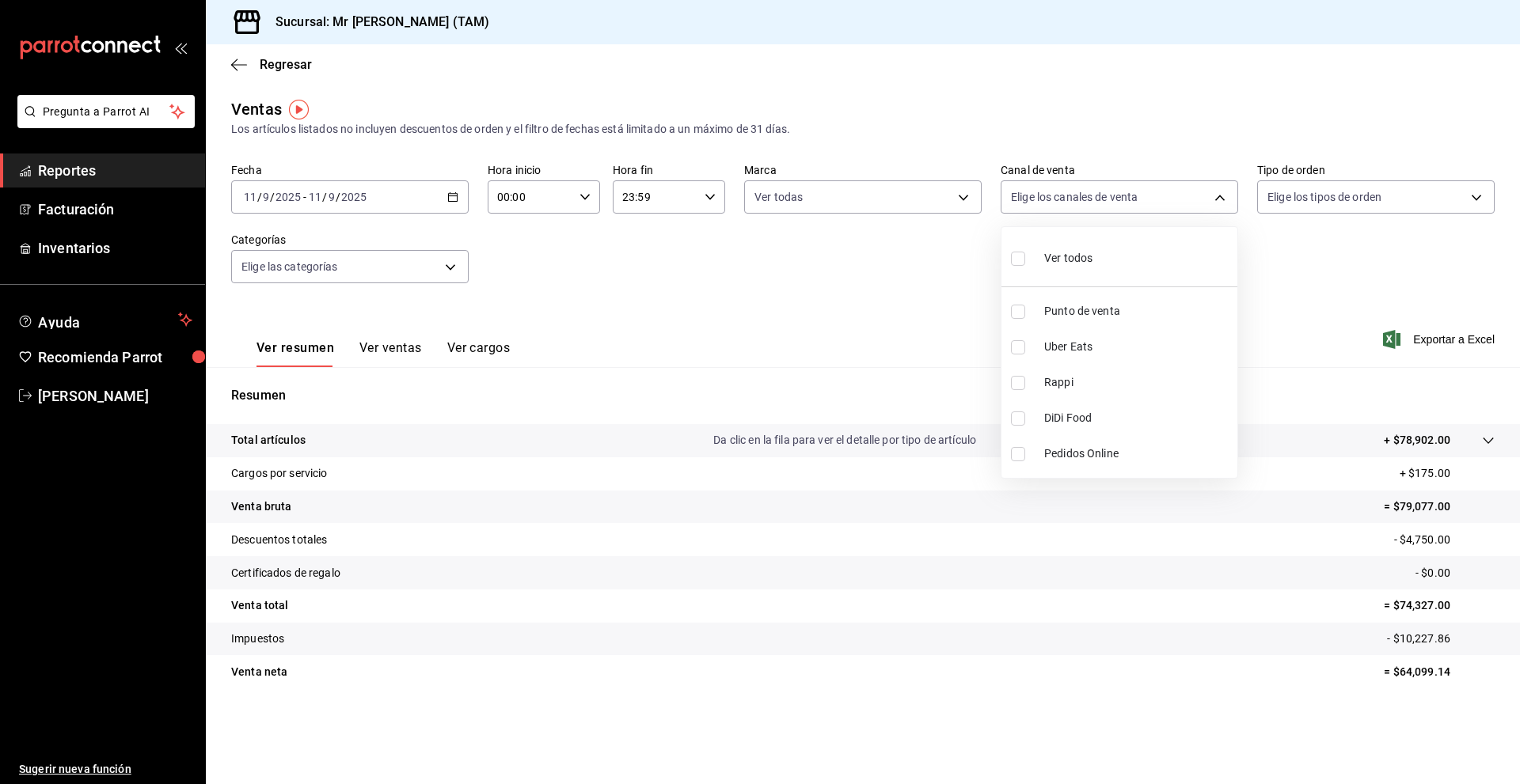
checkbox input "true"
click at [1300, 198] on div at bounding box center [760, 392] width 1520 height 784
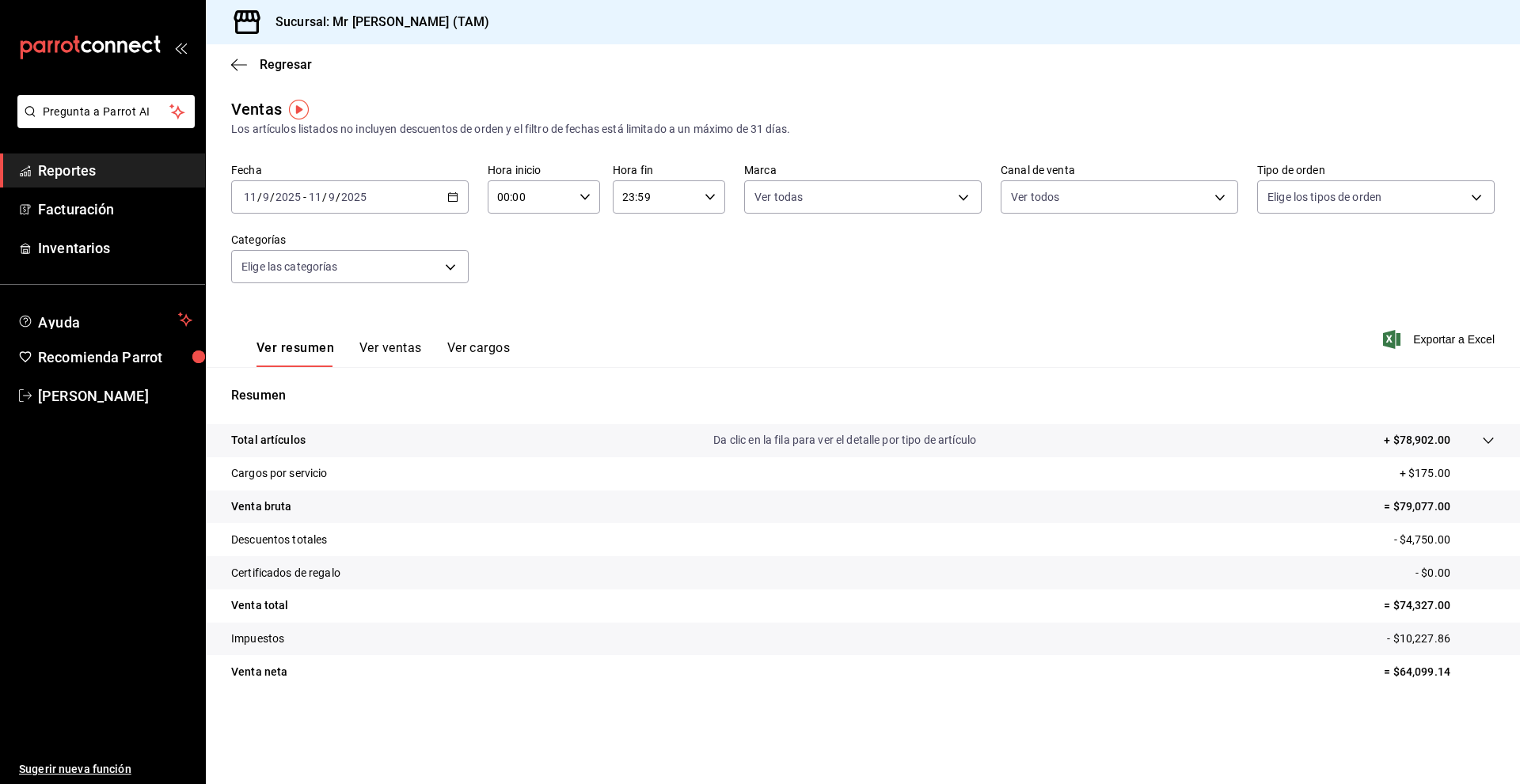
click at [1300, 198] on body "Pregunta a Parrot AI Reportes Facturación Inventarios Ayuda Recomienda Parrot […" at bounding box center [760, 392] width 1520 height 784
click at [1302, 200] on div at bounding box center [760, 392] width 1520 height 784
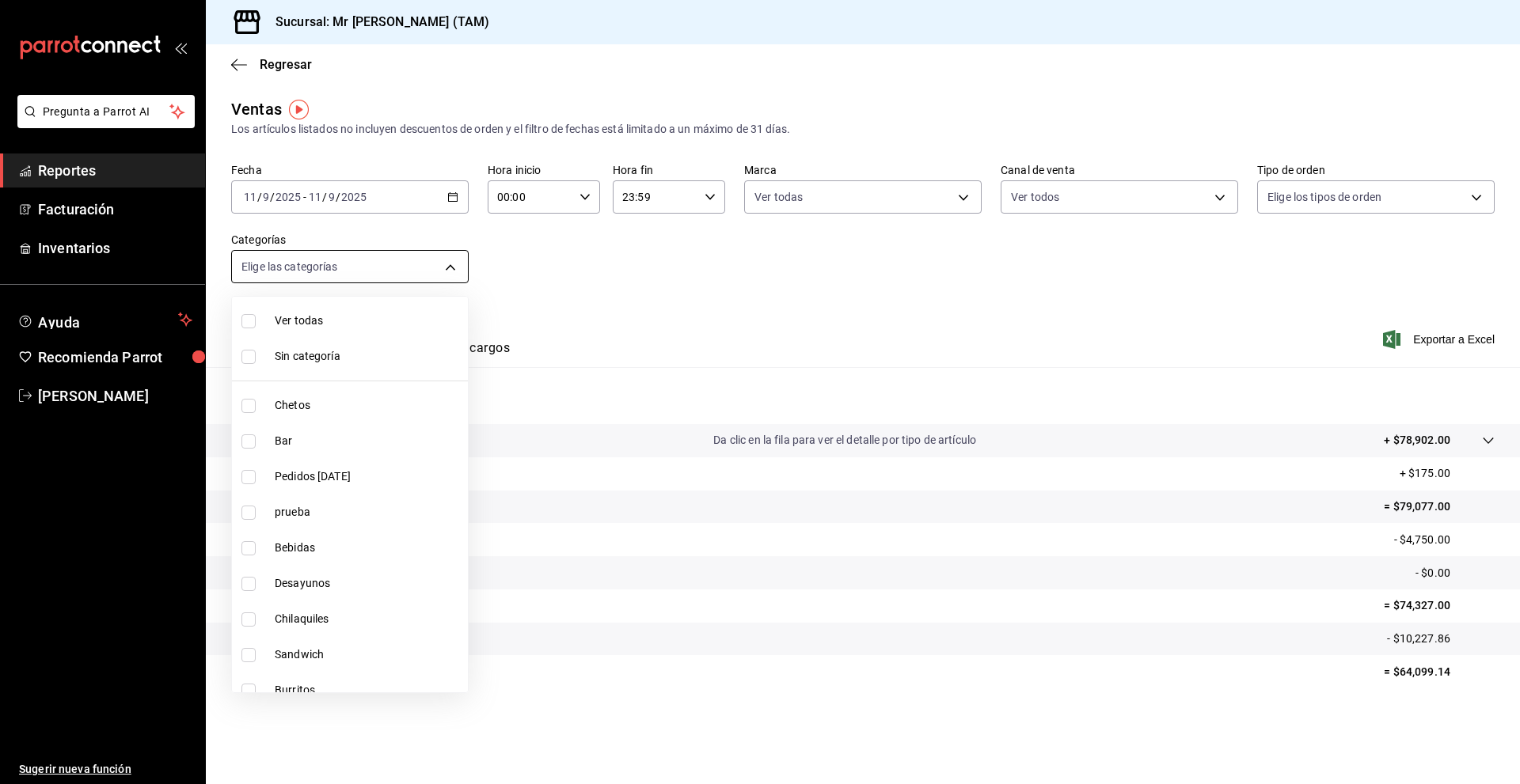
click at [402, 274] on body "Pregunta a Parrot AI Reportes Facturación Inventarios Ayuda Recomienda Parrot […" at bounding box center [760, 392] width 1520 height 784
click at [603, 322] on div at bounding box center [760, 392] width 1520 height 784
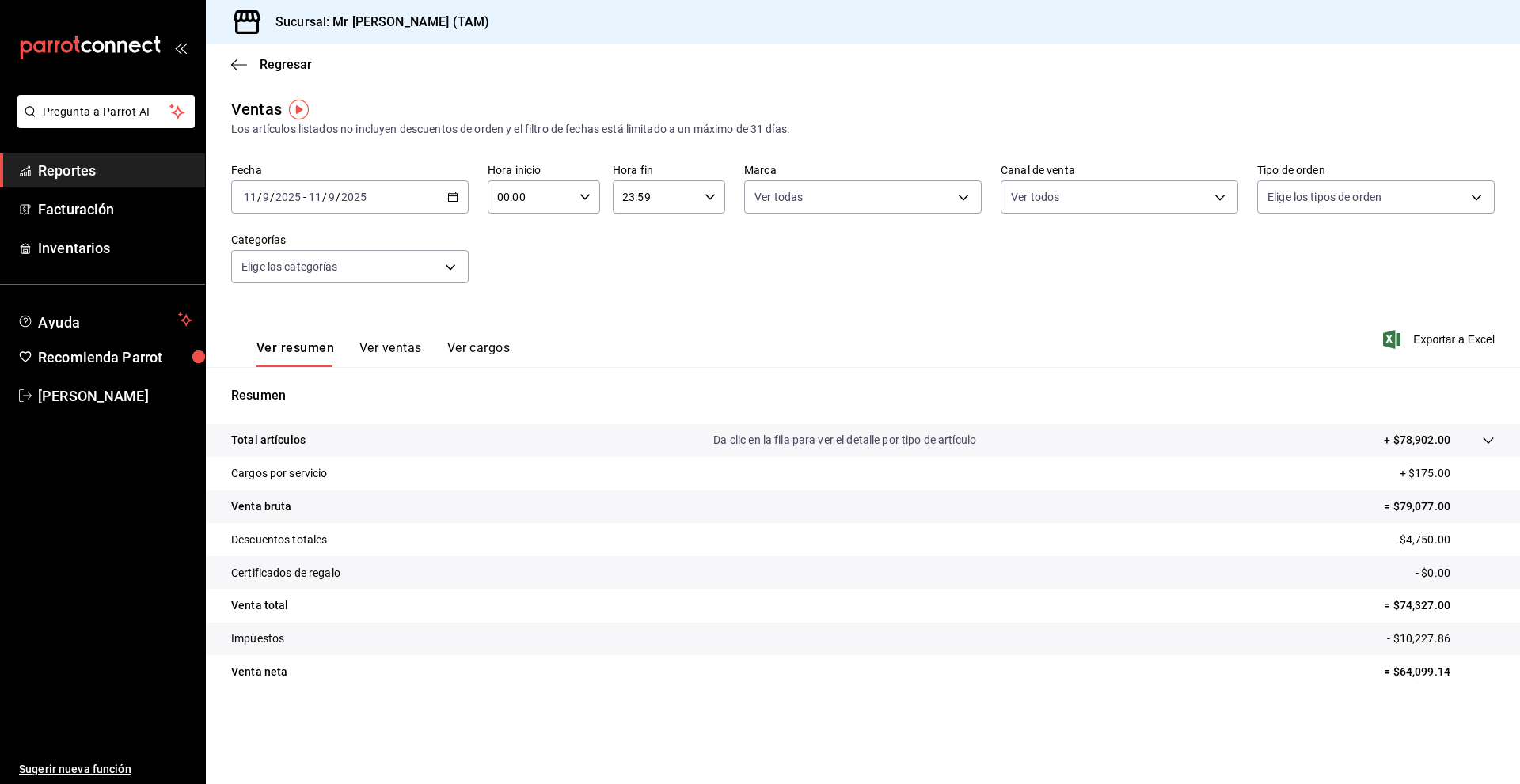
click at [472, 351] on button "Ver cargos" at bounding box center [479, 354] width 63 height 27
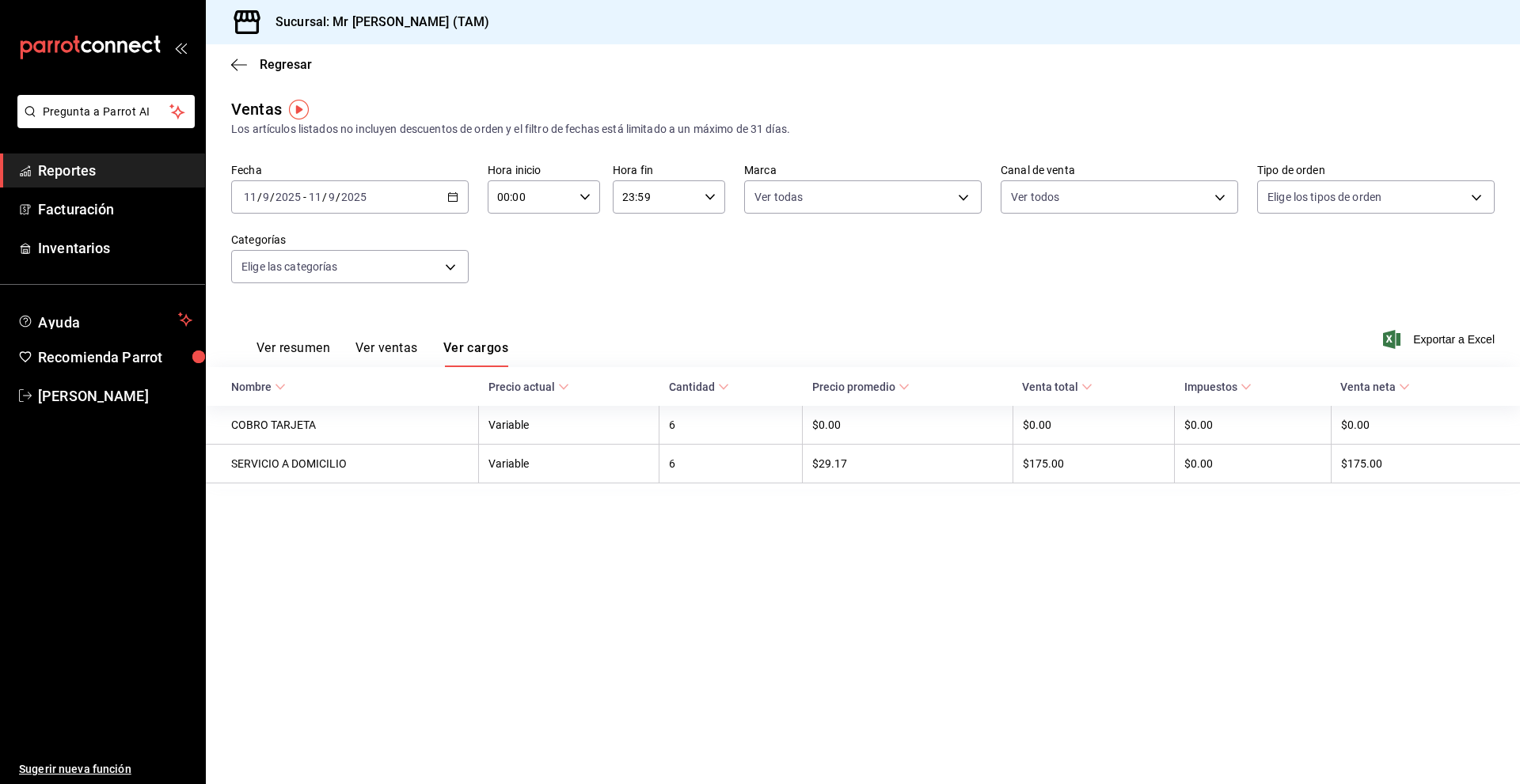
click at [316, 352] on button "Ver resumen" at bounding box center [293, 354] width 74 height 27
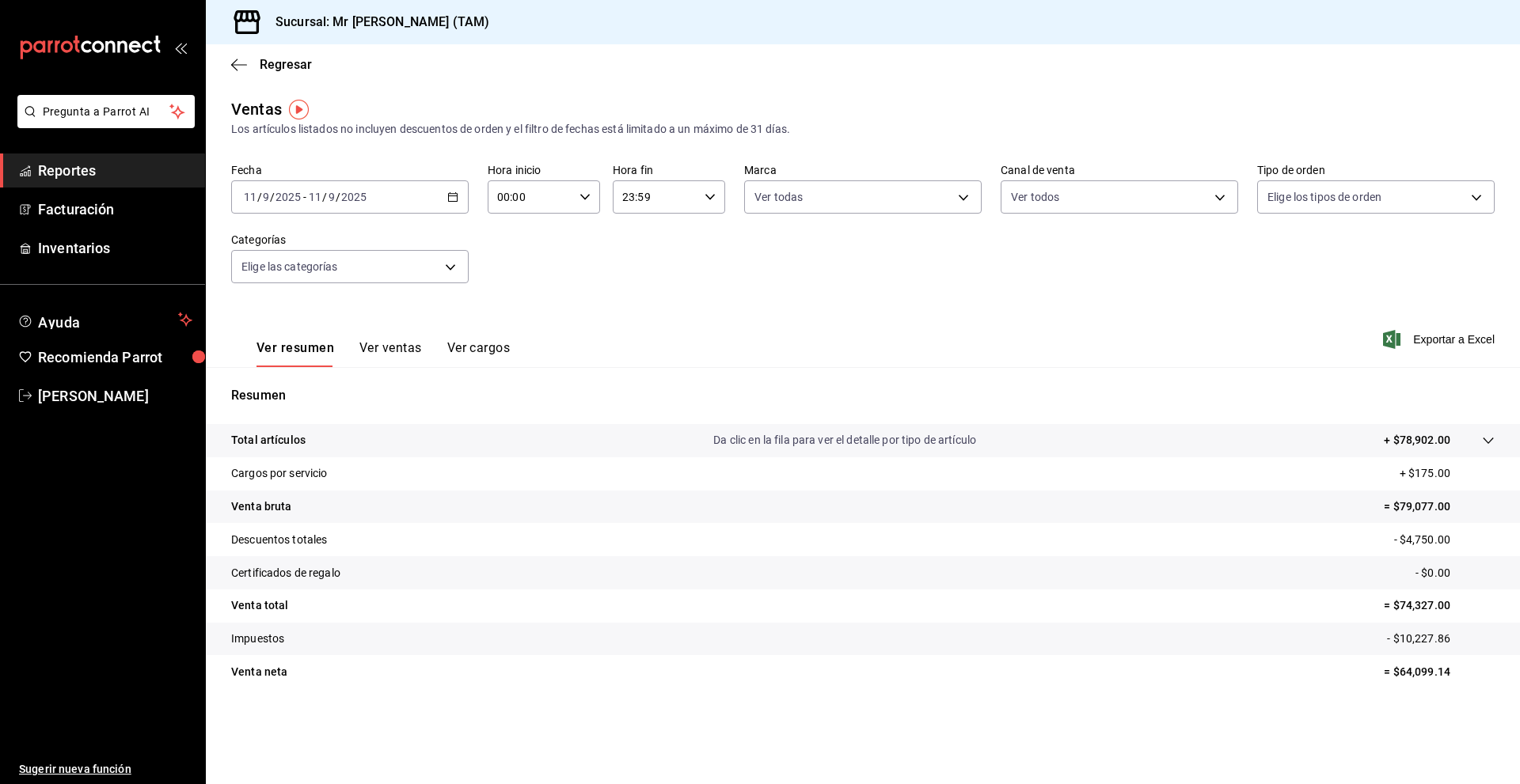
click at [1382, 431] on tr "Total artículos Da clic en la fila para ver el detalle por tipo de artículo + $…" at bounding box center [862, 441] width 1314 height 33
click at [376, 349] on button "Ver ventas" at bounding box center [390, 354] width 62 height 27
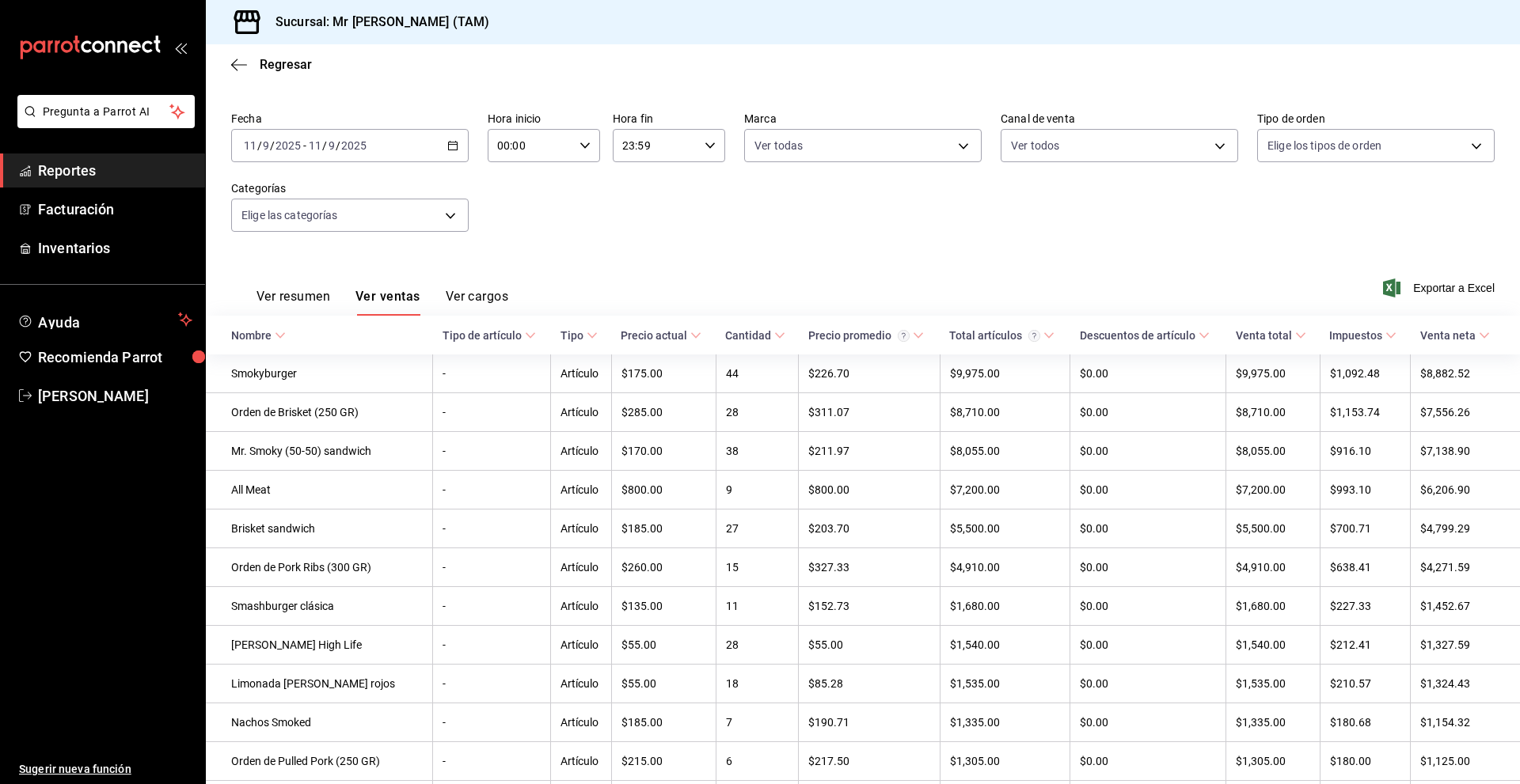
scroll to position [79, 0]
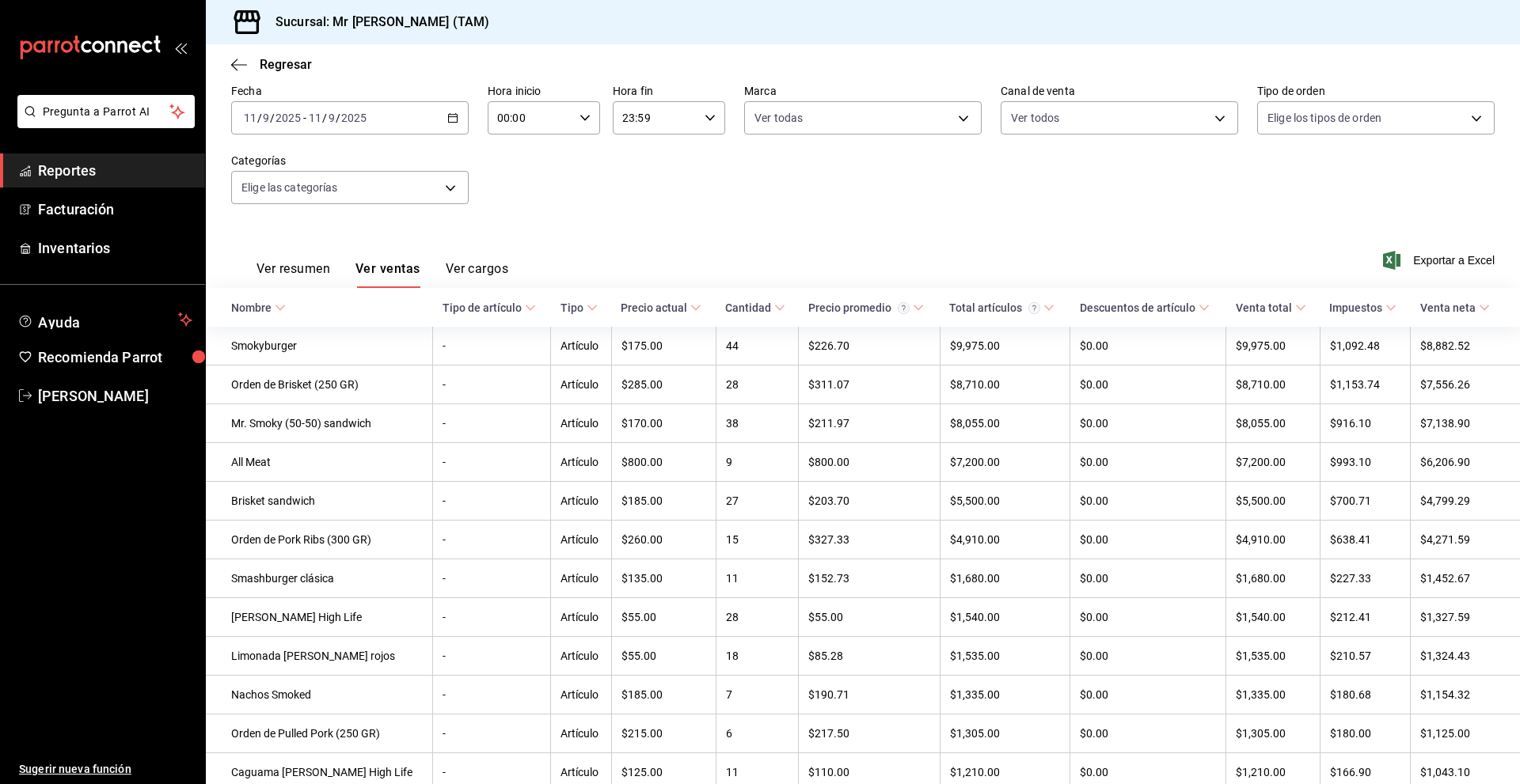
click at [1191, 171] on div "Fecha [DATE] [DATE] - [DATE] [DATE] Hora inicio 00:00 Hora inicio Hora fin 23:5…" at bounding box center [862, 154] width 1264 height 140
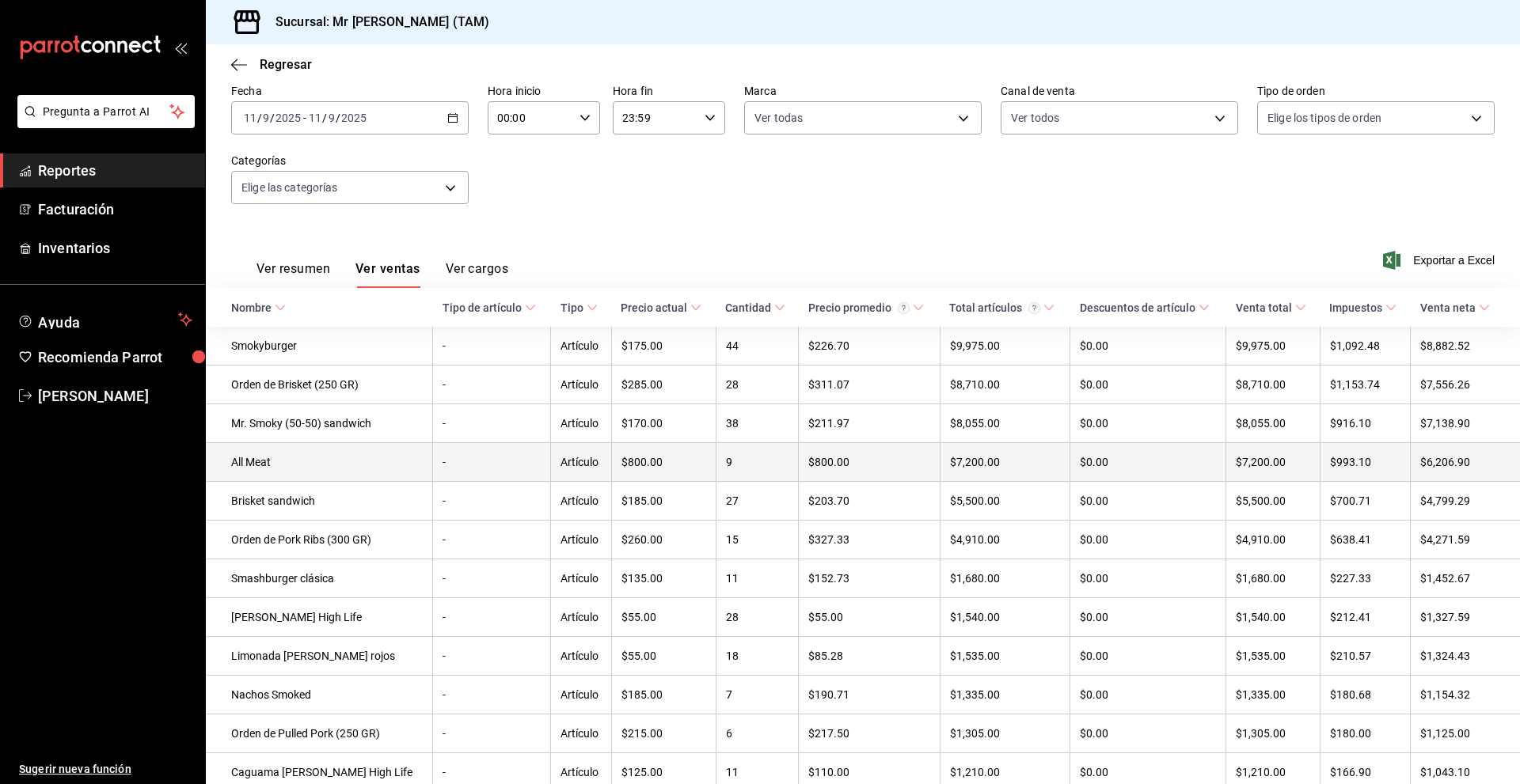
click at [1272, 471] on td "$7,200.00" at bounding box center [1272, 463] width 93 height 39
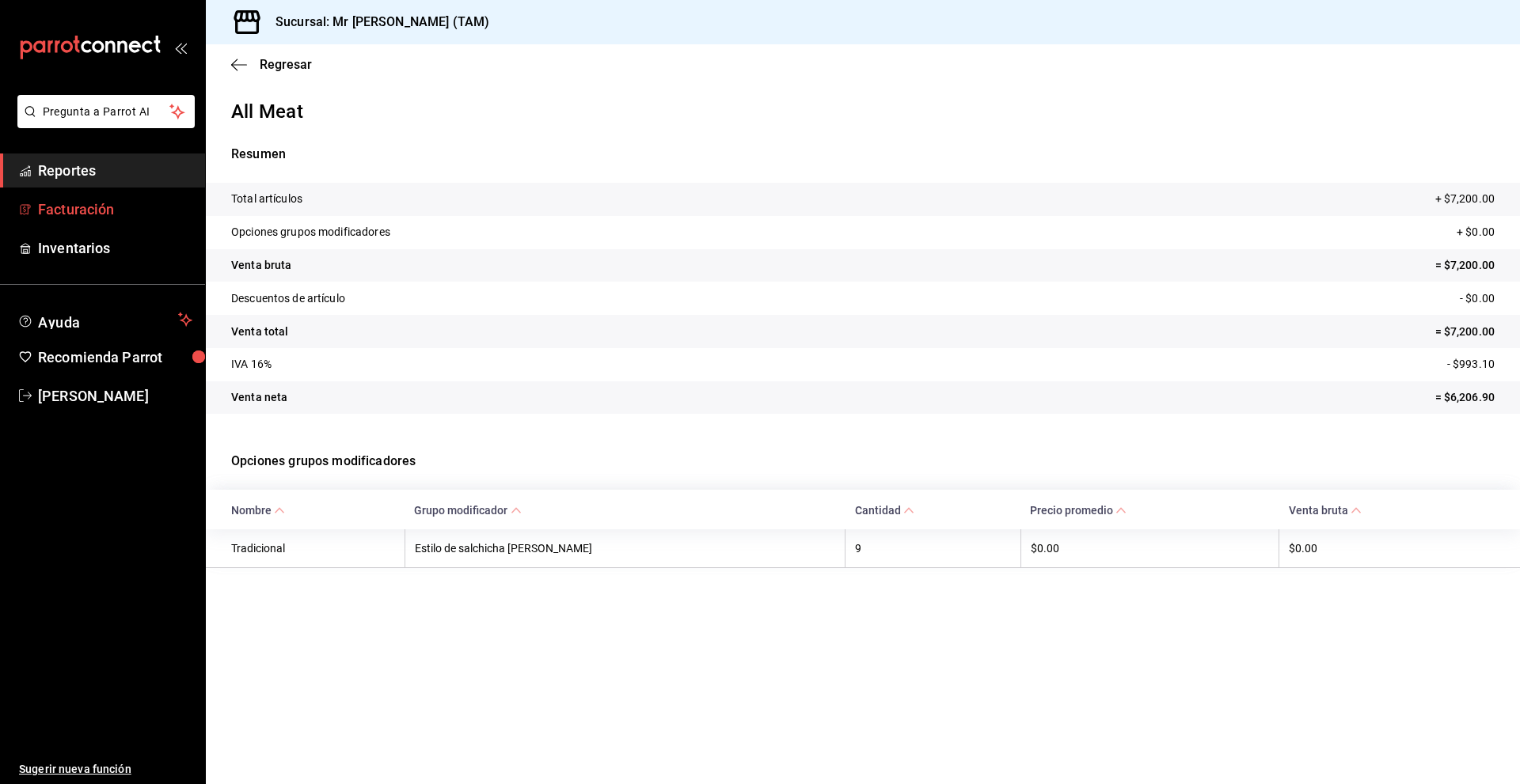
click at [75, 212] on span "Facturación" at bounding box center [115, 209] width 155 height 21
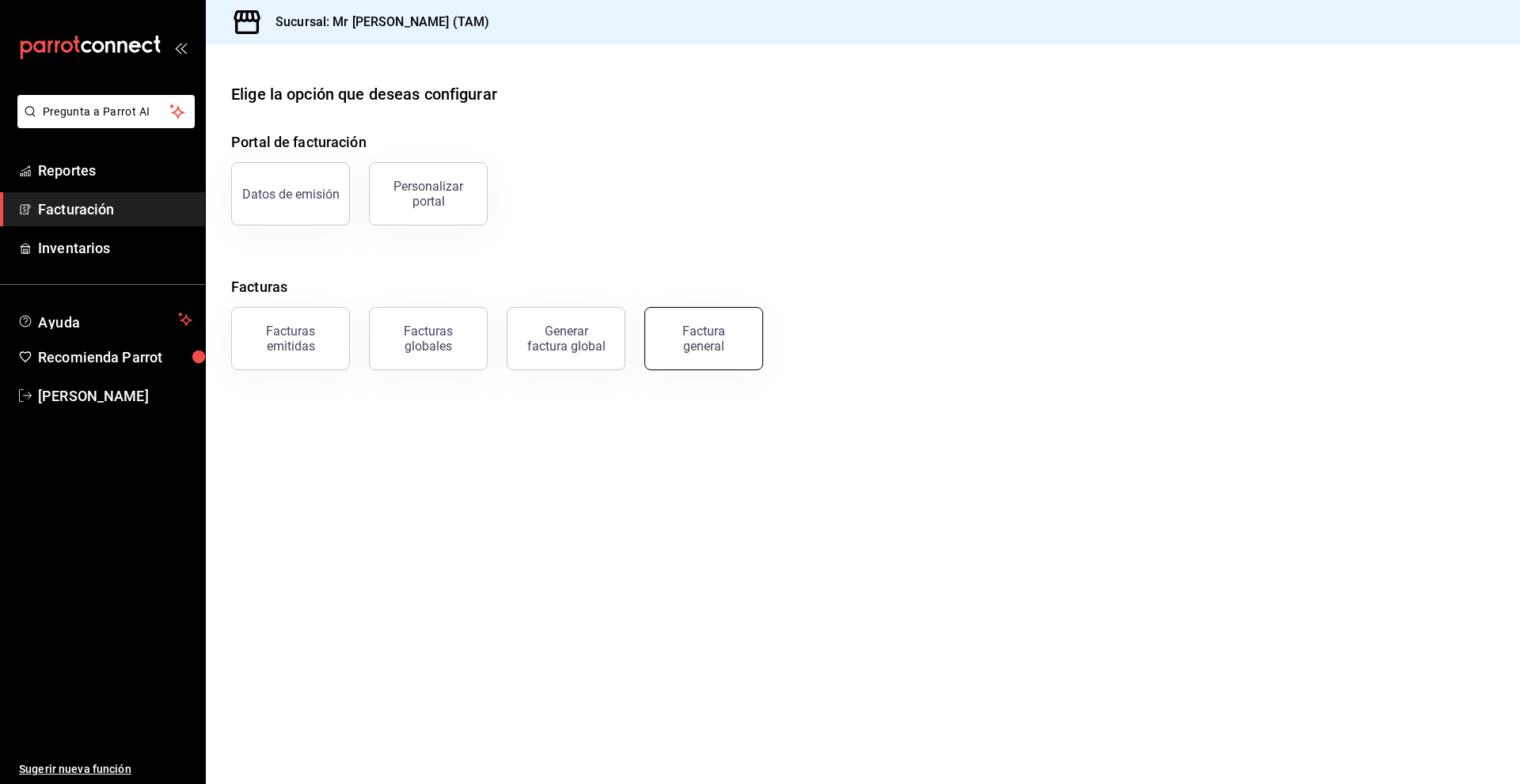
click at [717, 345] on div "Factura general" at bounding box center [703, 339] width 79 height 30
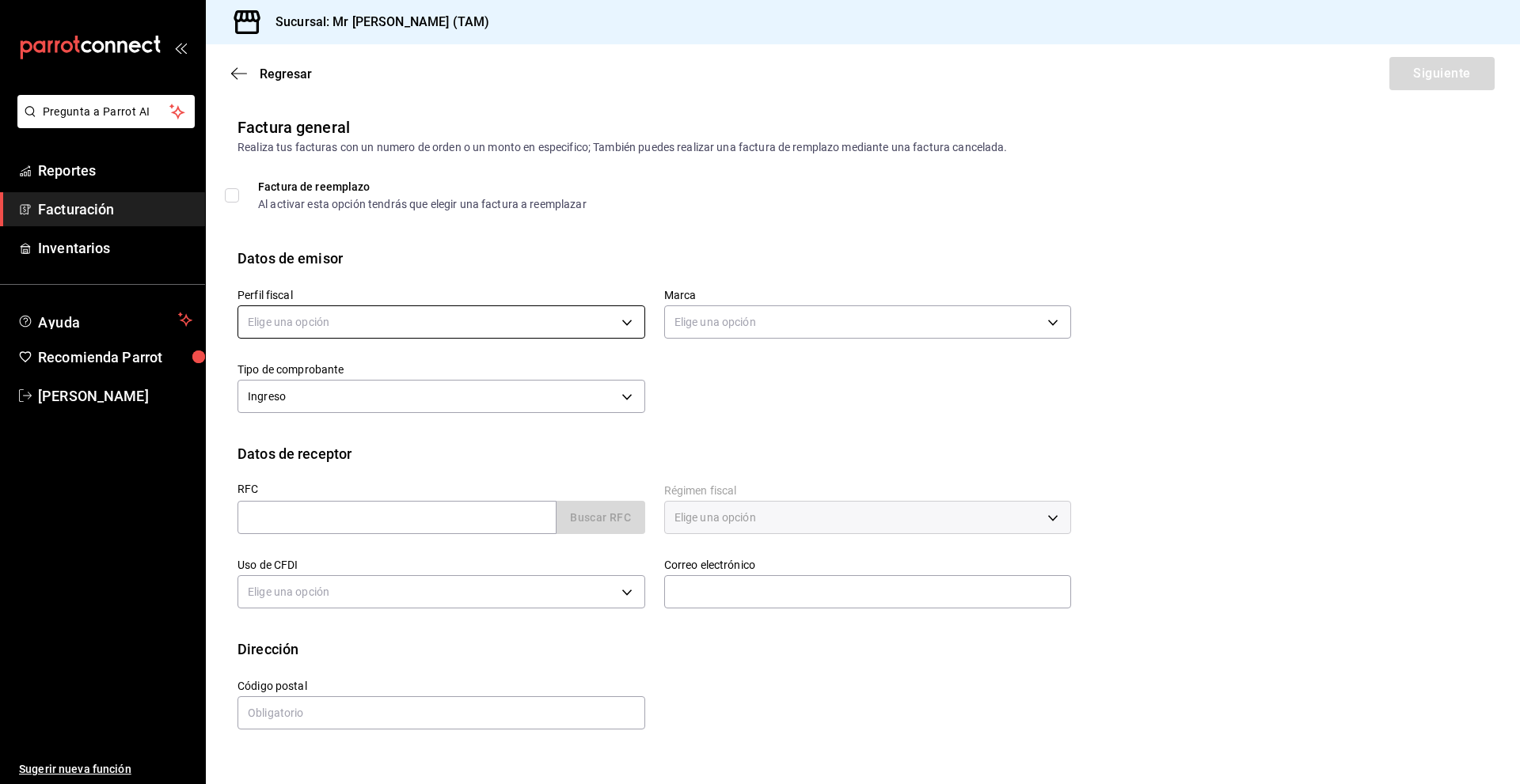
click at [295, 309] on body "Pregunta a Parrot AI Reportes Facturación Inventarios Ayuda Recomienda Parrot […" at bounding box center [760, 392] width 1520 height 784
click at [272, 384] on ul "Elige una opción [PERSON_NAME] [PERSON_NAME]" at bounding box center [441, 387] width 406 height 71
click at [277, 402] on li "[PERSON_NAME] [PERSON_NAME]" at bounding box center [441, 402] width 406 height 29
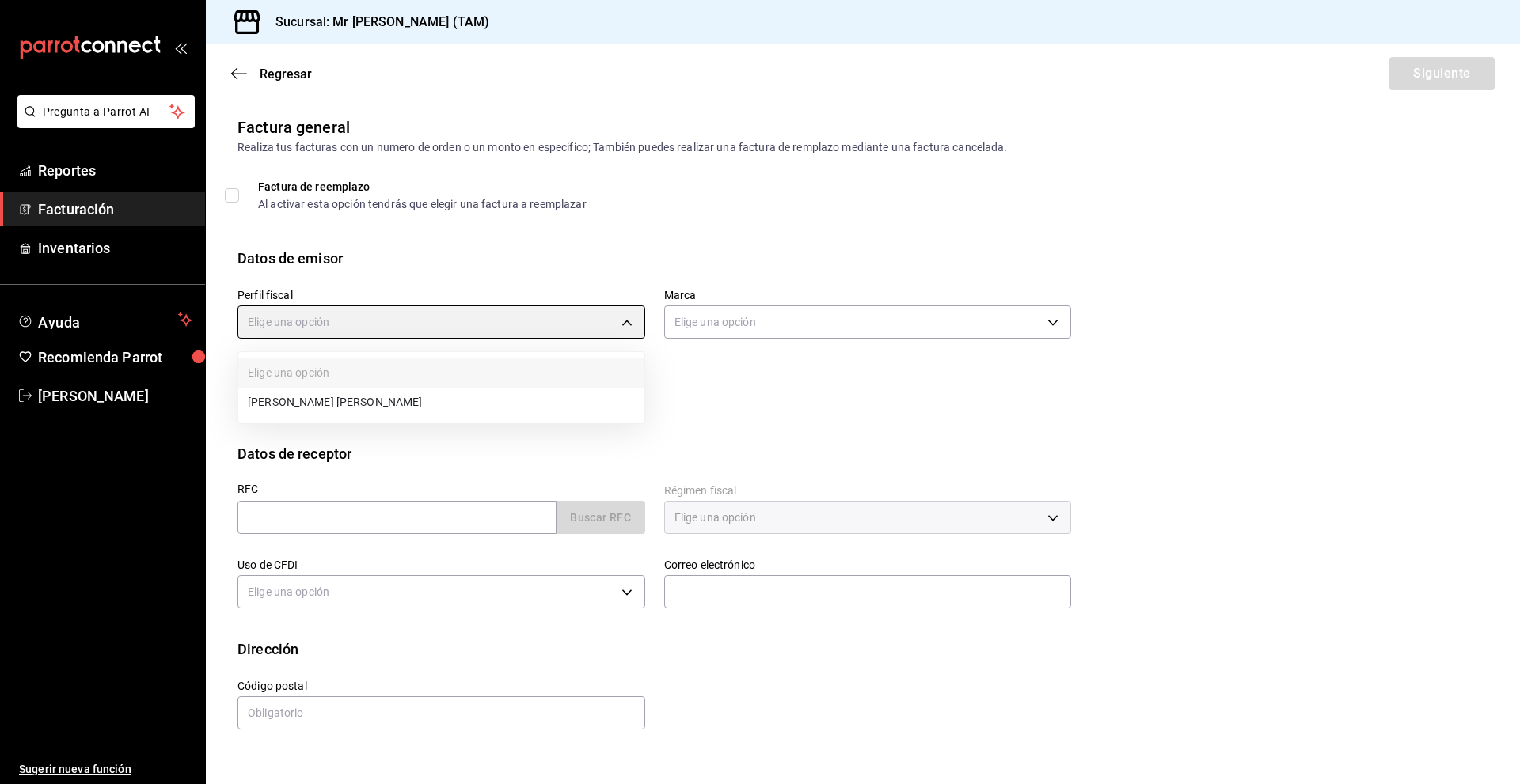
type input "81e23790-b5c9-42c9-a779-7127cee00b47"
type input "7082ddc5-3cea-471a-bd4f-d41619b848f0"
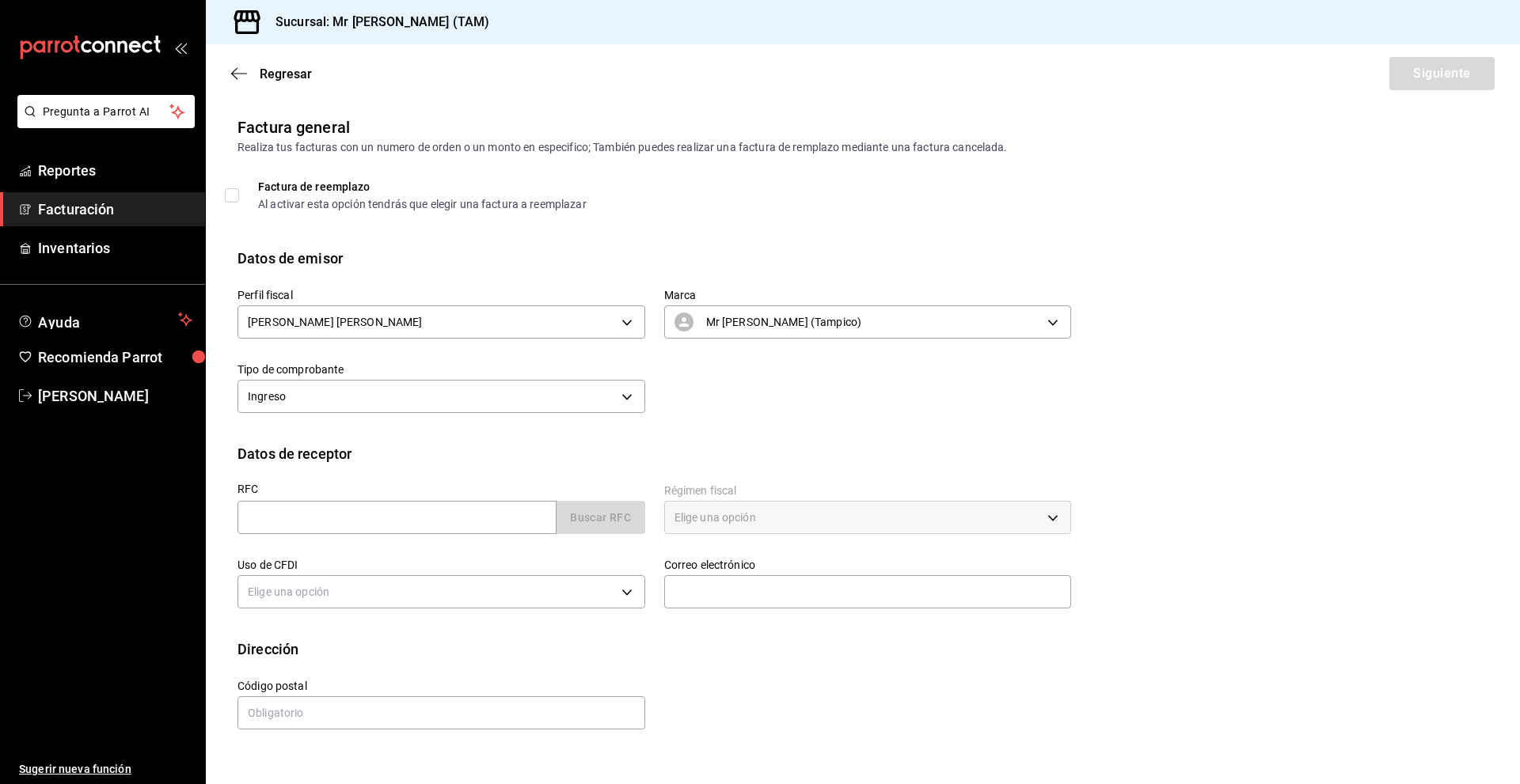
click at [385, 536] on div "RFC Buscar RFC" at bounding box center [432, 501] width 427 height 75
click at [387, 522] on input "text" at bounding box center [396, 518] width 319 height 33
paste input "STJ170130GF5"
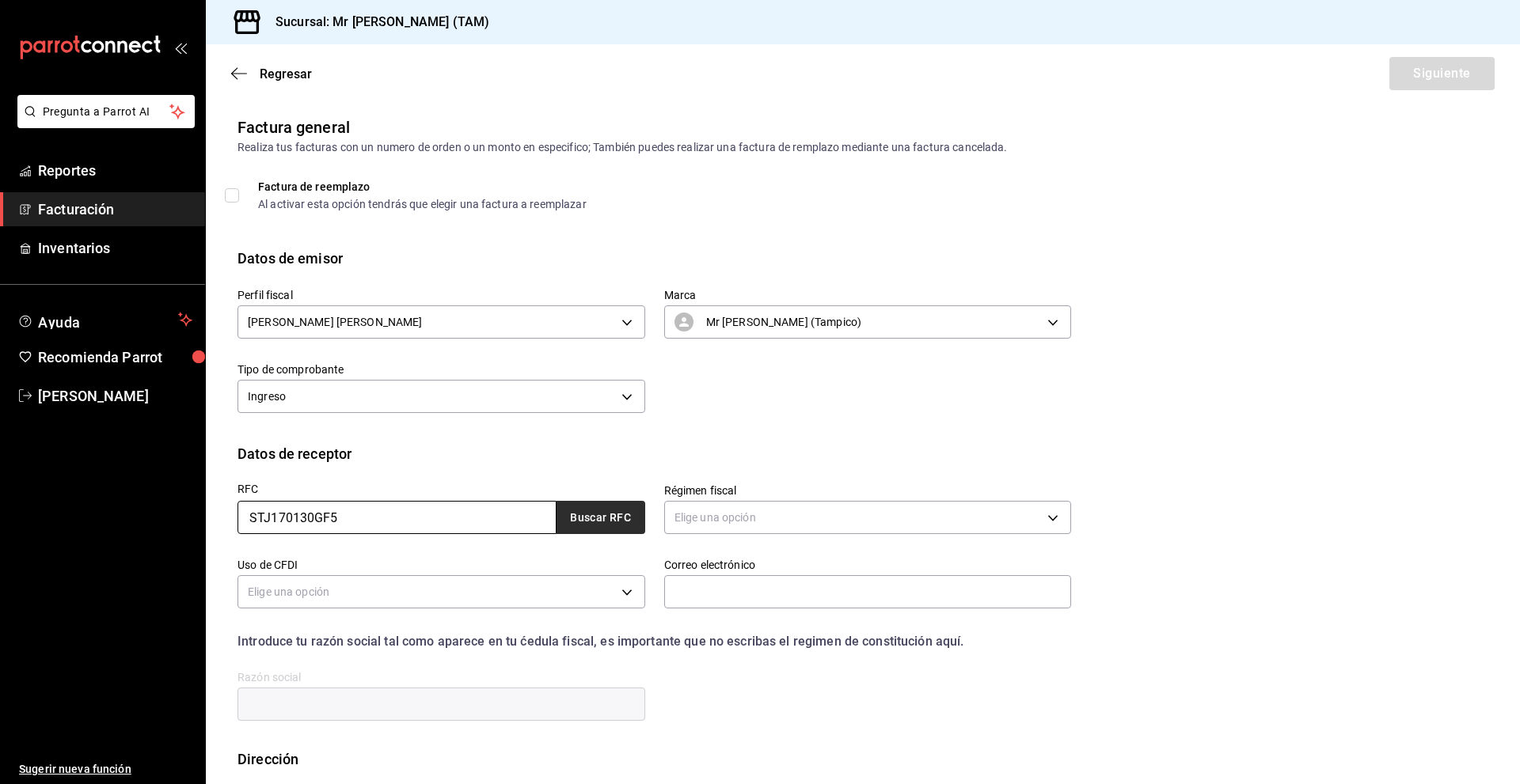
type input "STJ170130GF5"
click at [624, 519] on button "Buscar RFC" at bounding box center [601, 518] width 89 height 33
click at [747, 527] on body "Pregunta a Parrot AI Reportes Facturación Inventarios Ayuda Recomienda Parrot […" at bounding box center [760, 392] width 1520 height 784
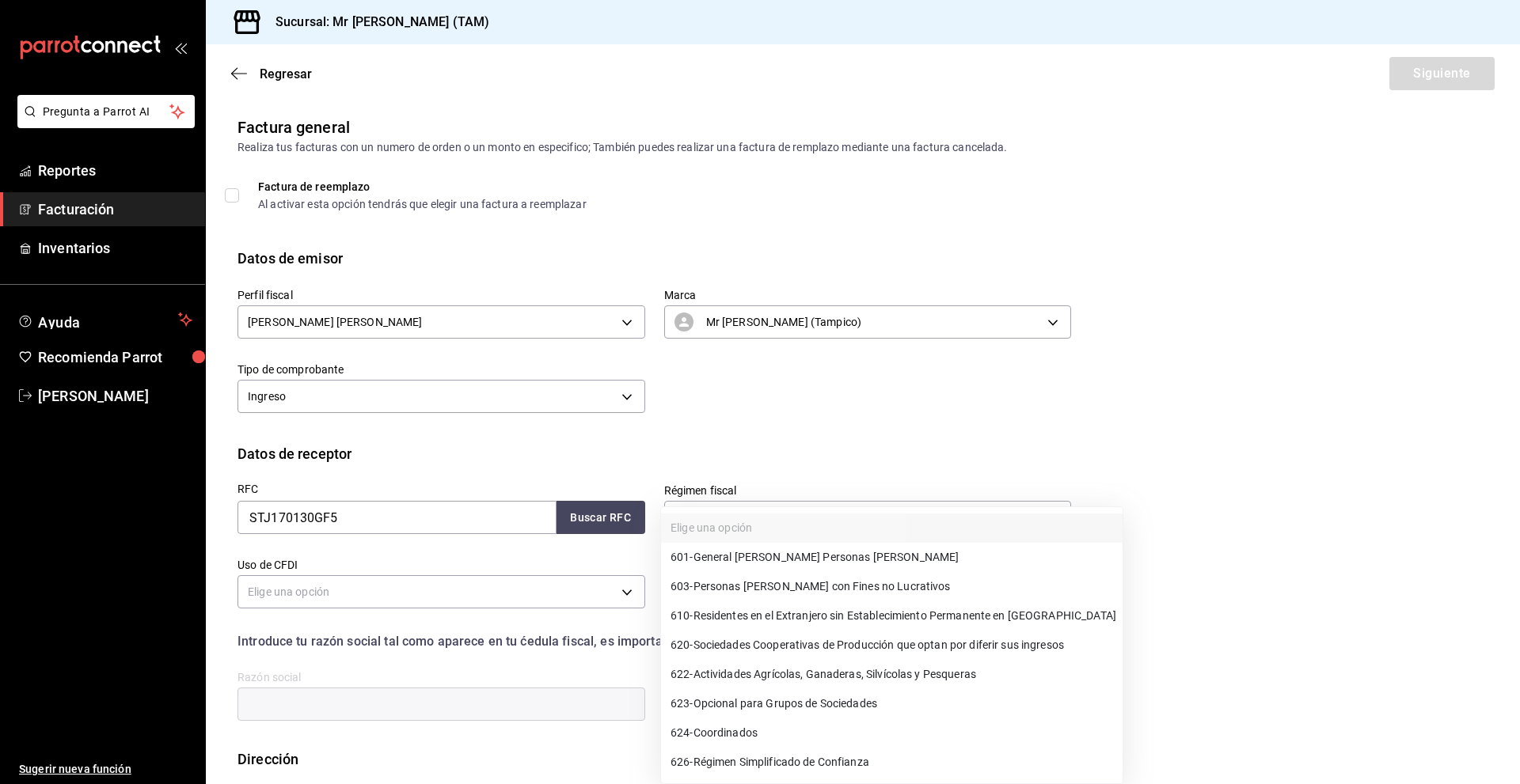
click at [746, 565] on span "601 - General [PERSON_NAME] Personas [PERSON_NAME]" at bounding box center [815, 557] width 288 height 17
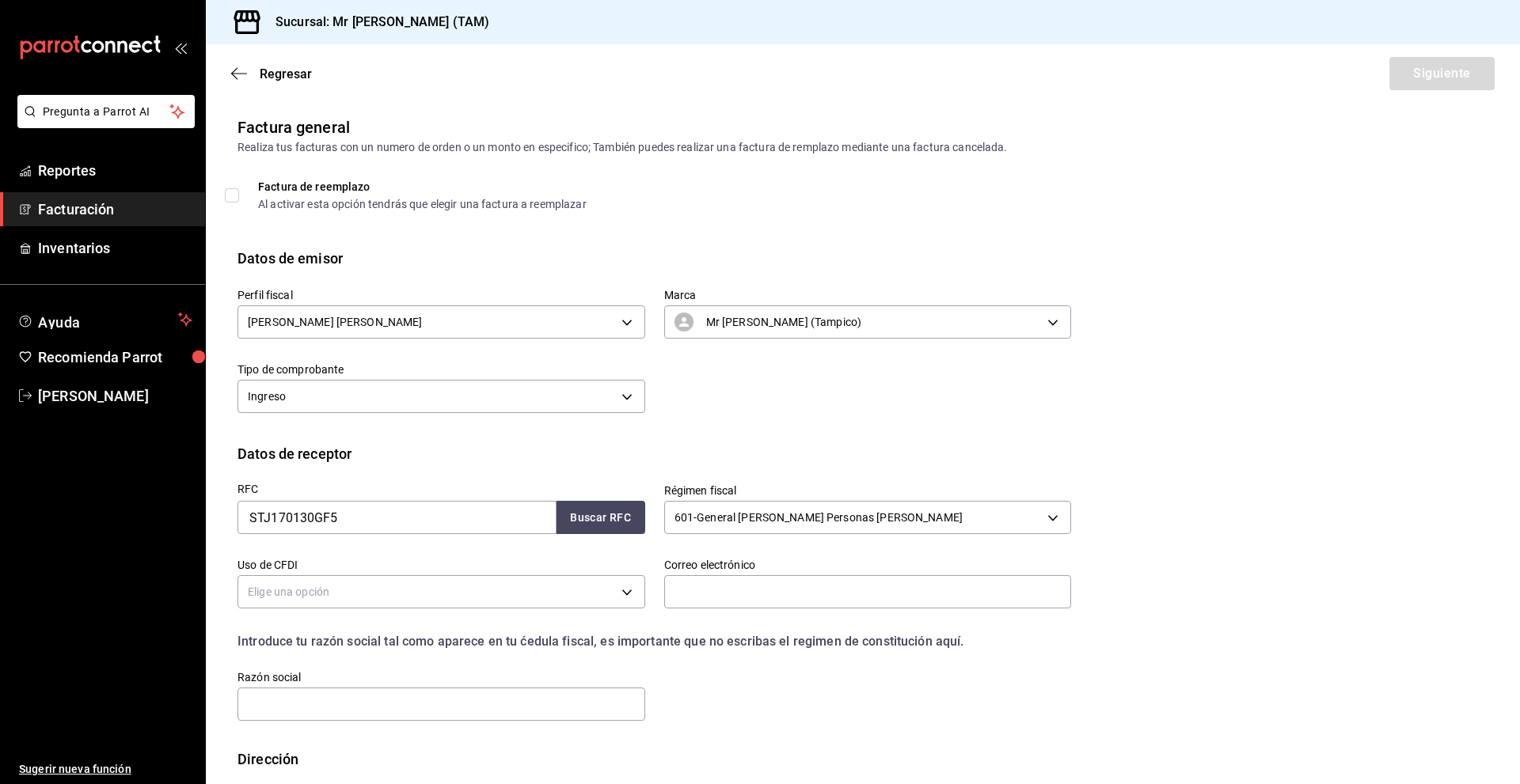
click at [938, 28] on div "Sucursal: Mr [PERSON_NAME] (TAM)" at bounding box center [862, 22] width 1314 height 44
click at [757, 503] on div "Régimen fiscal 601 - General [PERSON_NAME] Personas [PERSON_NAME] 601" at bounding box center [868, 511] width 407 height 55
click at [764, 513] on body "Pregunta a Parrot AI Reportes Facturación Inventarios Ayuda Recomienda Parrot […" at bounding box center [760, 392] width 1520 height 784
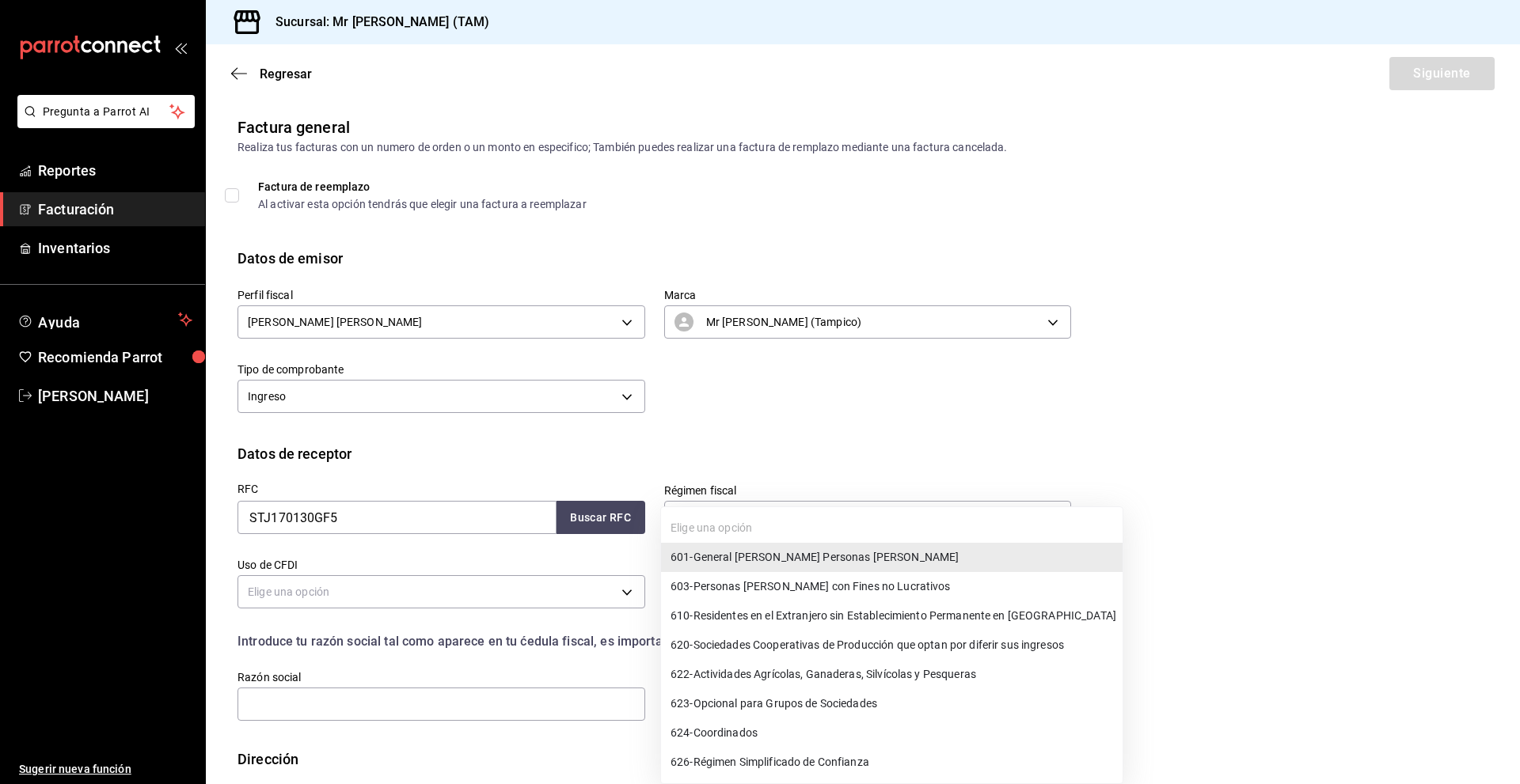
click at [796, 726] on li "624 - Coordinados" at bounding box center [892, 733] width 462 height 29
type input "624"
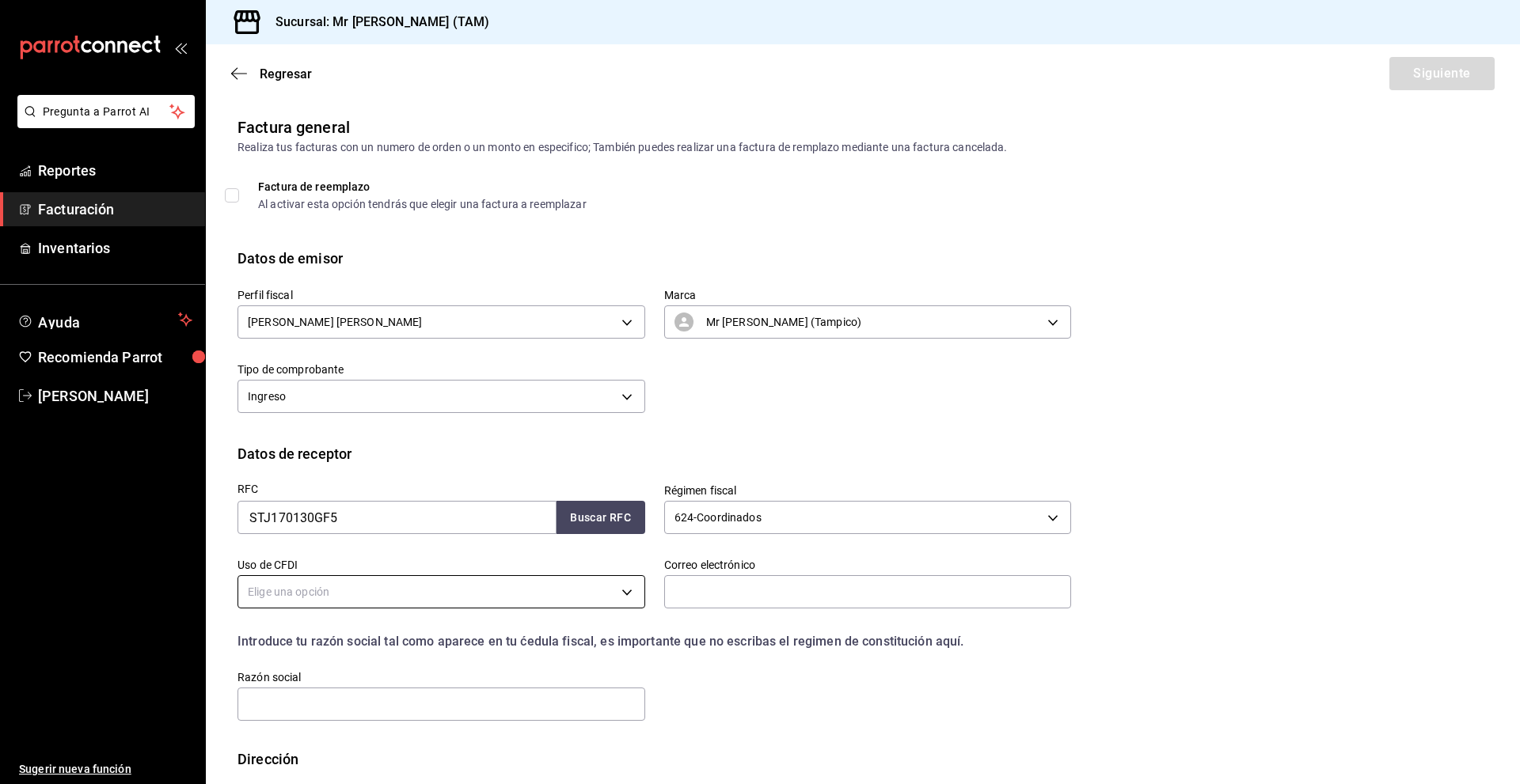
click at [491, 603] on body "Pregunta a Parrot AI Reportes Facturación Inventarios Ayuda Recomienda Parrot […" at bounding box center [760, 392] width 1520 height 784
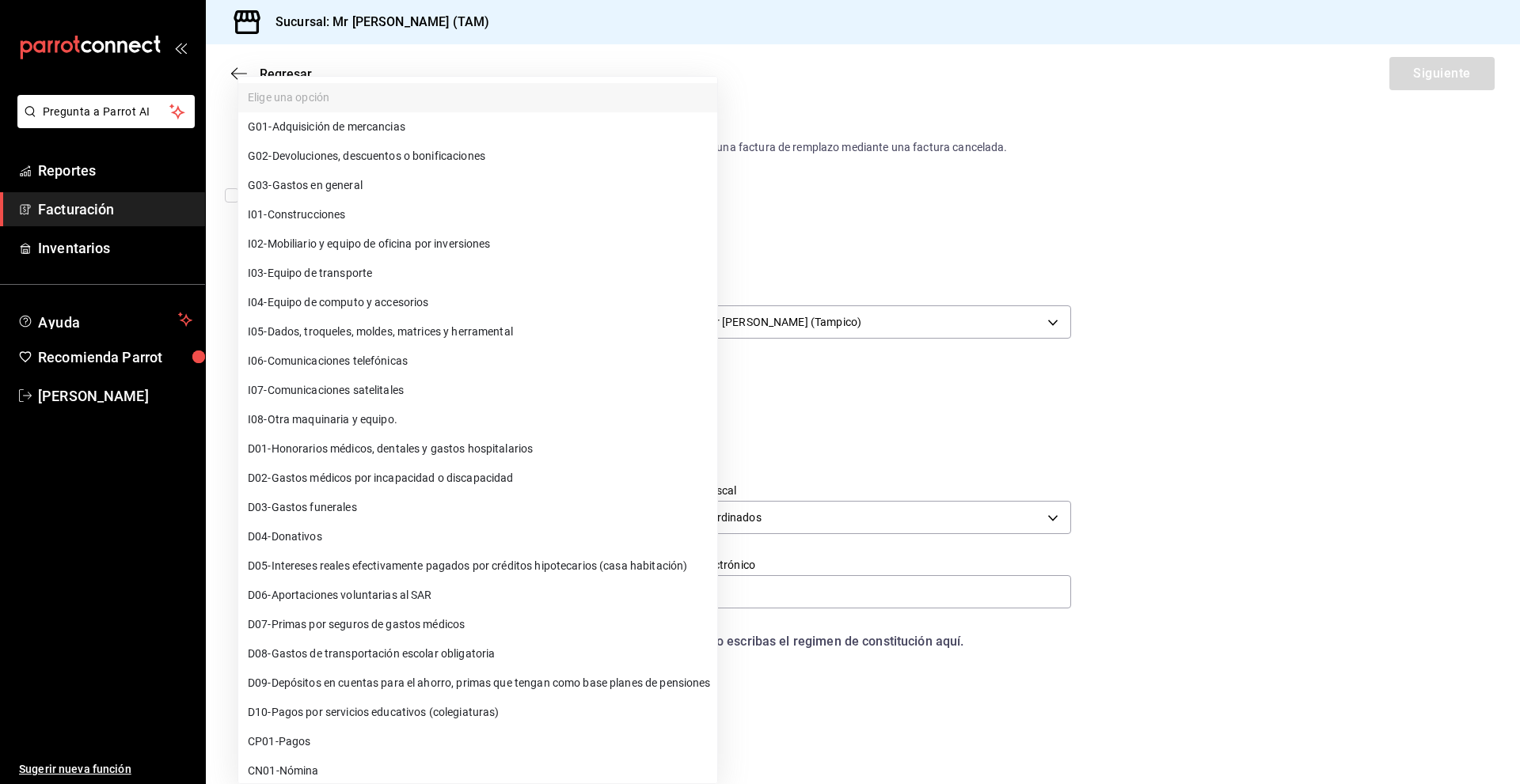
click at [320, 171] on li "G03 - Gastos en general" at bounding box center [477, 185] width 479 height 29
type input "G03"
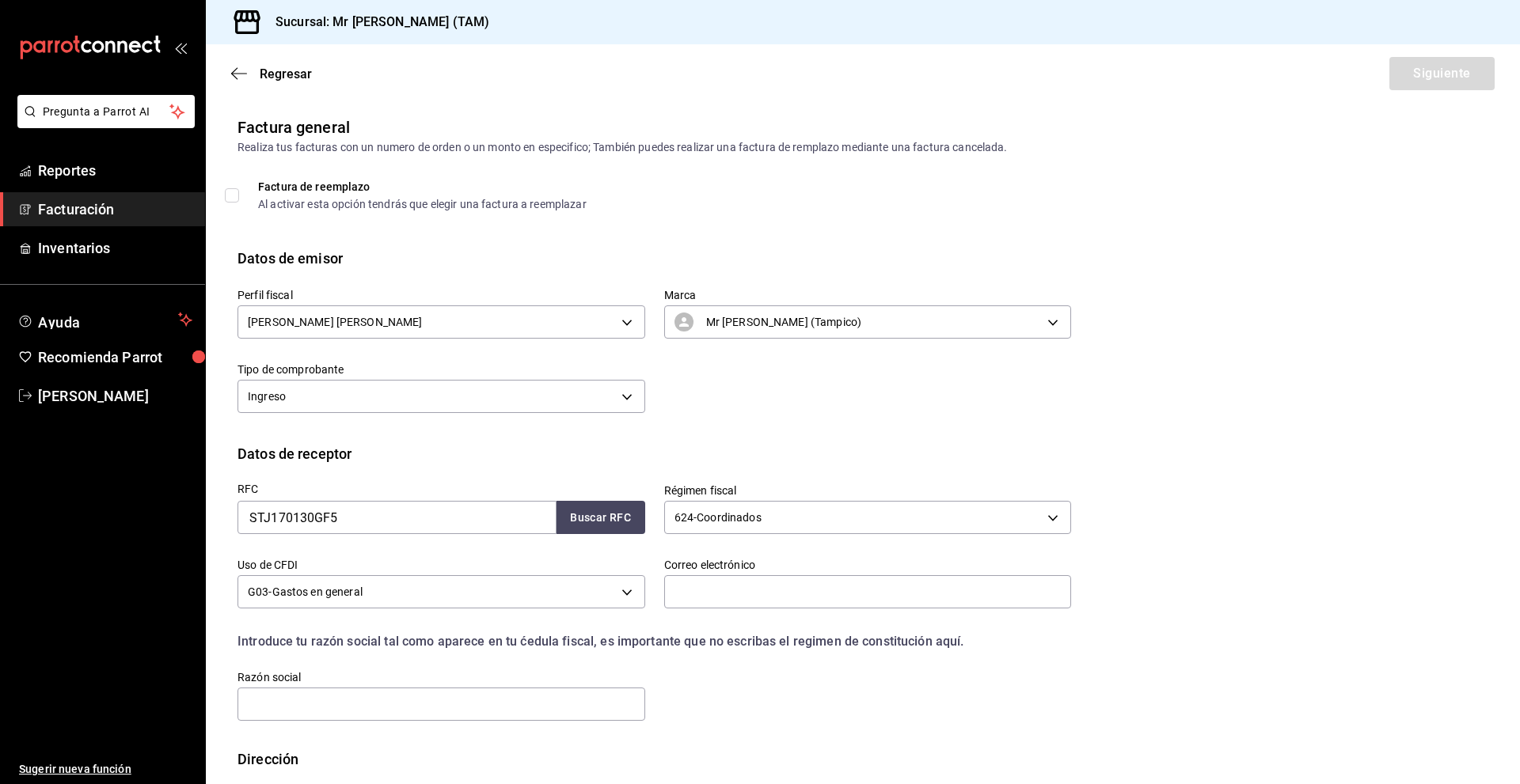
click at [702, 574] on div "Correo electrónico" at bounding box center [868, 585] width 407 height 53
click at [693, 592] on input "text" at bounding box center [868, 592] width 407 height 33
paste input "[EMAIL_ADDRESS][DOMAIN_NAME]"
type input "[EMAIL_ADDRESS][DOMAIN_NAME]"
click at [429, 710] on input "text" at bounding box center [441, 704] width 407 height 33
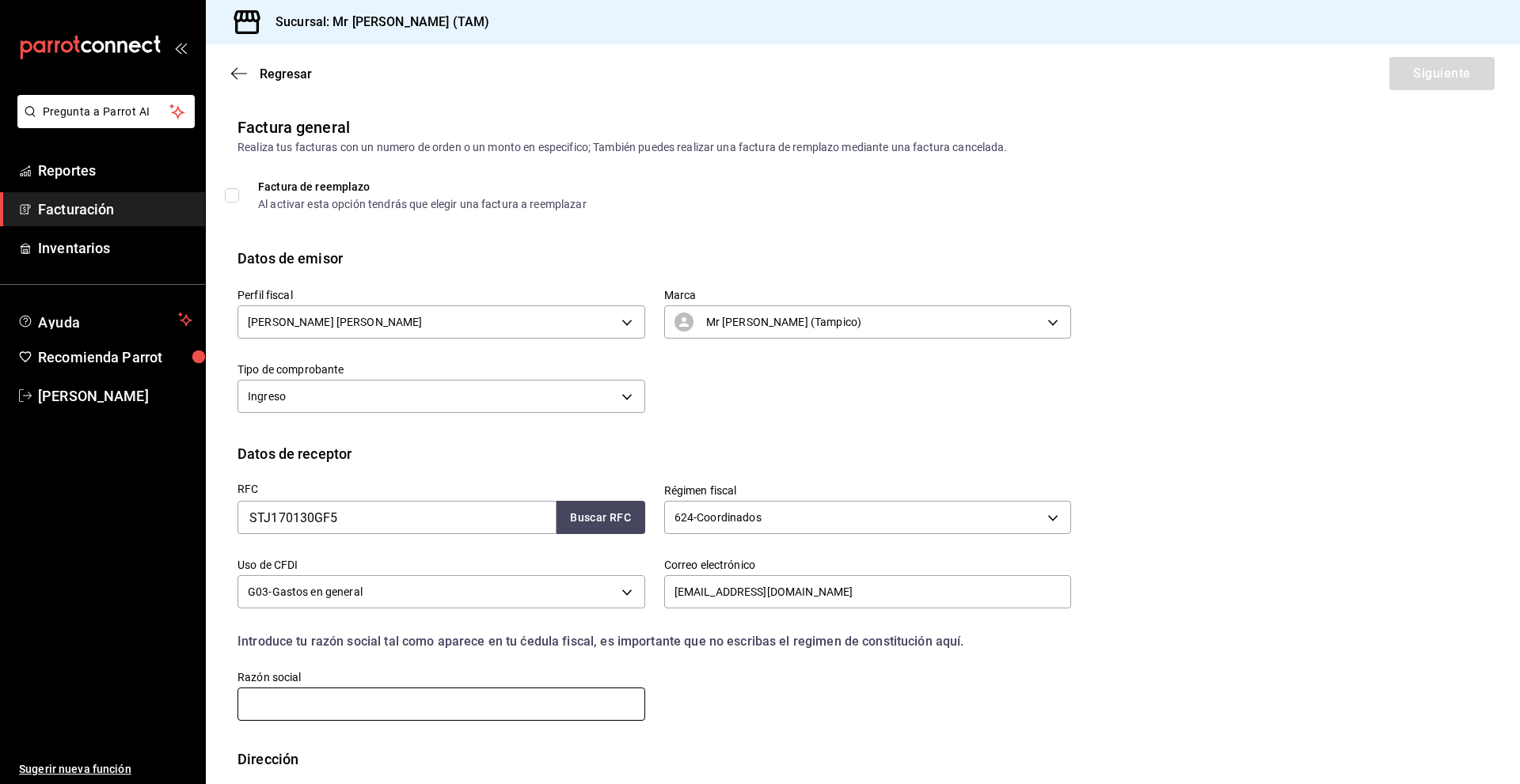
paste input "SERVICIO DE TRANSPORTE JOCELEGO"
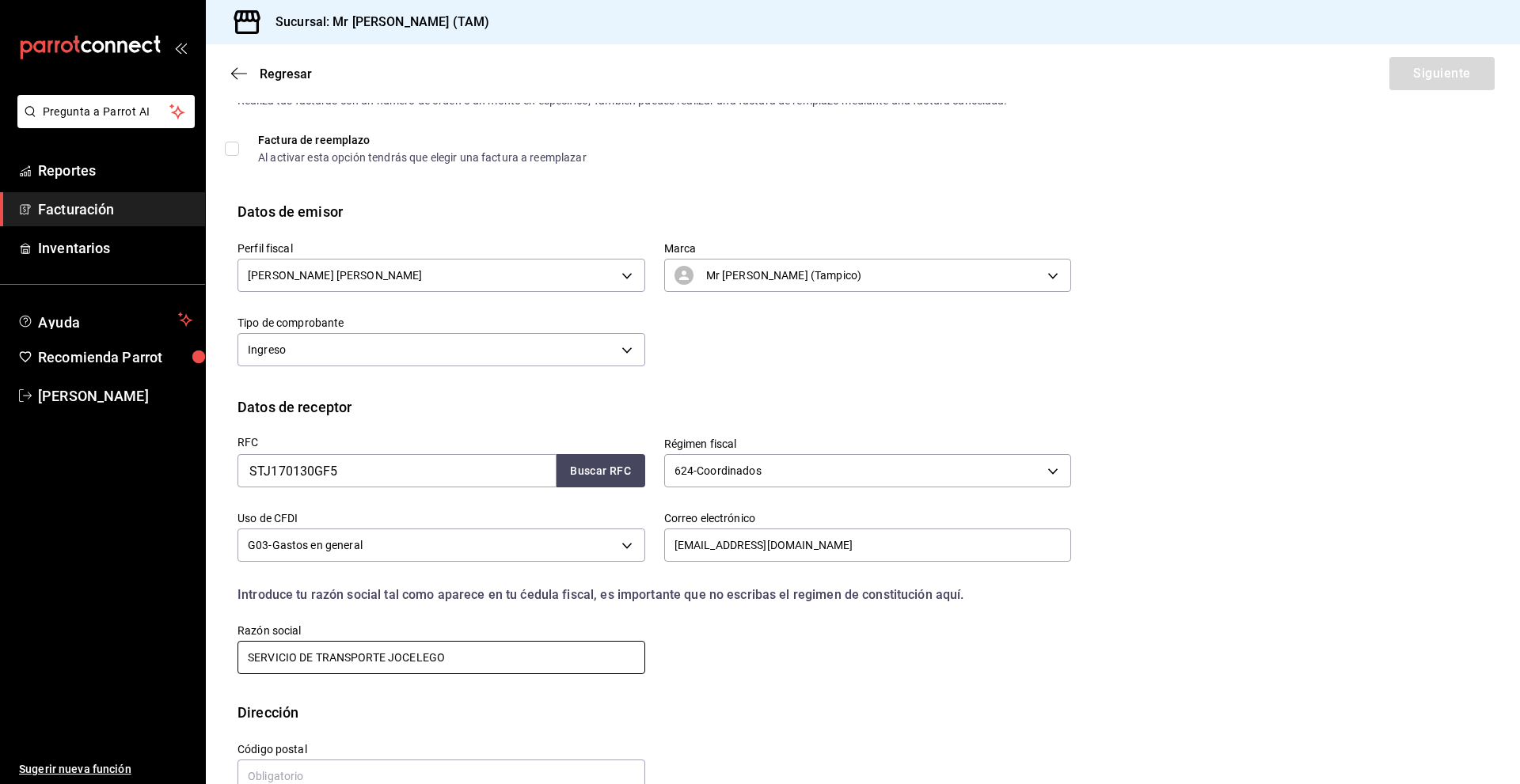
scroll to position [83, 0]
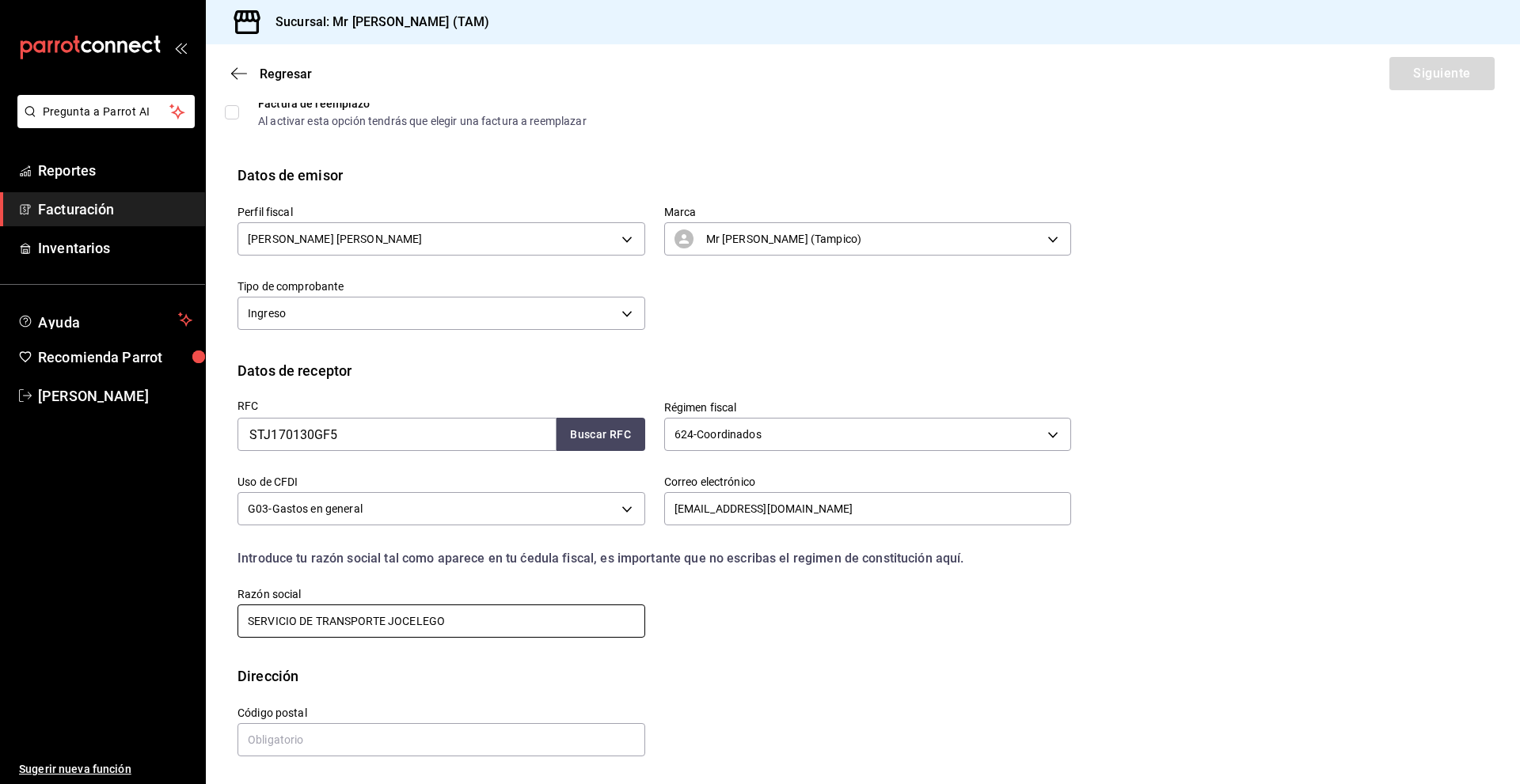
type input "SERVICIO DE TRANSPORTE JOCELEGO"
click at [674, 29] on div "Sucursal: Mr [PERSON_NAME] (TAM)" at bounding box center [862, 22] width 1314 height 44
click at [395, 743] on input "text" at bounding box center [441, 740] width 407 height 33
paste input "89328"
type input "89328"
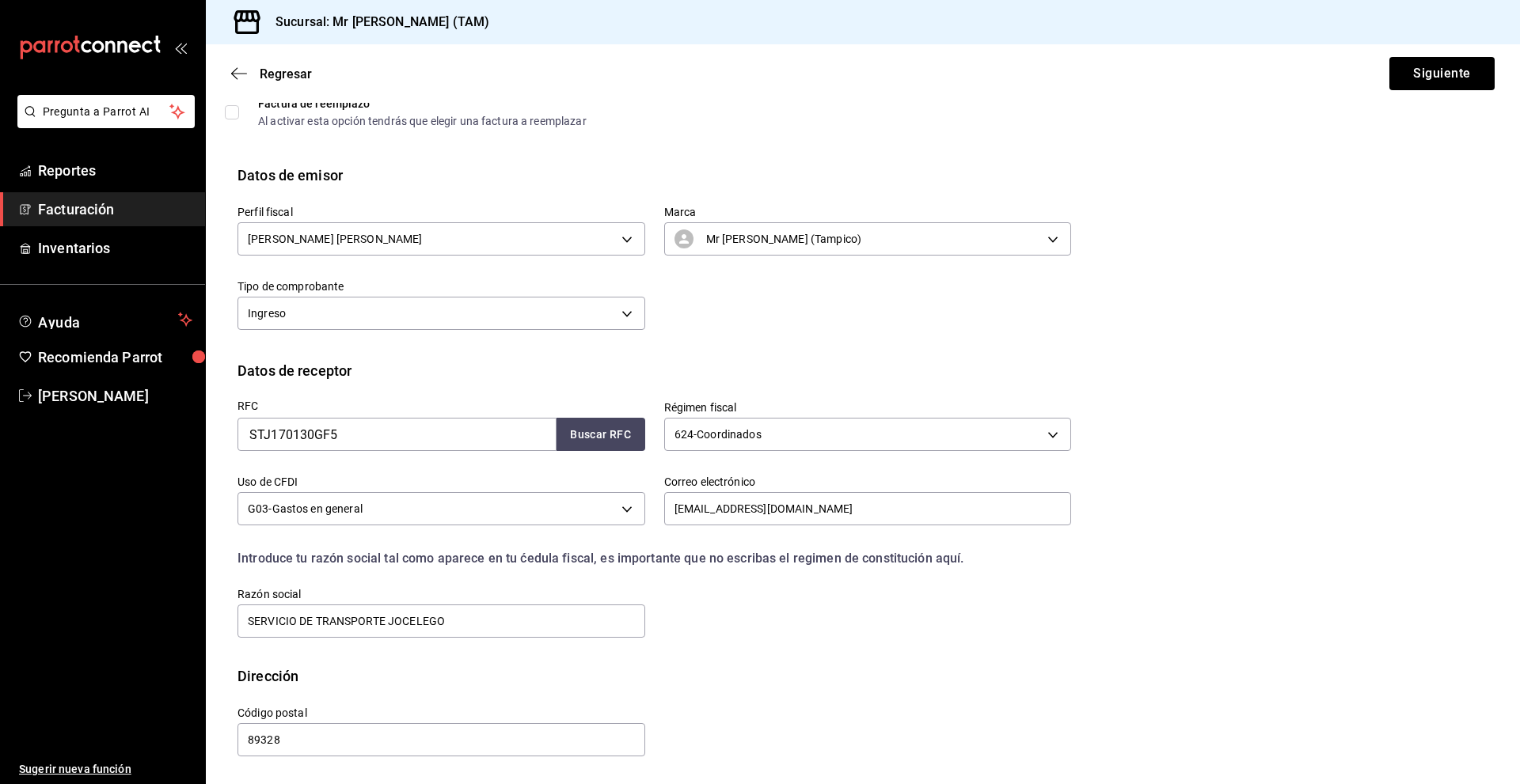
click at [897, 621] on div "RFC STJ170130GF5 Buscar RFC Régimen fiscal 624 - Coordinados 624 Uso de CFDI G0…" at bounding box center [645, 511] width 853 height 259
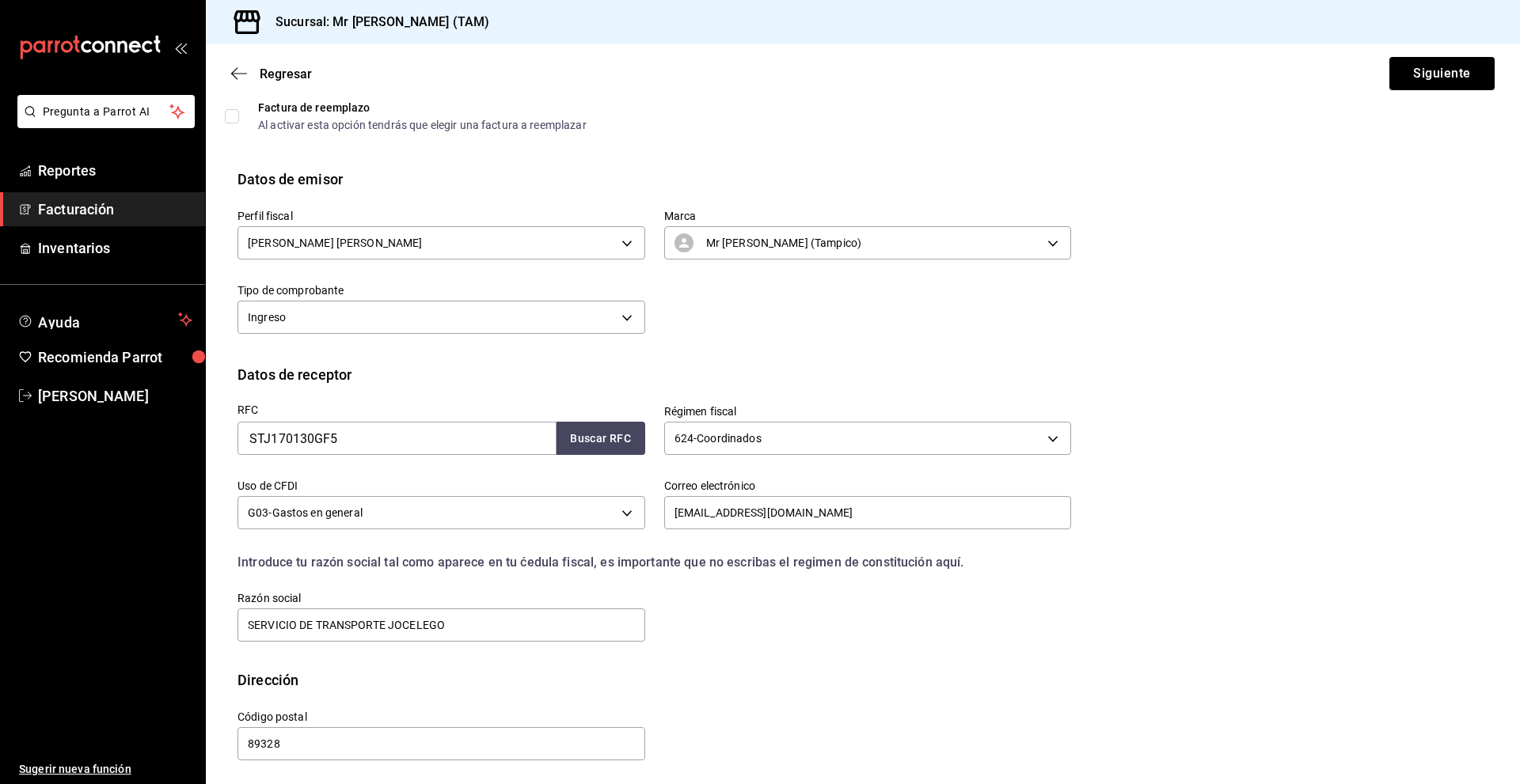
scroll to position [0, 0]
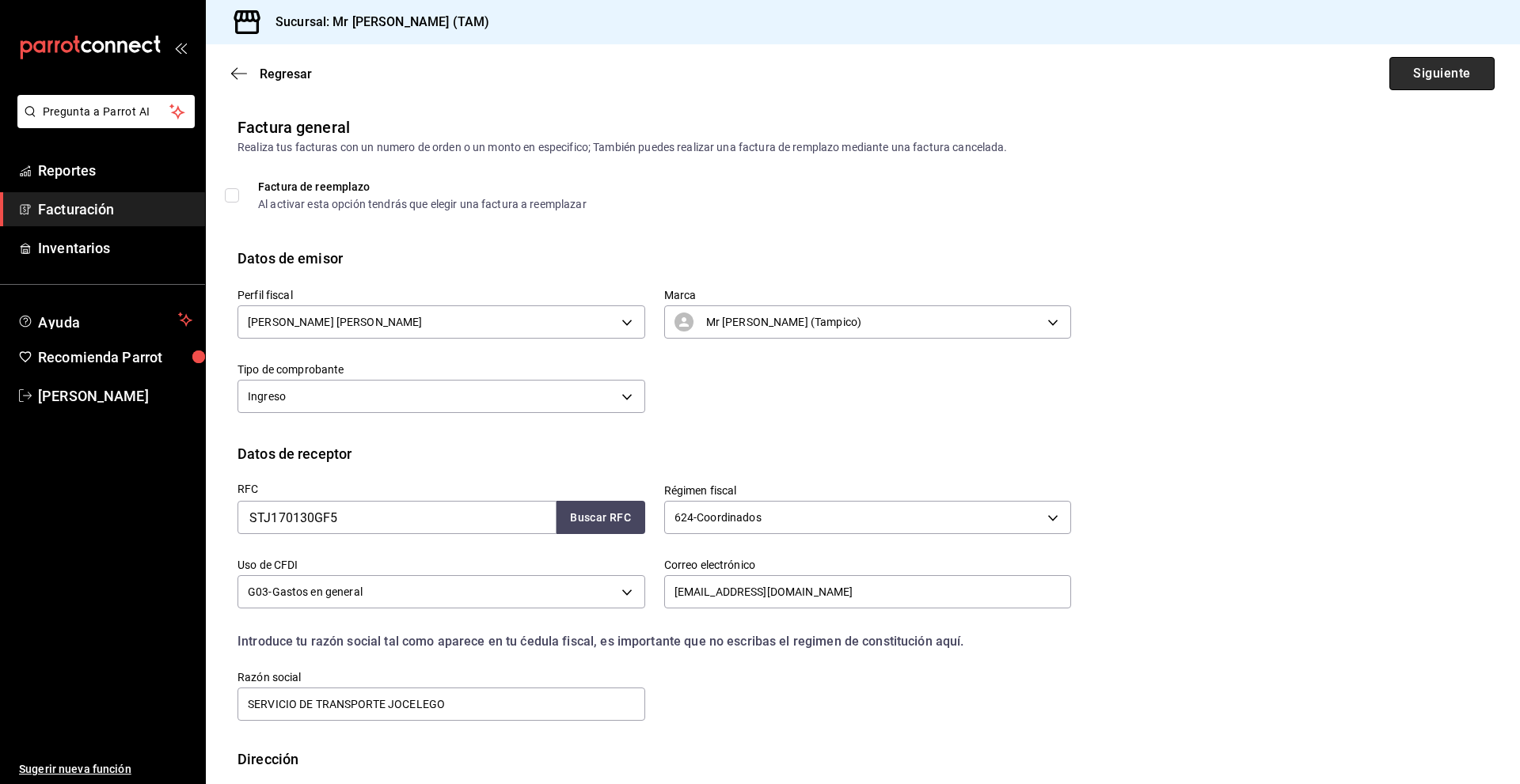
click at [1414, 79] on button "Siguiente" at bounding box center [1442, 74] width 105 height 33
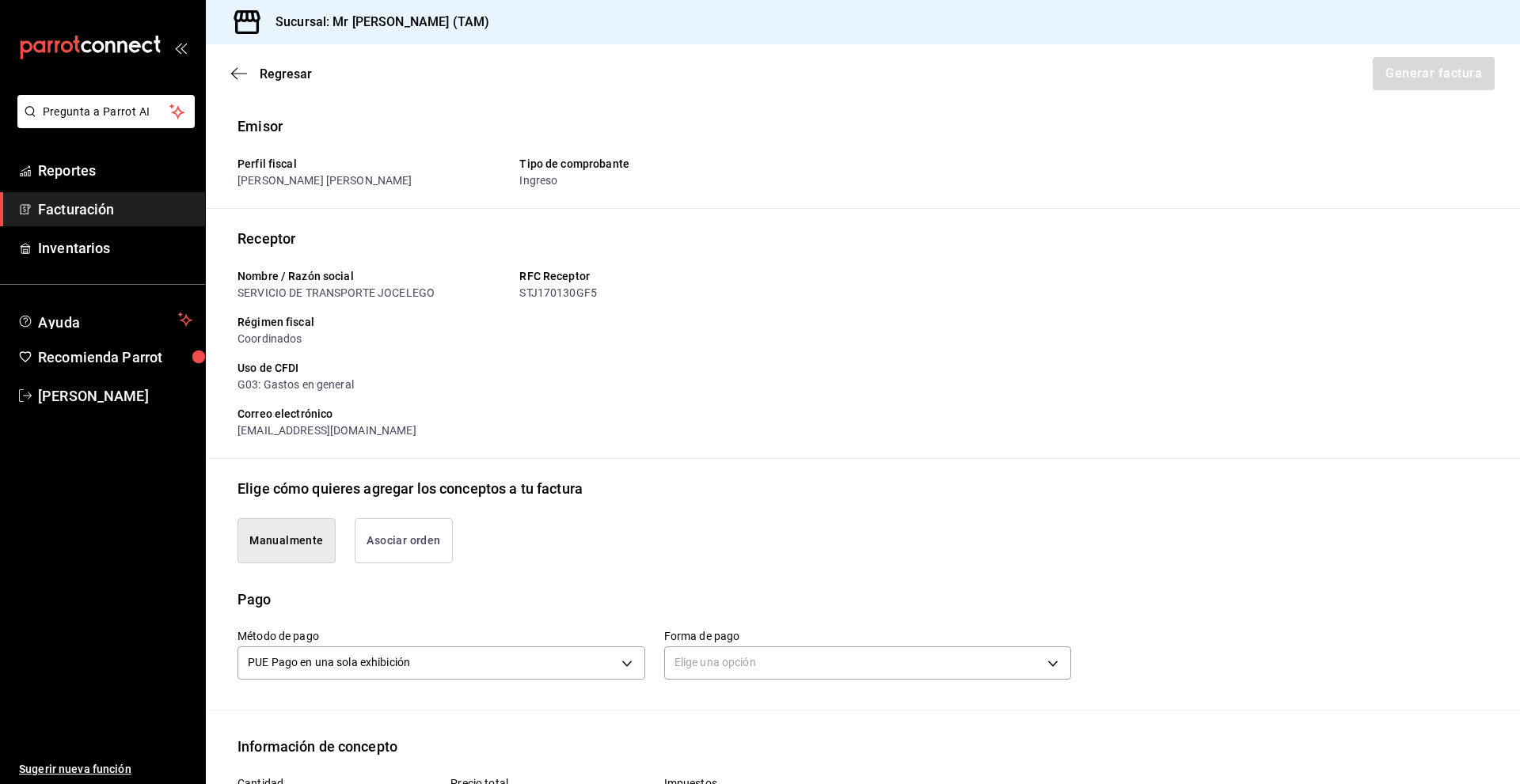
click at [623, 439] on div "Receptor Nombre / Razón social SERVICIO DE TRANSPORTE JOCELEGO RFC Receptor STJ…" at bounding box center [862, 343] width 1250 height 231
click at [664, 462] on div "Emisor Perfil fiscal [PERSON_NAME] [PERSON_NAME] Tipo de comprobante Ingreso Re…" at bounding box center [862, 662] width 1314 height 1092
click at [706, 666] on body "Pregunta a Parrot AI Reportes Facturación Inventarios Ayuda Recomienda Parrot […" at bounding box center [760, 392] width 1520 height 784
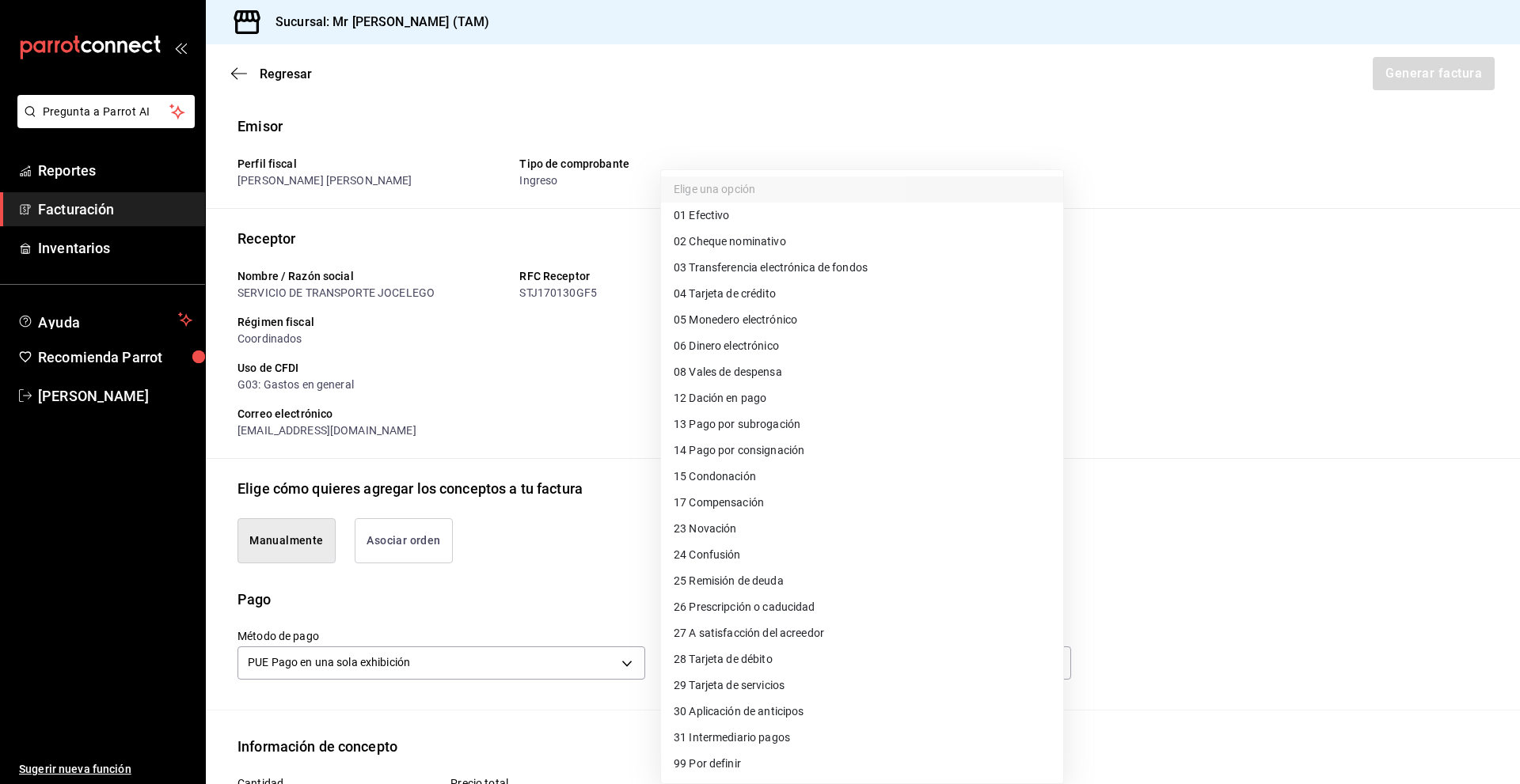
click at [705, 215] on span "01 Efectivo" at bounding box center [701, 215] width 55 height 17
type input "01"
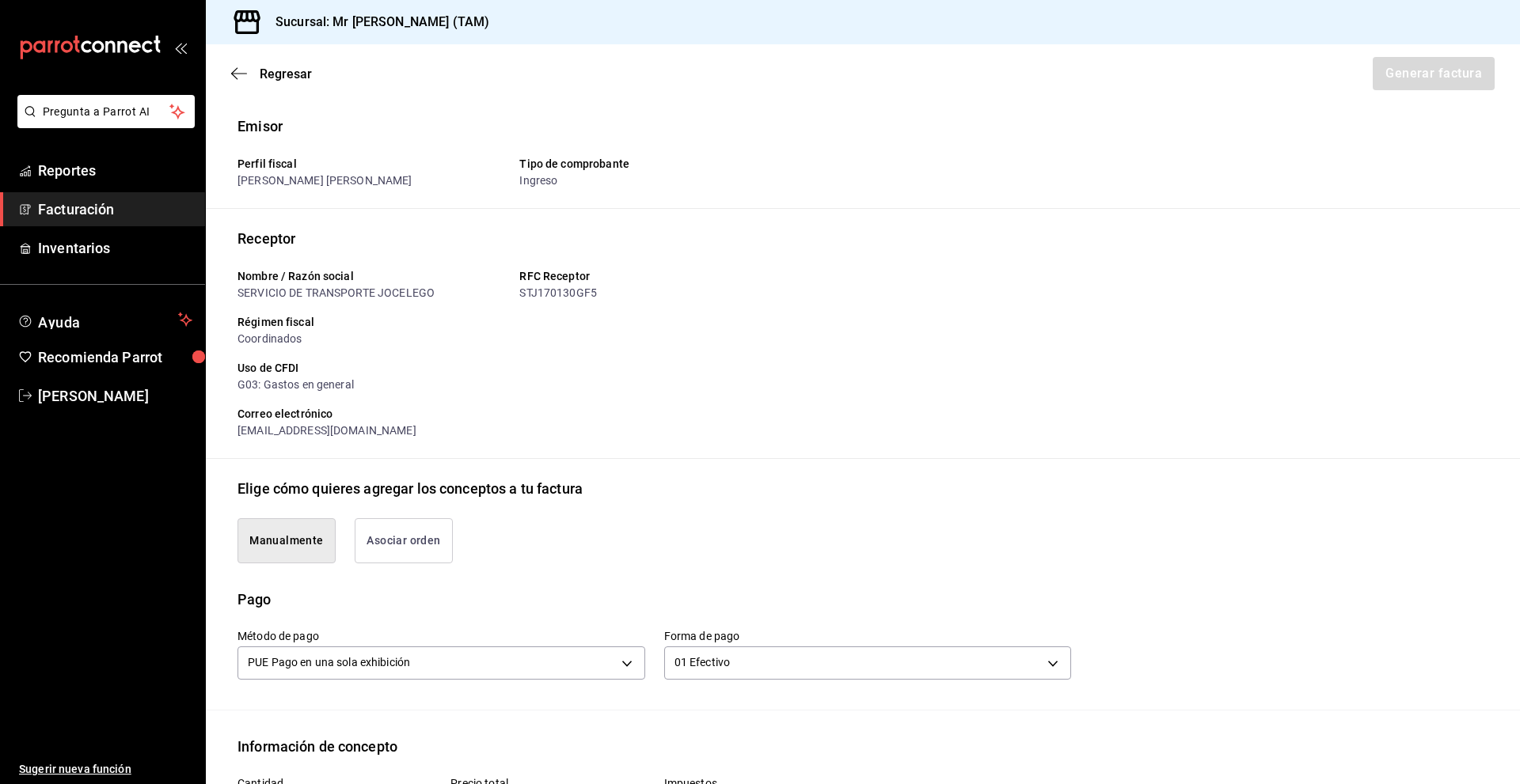
click at [710, 572] on div "Manualmente Asociar orden" at bounding box center [862, 544] width 1250 height 90
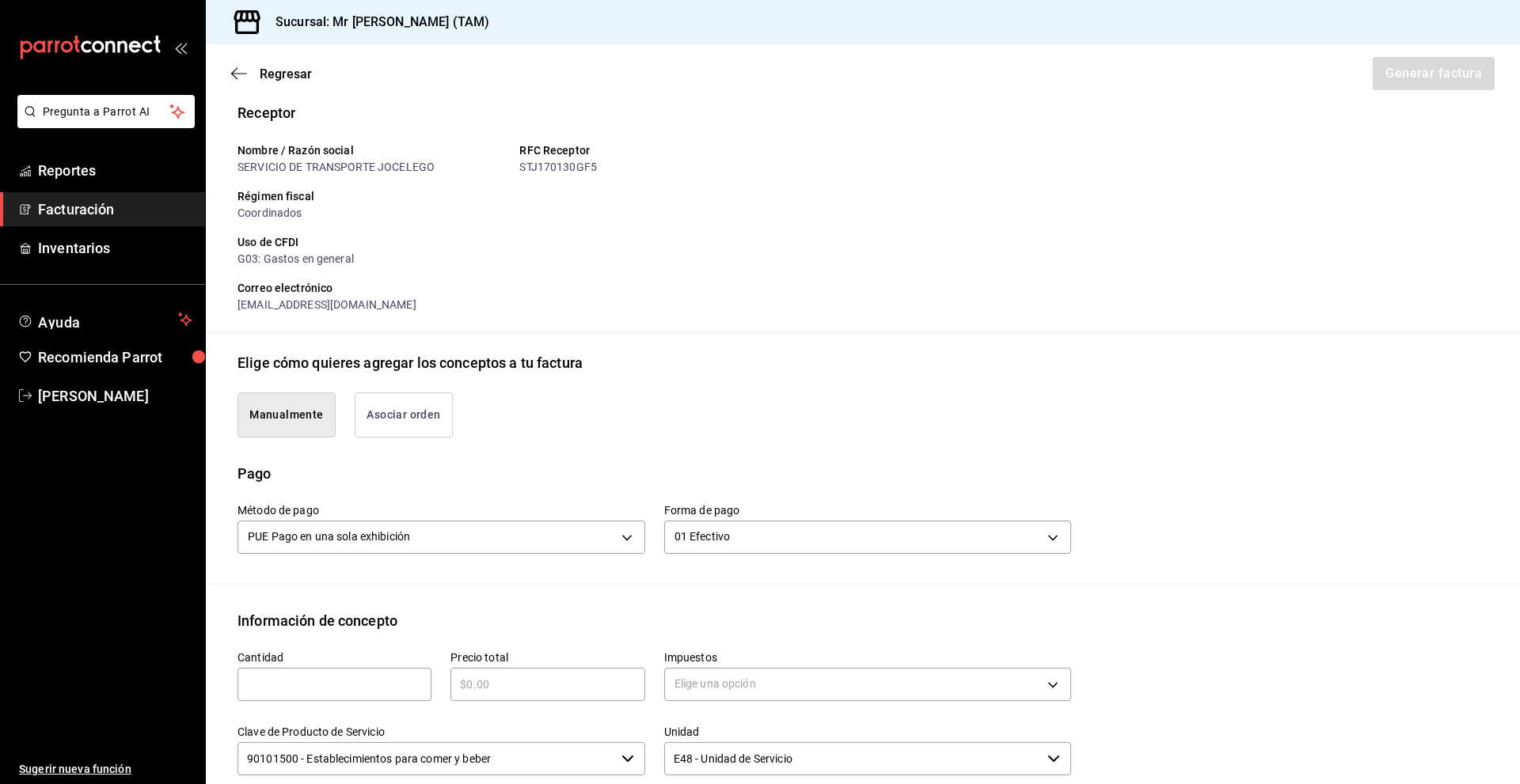
scroll to position [158, 0]
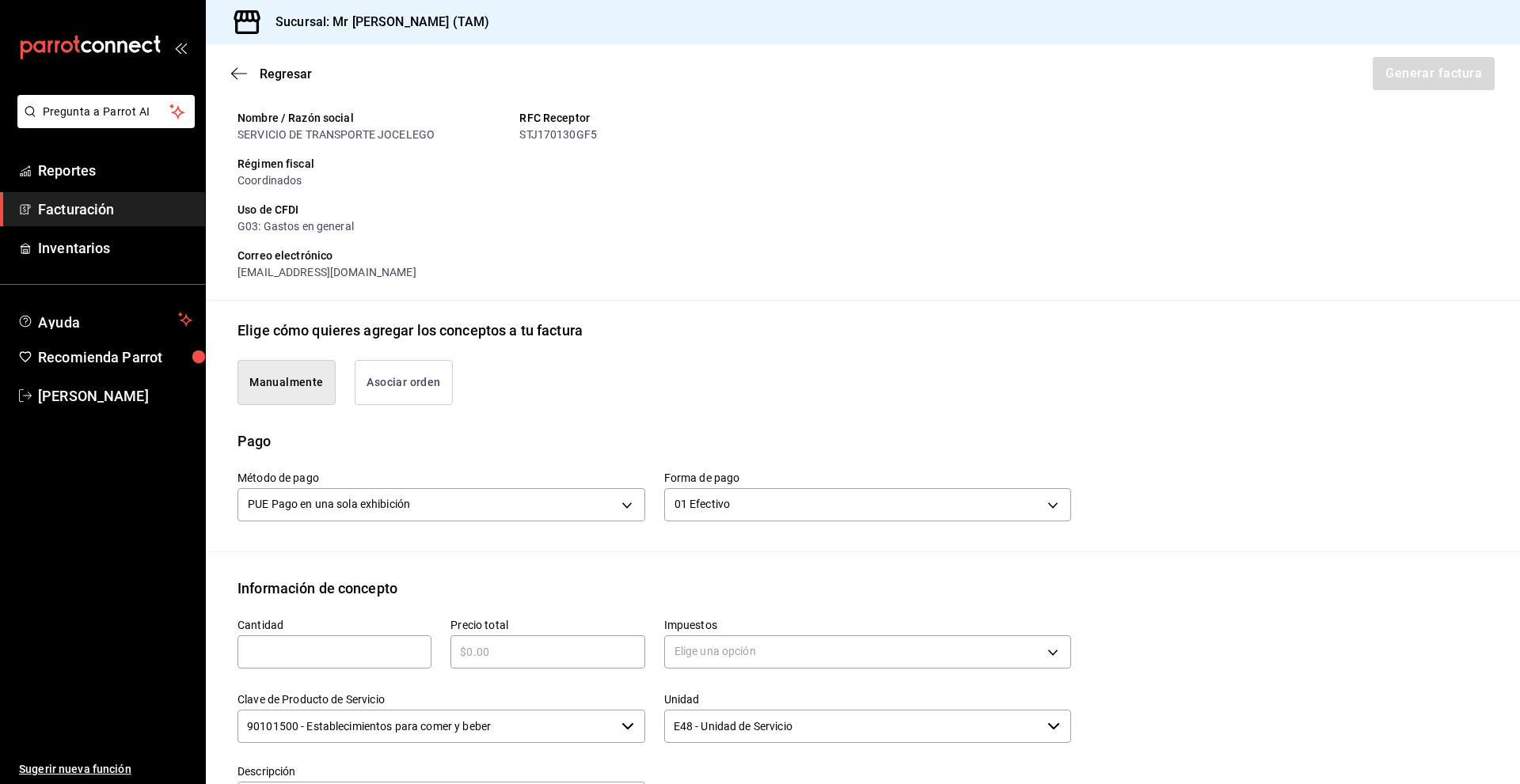
click at [383, 651] on input "text" at bounding box center [334, 652] width 194 height 19
type input "1"
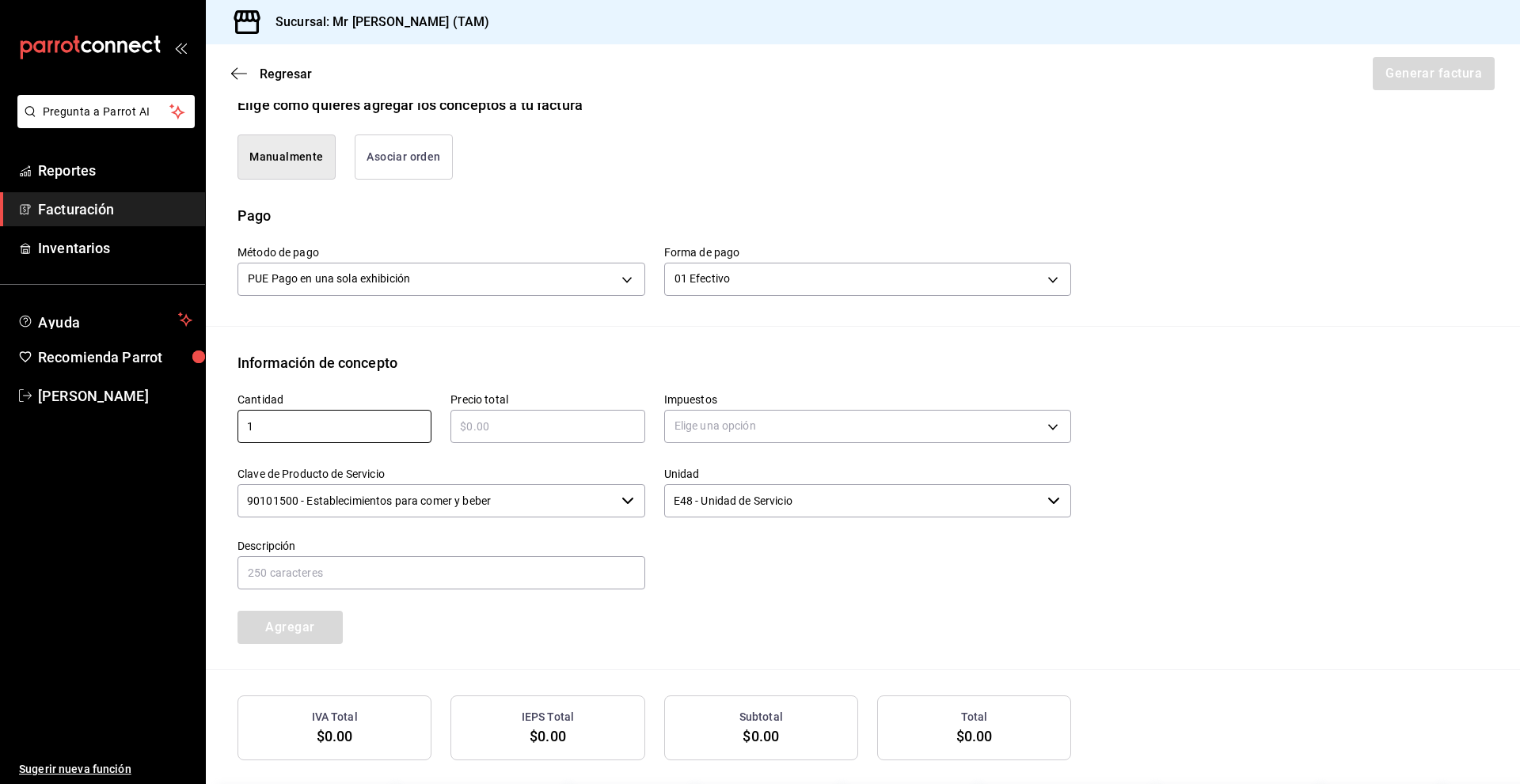
scroll to position [456, 0]
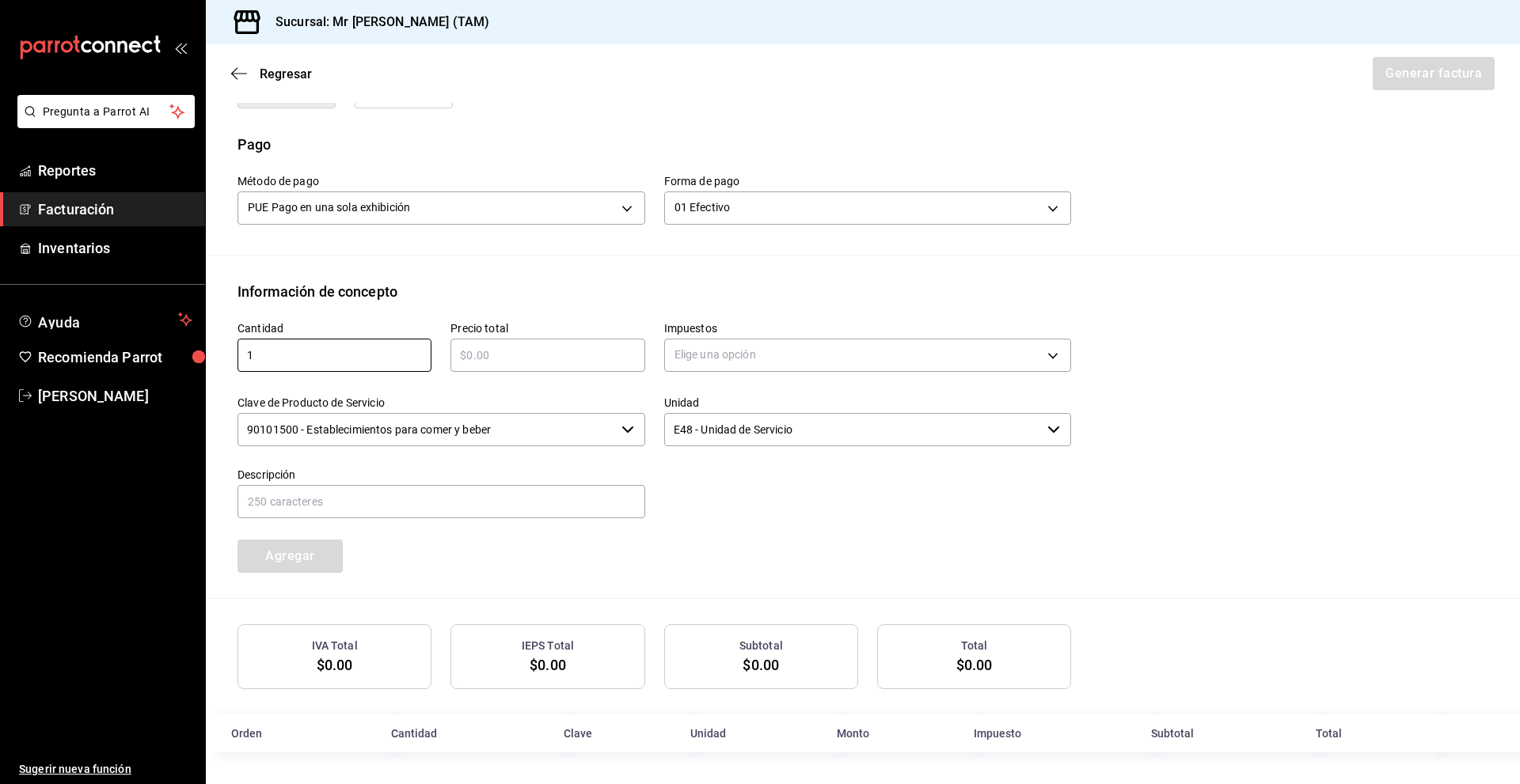
click at [465, 353] on input "text" at bounding box center [547, 356] width 194 height 19
click at [496, 356] on input "text" at bounding box center [547, 356] width 194 height 19
type input "$435"
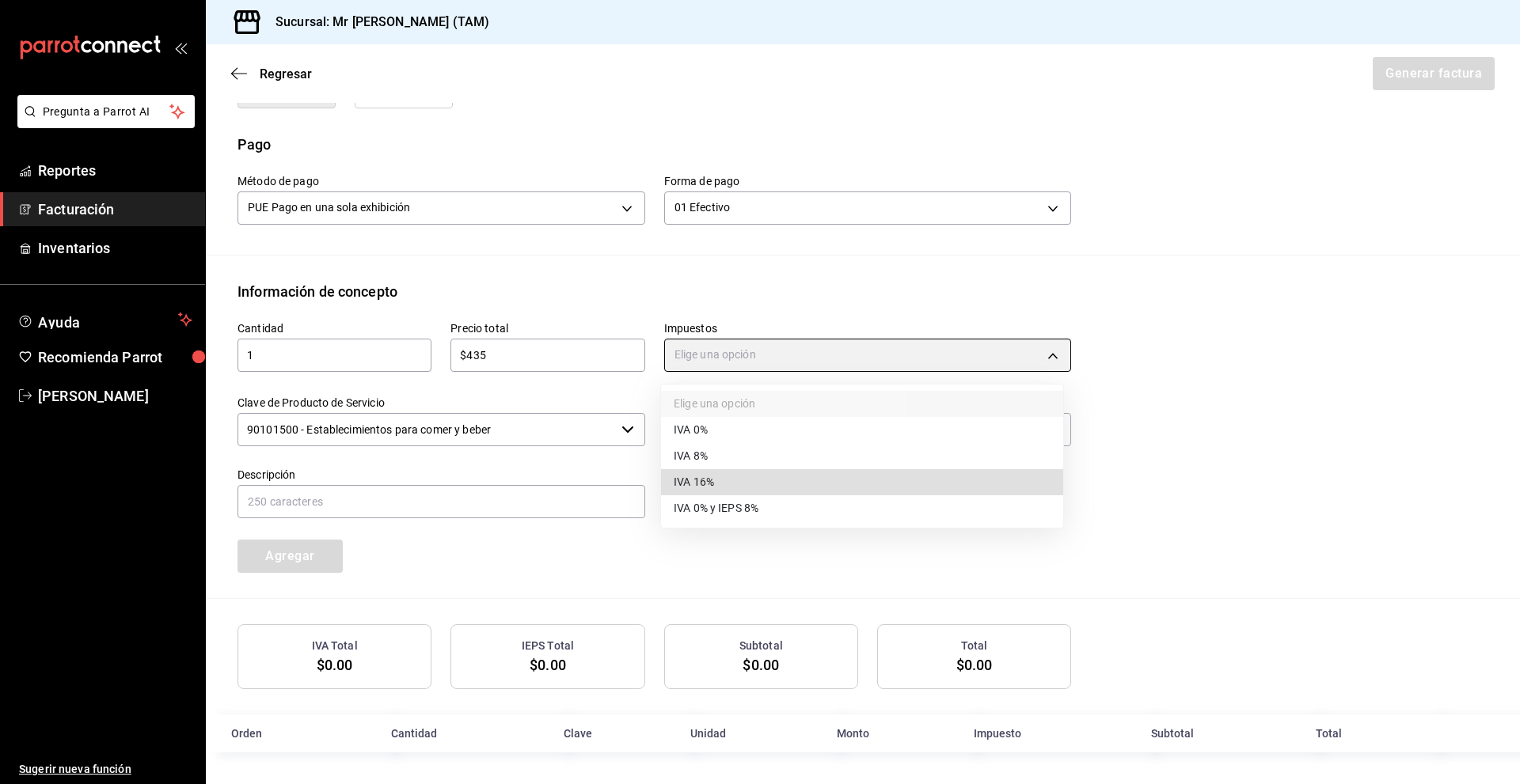
type input "IVA_16"
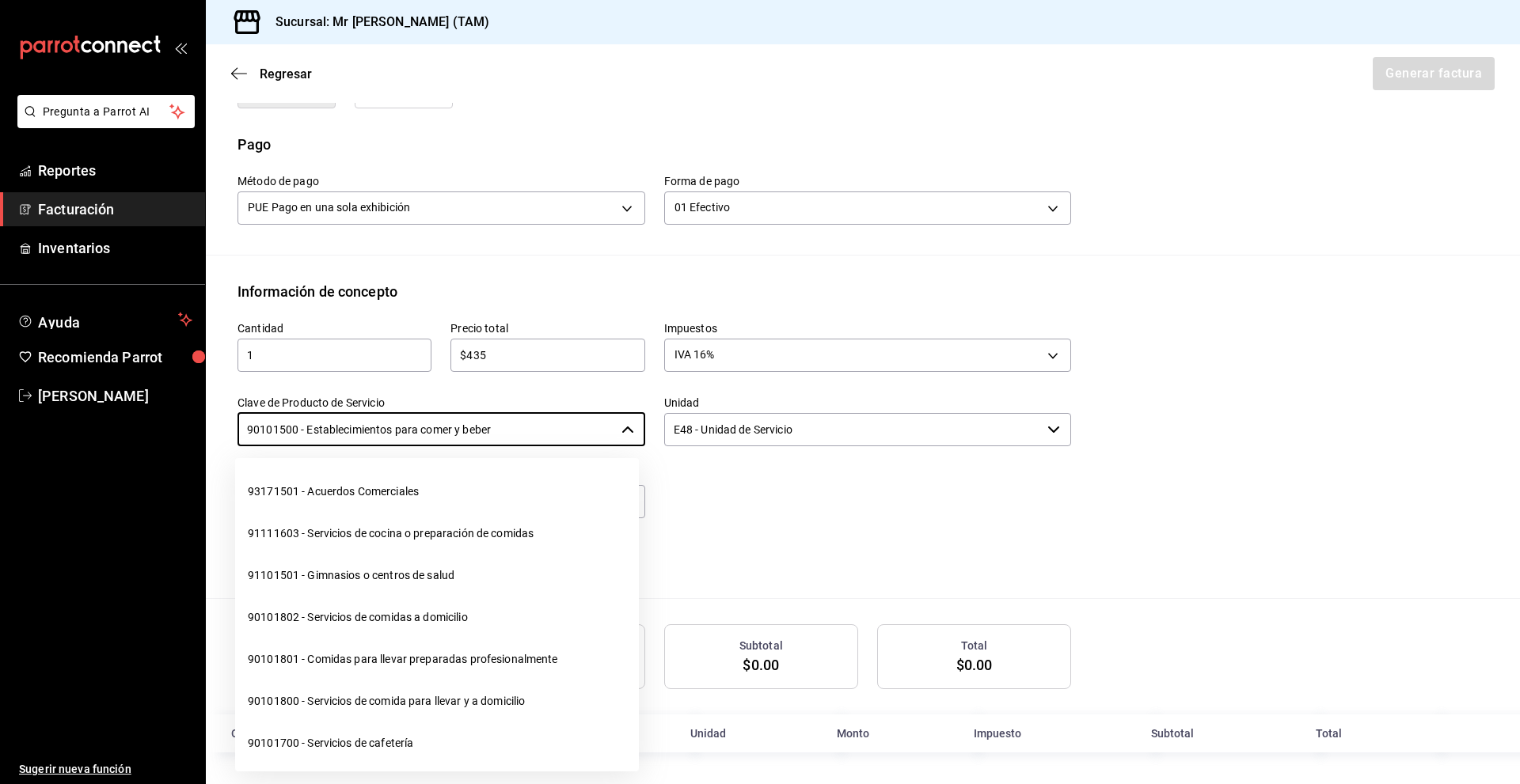
drag, startPoint x: 551, startPoint y: 439, endPoint x: 162, endPoint y: 470, distance: 390.2
click at [163, 470] on div "Pregunta a Parrot AI Reportes Facturación Inventarios Ayuda Recomienda Parrot […" at bounding box center [760, 392] width 1520 height 784
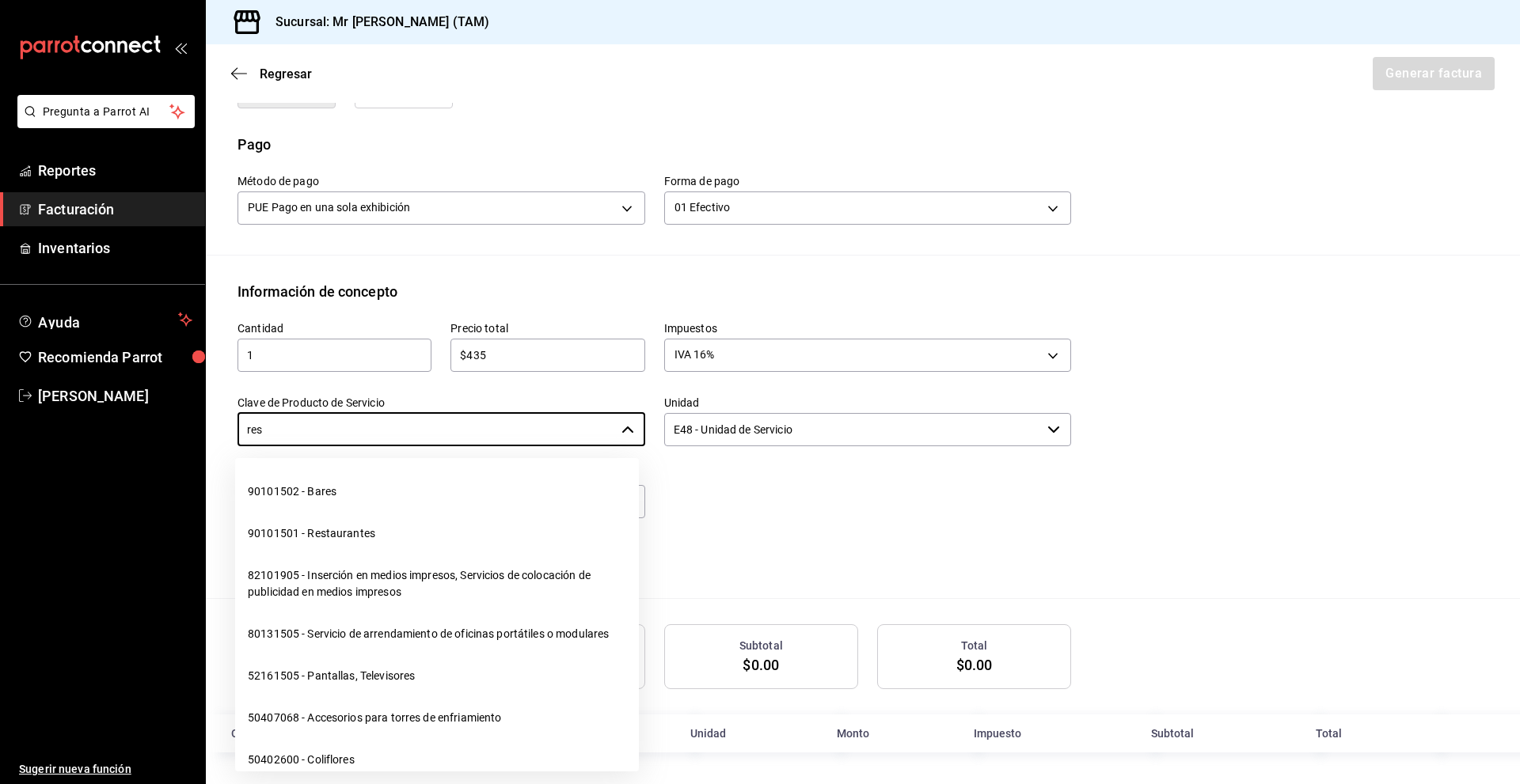
click at [306, 530] on li "90101501 - Restaurantes" at bounding box center [437, 534] width 404 height 42
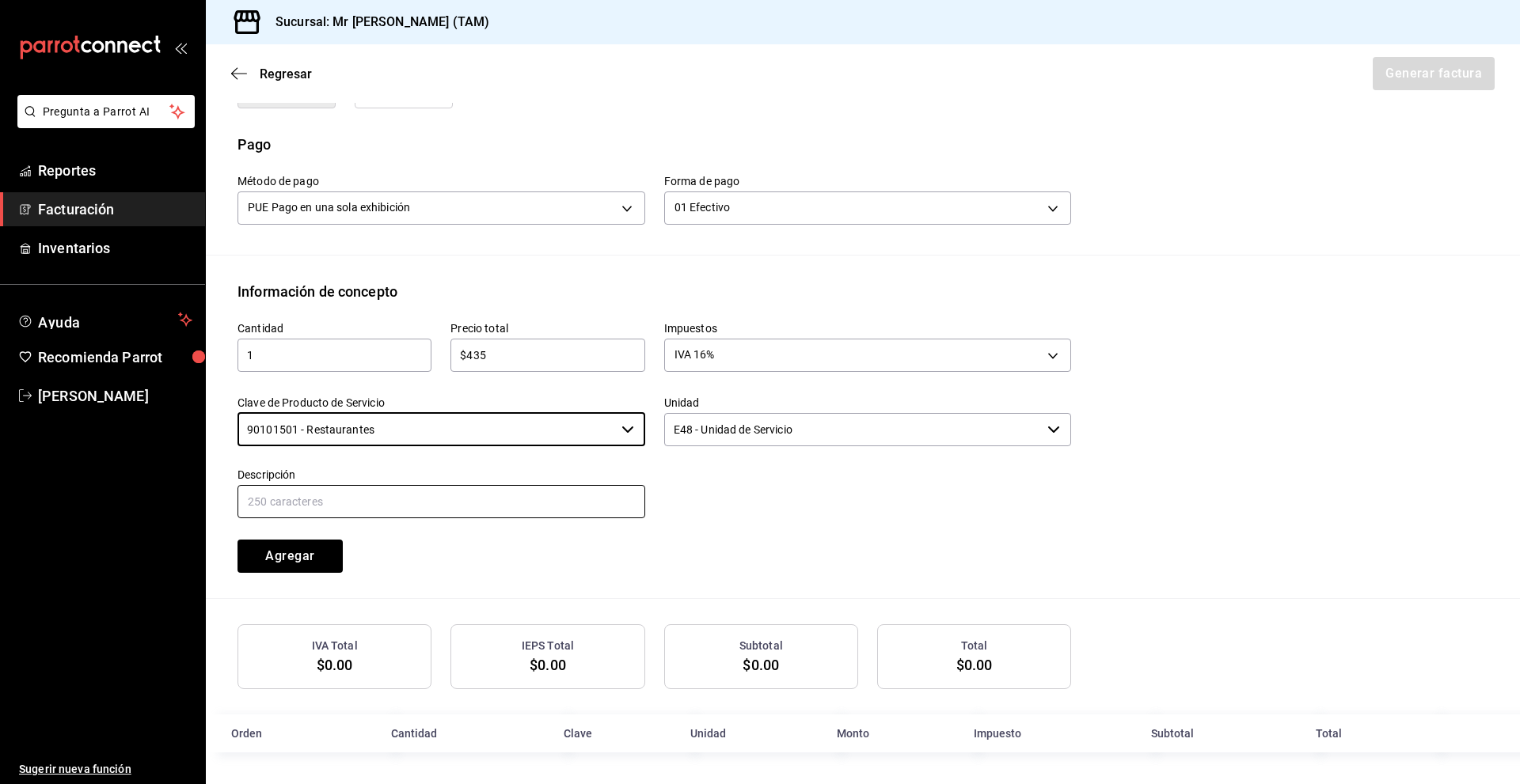
type input "90101501 - Restaurantes"
click at [502, 501] on input "text" at bounding box center [441, 502] width 407 height 33
type input "c"
type input "CONSUMO DEL DIA [DATE]"
click at [426, 561] on div "Agregar" at bounding box center [325, 546] width 213 height 52
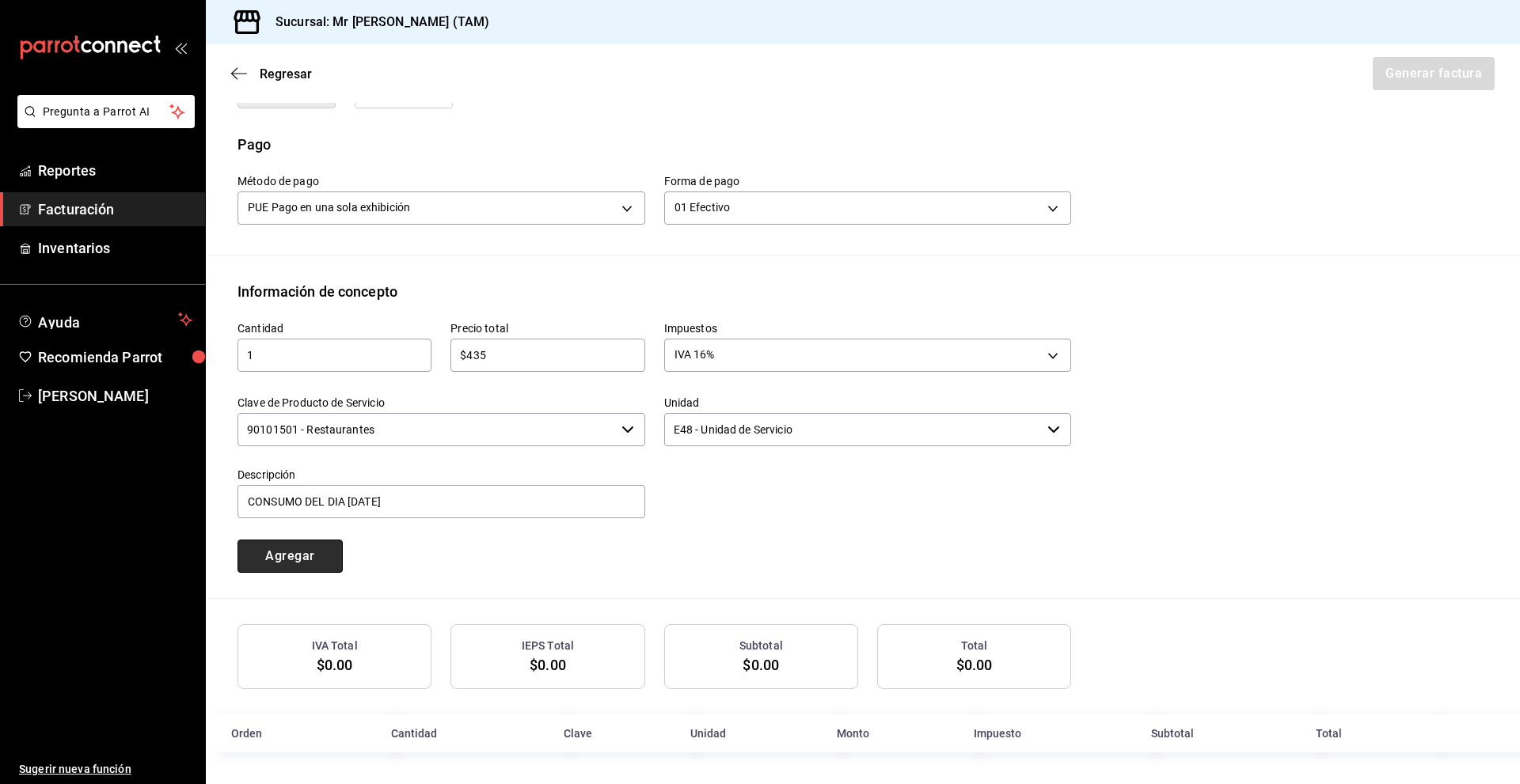
click at [333, 566] on button "Agregar" at bounding box center [290, 557] width 105 height 33
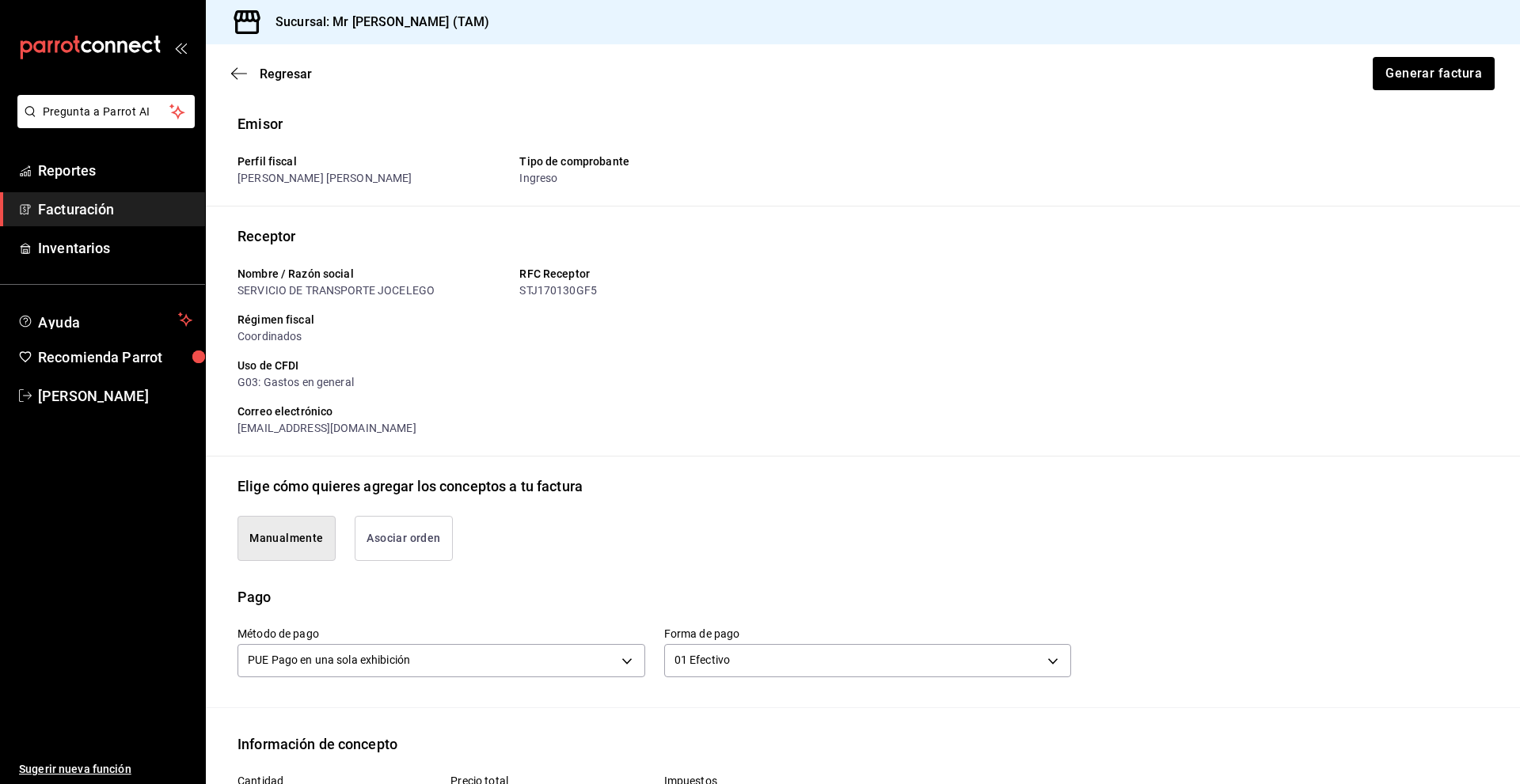
scroll to position [0, 0]
click at [1033, 228] on p "Receptor" at bounding box center [862, 239] width 1250 height 21
drag, startPoint x: 306, startPoint y: 291, endPoint x: 326, endPoint y: 290, distance: 20.0
click at [326, 290] on div "SERVICIO DE TRANSPORTE JOCELEGO" at bounding box center [371, 293] width 270 height 17
click at [364, 298] on div "SERVICIO DE TRANSPORTE JOCELEGO" at bounding box center [371, 293] width 270 height 17
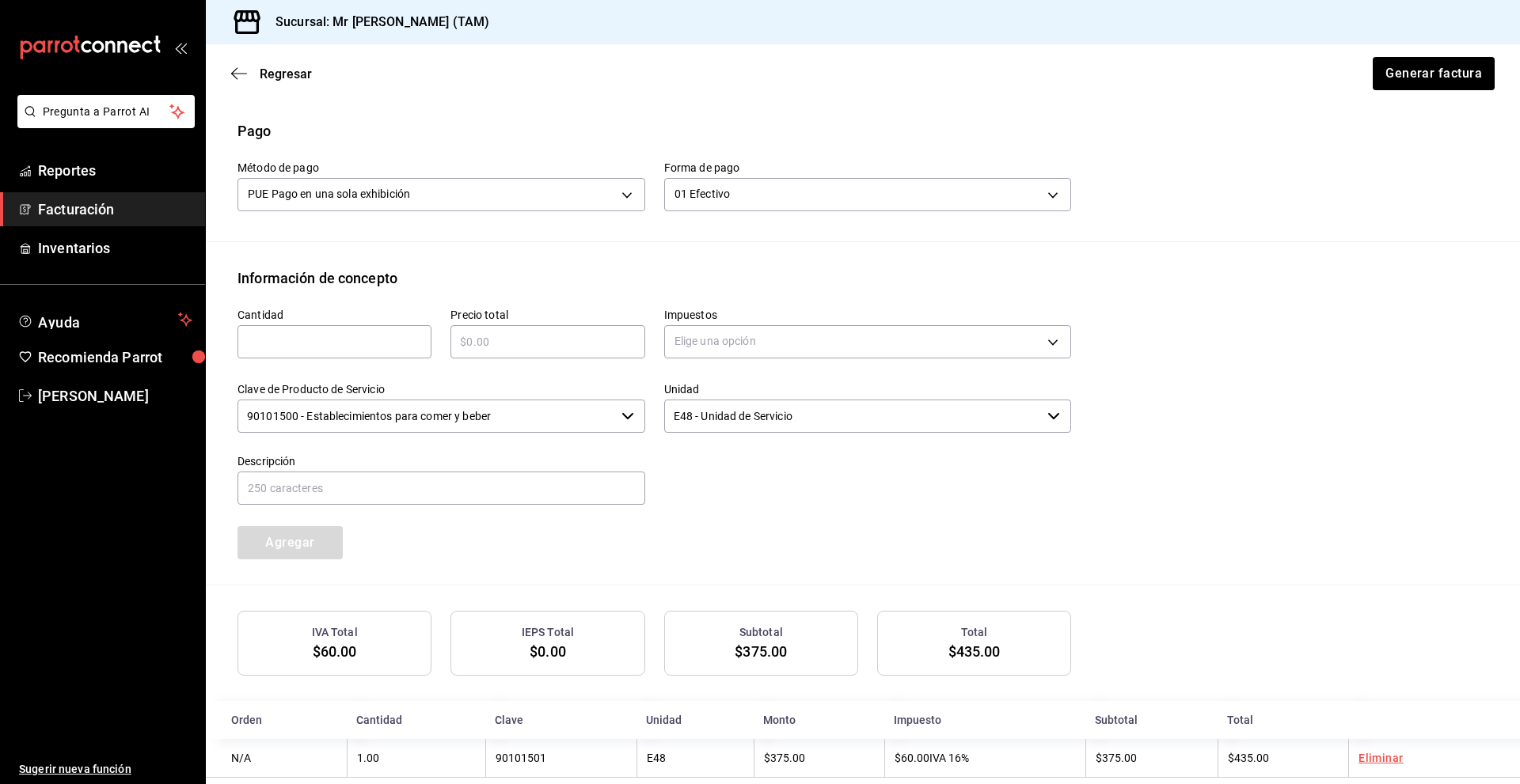
scroll to position [495, 0]
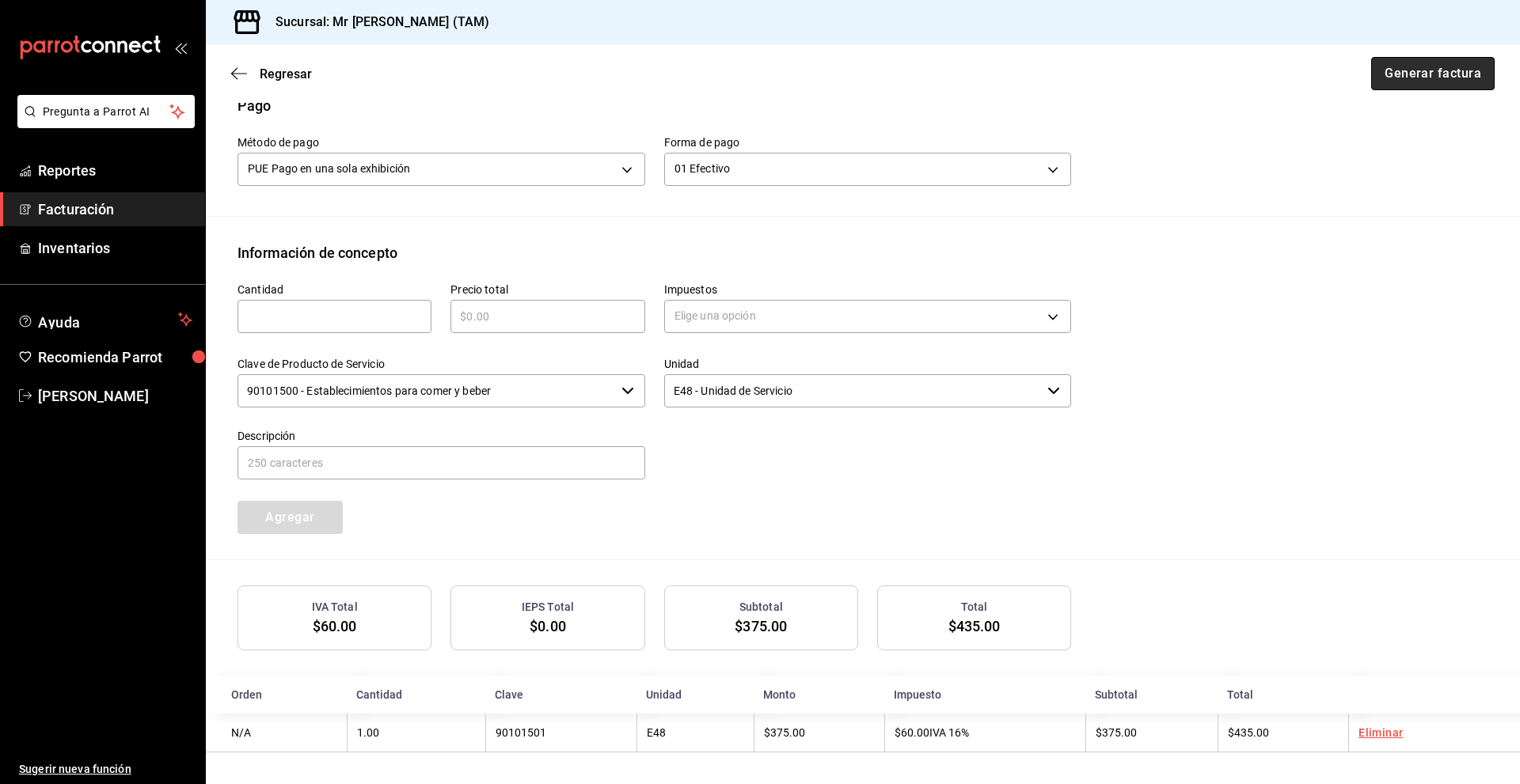
click at [1448, 84] on button "Generar factura" at bounding box center [1432, 74] width 124 height 33
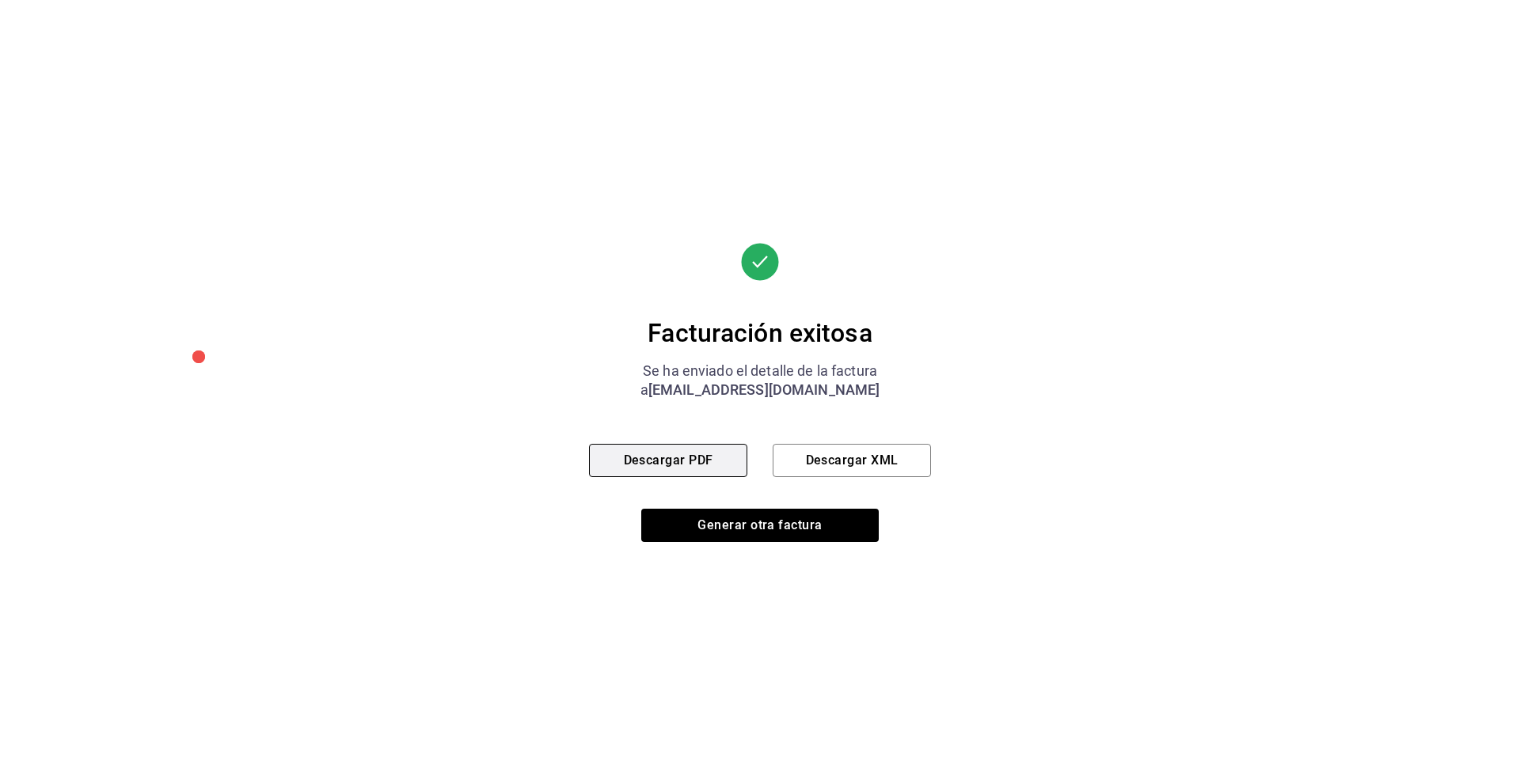
click at [615, 469] on button "Descargar PDF" at bounding box center [668, 461] width 158 height 33
click at [839, 452] on button "Descargar XML" at bounding box center [852, 461] width 158 height 33
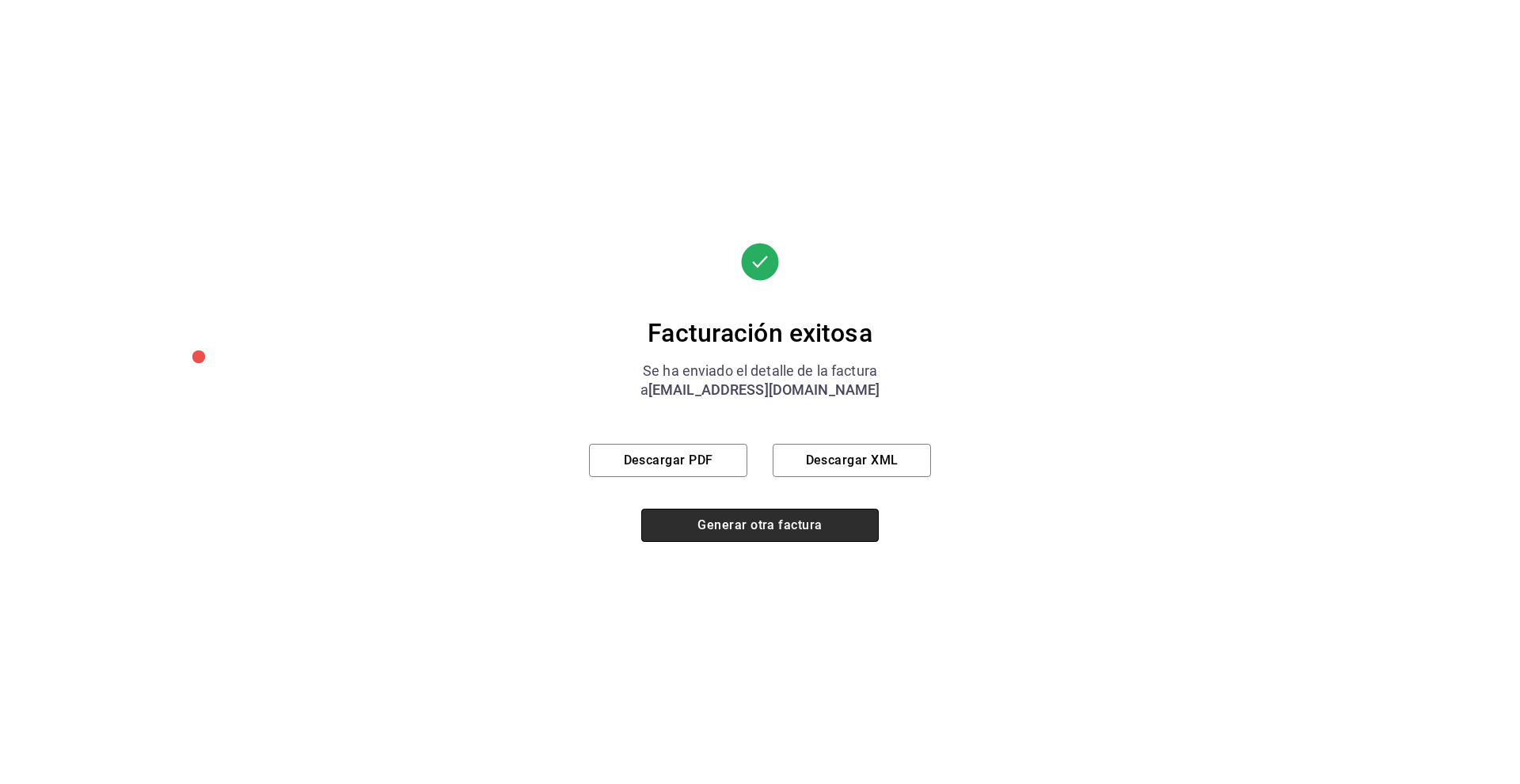
click at [765, 538] on button "Generar otra factura" at bounding box center [760, 526] width 237 height 33
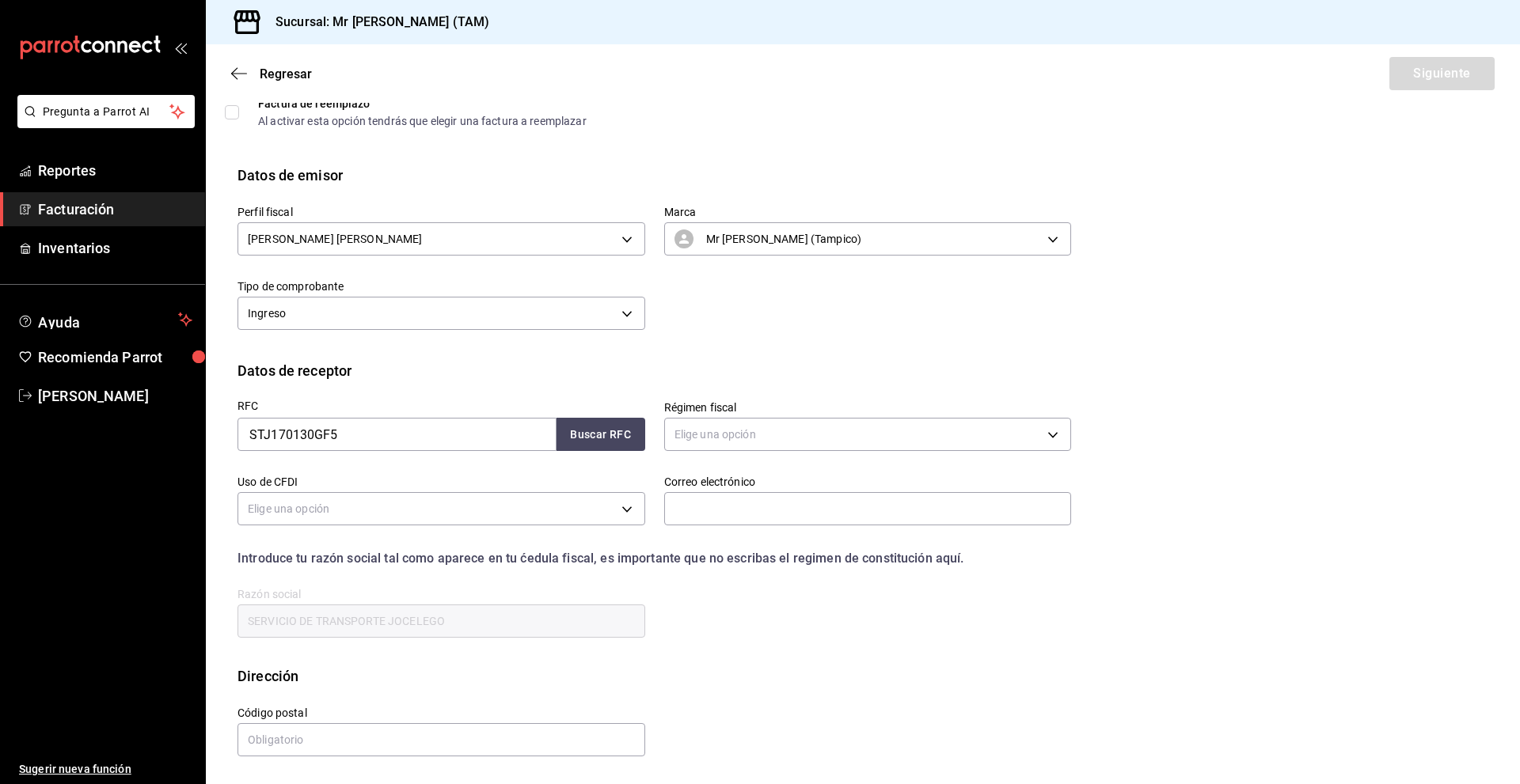
scroll to position [0, 0]
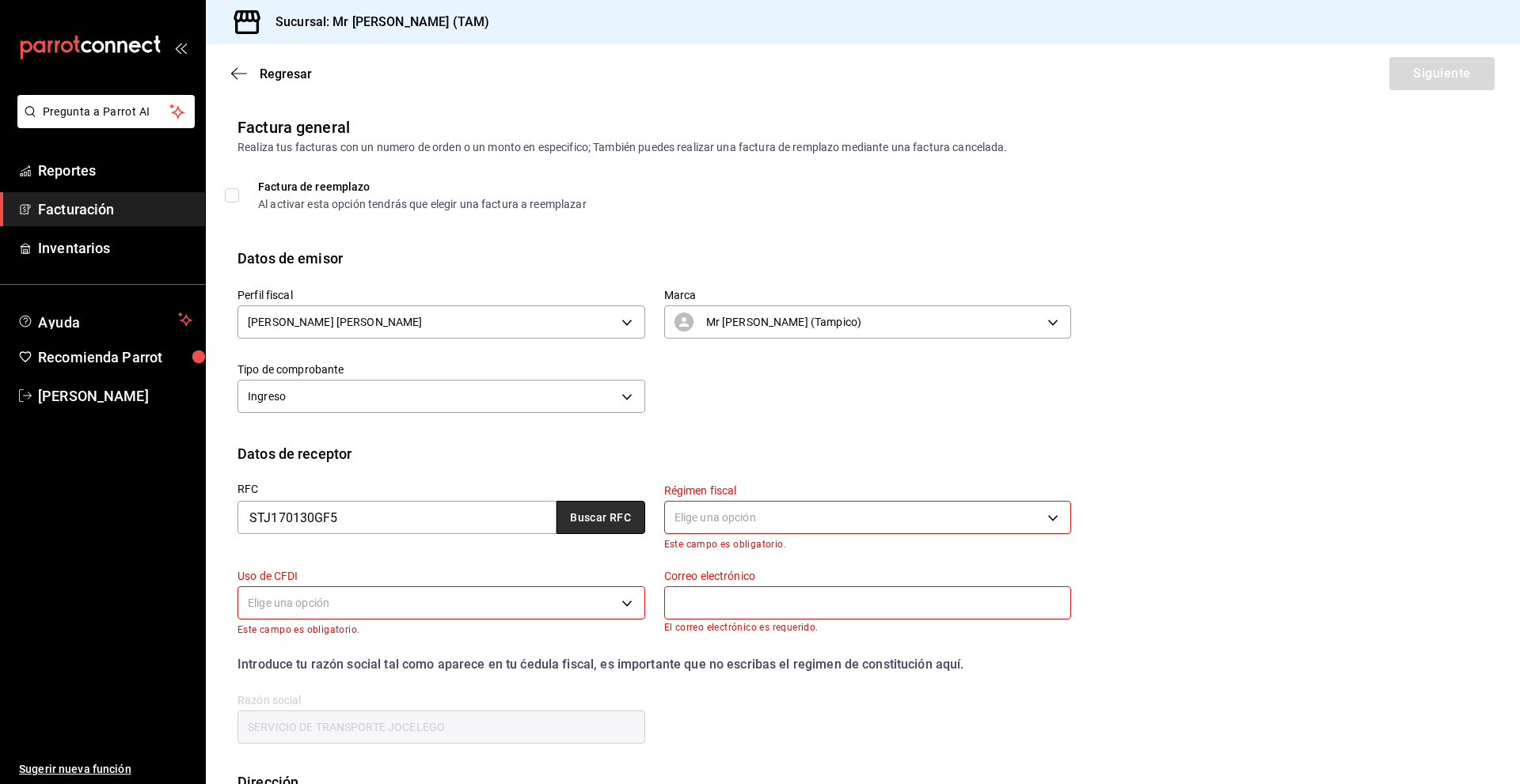
click at [619, 518] on button "Buscar RFC" at bounding box center [601, 518] width 89 height 33
type input "624"
type input "G03"
type input "[EMAIL_ADDRESS][DOMAIN_NAME]"
type input "89328"
